Goal: Task Accomplishment & Management: Complete application form

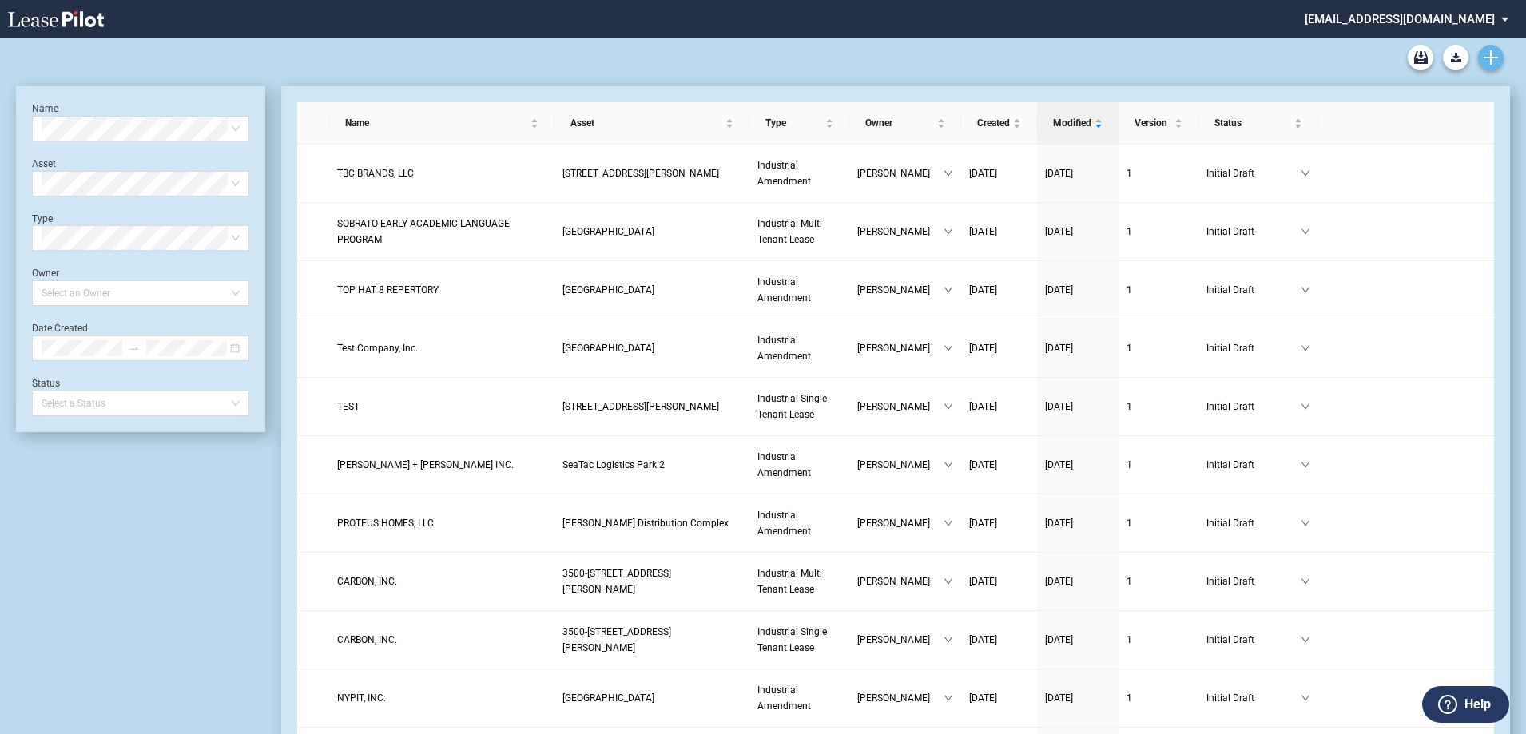
click at [1493, 54] on icon "Create new document" at bounding box center [1490, 57] width 14 height 14
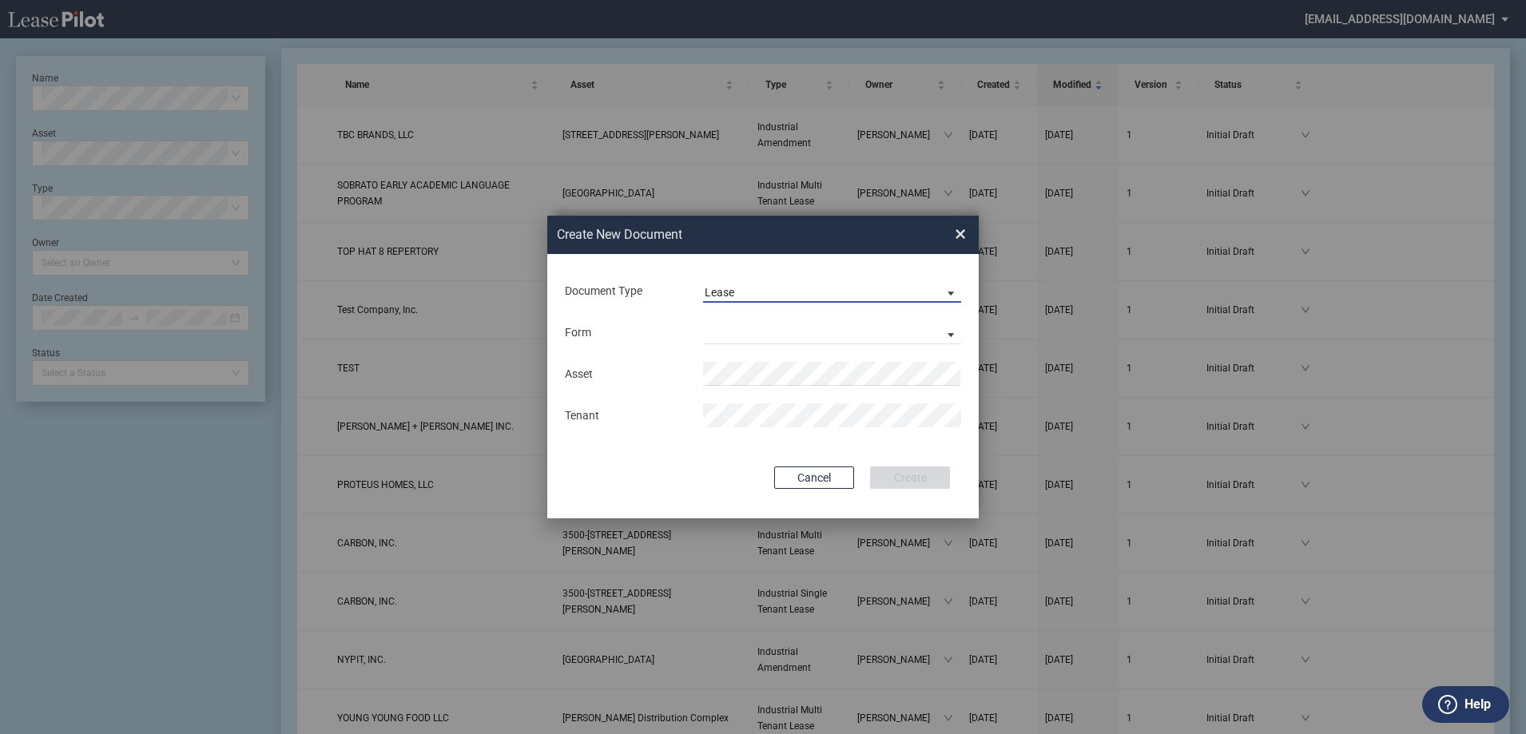
click at [776, 296] on span "Lease" at bounding box center [819, 293] width 229 height 16
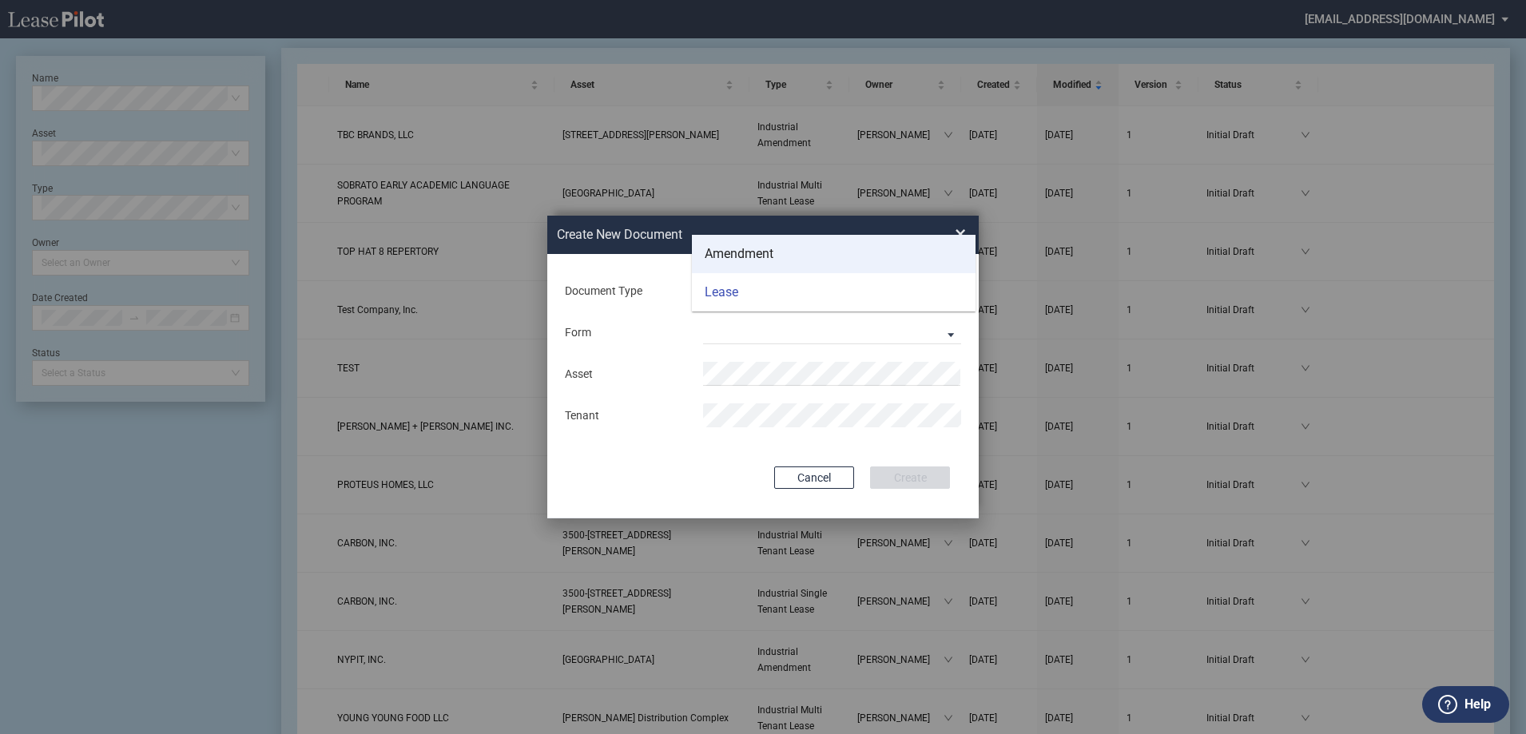
click at [731, 260] on div "Amendment" at bounding box center [739, 254] width 69 height 18
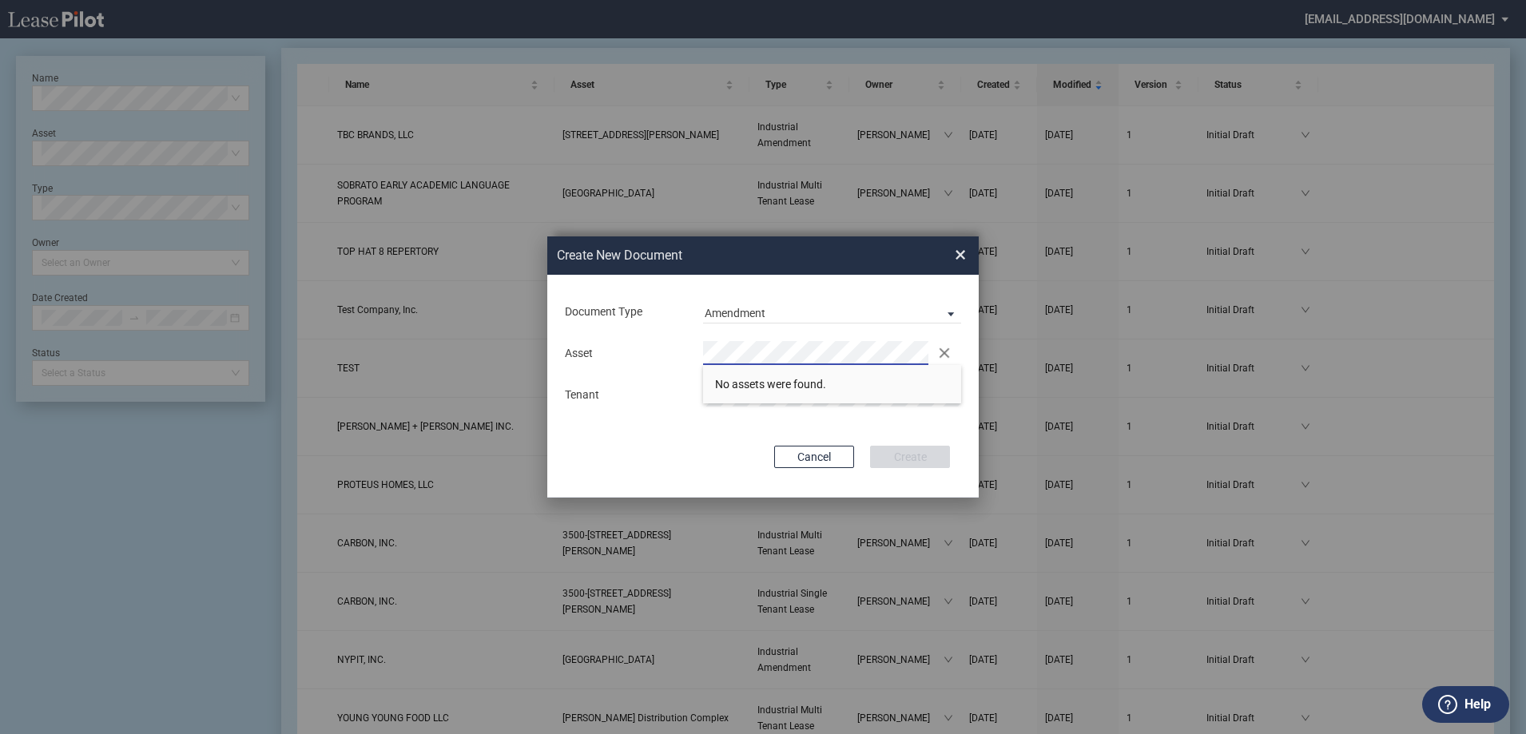
click at [673, 439] on div "Document Type Amendment Deal Type Industrial Deal Type Industrial Form Industri…" at bounding box center [762, 386] width 431 height 223
click at [676, 403] on div "Tenant" at bounding box center [762, 395] width 415 height 24
click at [702, 353] on div "Clear" at bounding box center [831, 353] width 277 height 24
click at [756, 376] on li "Dupont Industrial Center" at bounding box center [832, 384] width 258 height 38
click at [915, 456] on button "Create" at bounding box center [910, 457] width 80 height 22
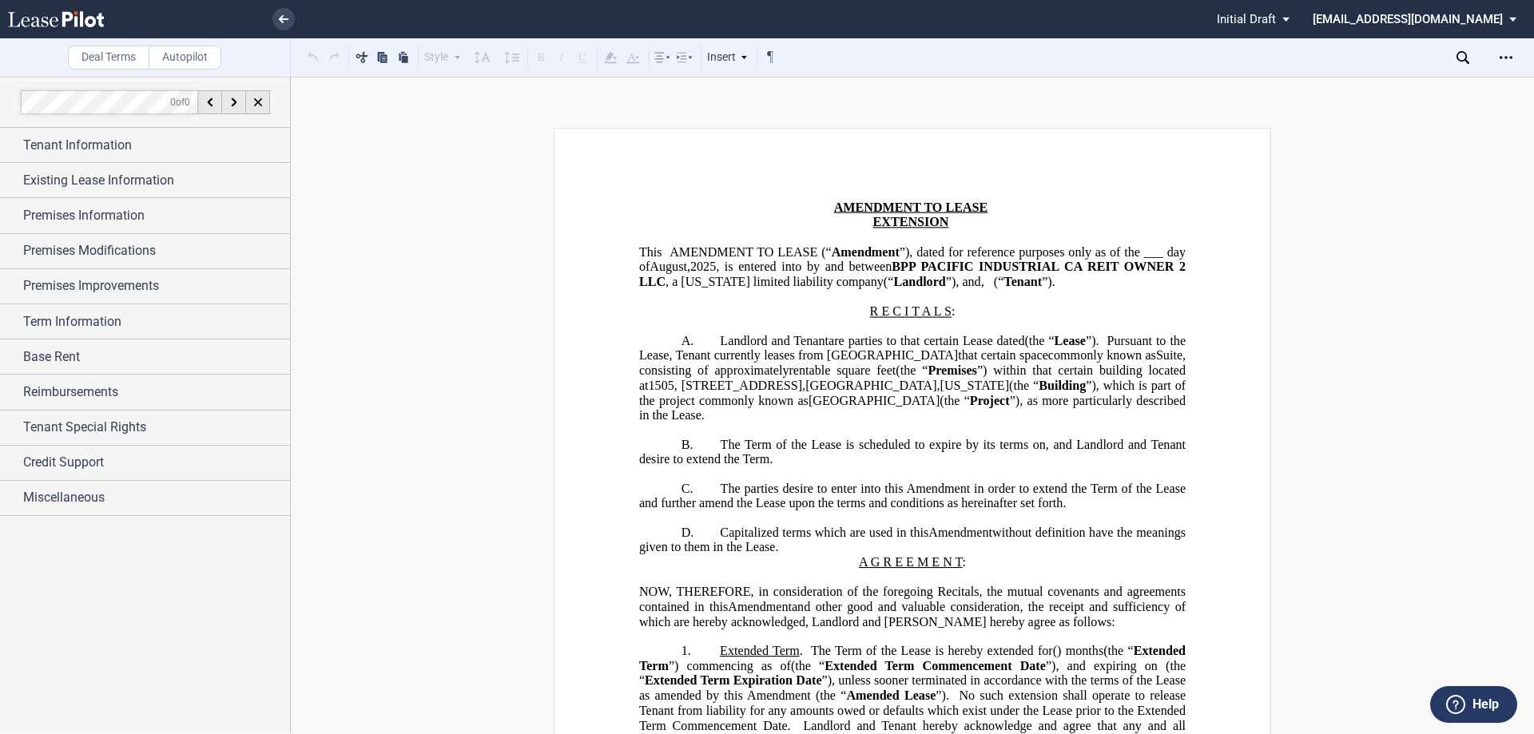
click at [1462, 50] on div "Download Share Document Print Create a New Version Import Changes Compare Expre…" at bounding box center [1494, 58] width 77 height 26
drag, startPoint x: 956, startPoint y: 266, endPoint x: 729, endPoint y: 279, distance: 228.0
click at [729, 279] on span ", dated for reference purposes only as of the ___ day of August , 2025 , is ent…" at bounding box center [914, 266] width 550 height 44
drag, startPoint x: 949, startPoint y: 264, endPoint x: 1110, endPoint y: 263, distance: 160.6
click at [1110, 263] on span "960 SHERMAN STREET, LLC" at bounding box center [1035, 267] width 269 height 14
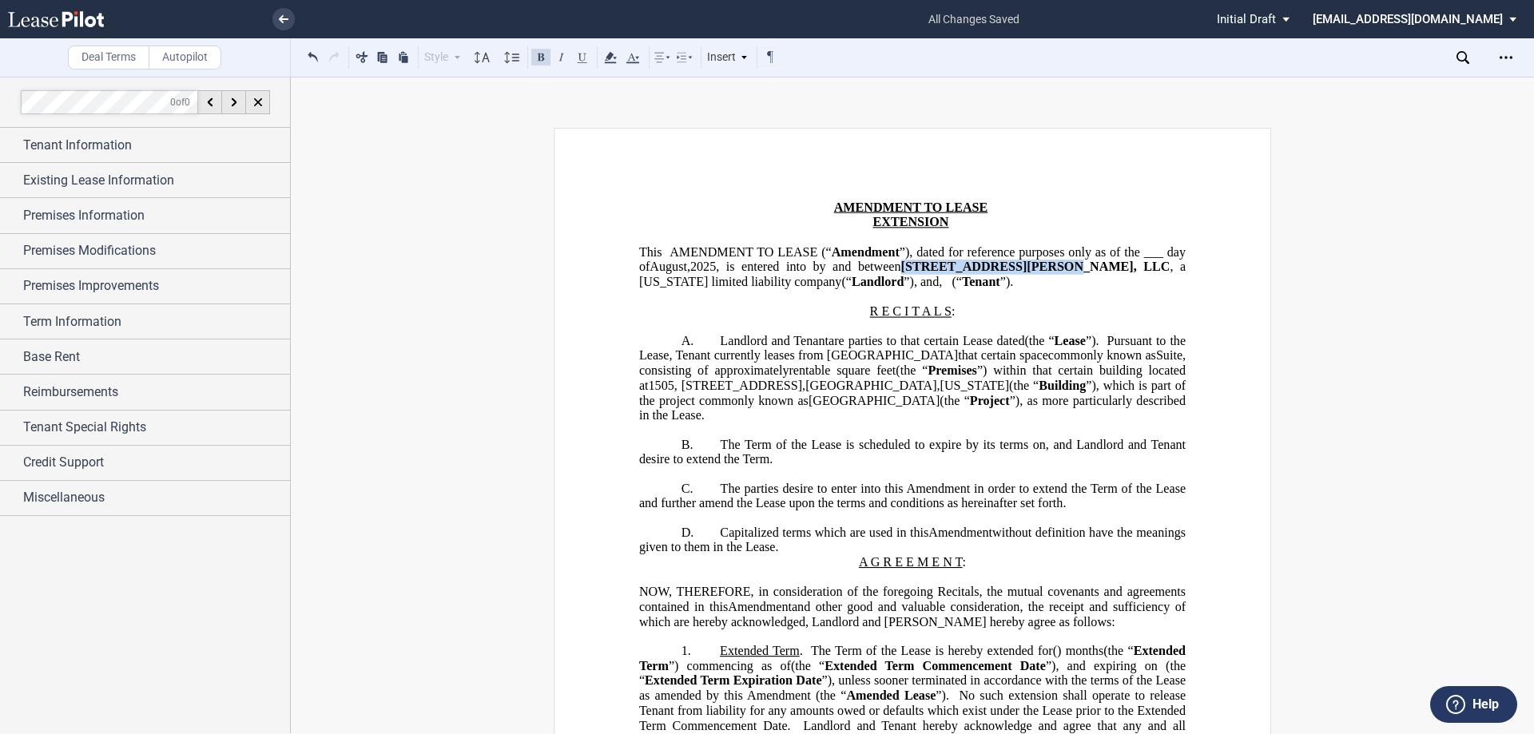
drag, startPoint x: 1112, startPoint y: 265, endPoint x: 940, endPoint y: 263, distance: 171.8
click at [940, 263] on span "960 SHERMAN STREET, LLC" at bounding box center [1035, 267] width 269 height 14
click at [1464, 50] on div "Download Share Document Print Create a New Version Import Changes Compare Expre…" at bounding box center [1494, 58] width 77 height 26
click at [1463, 56] on icon at bounding box center [1462, 57] width 13 height 13
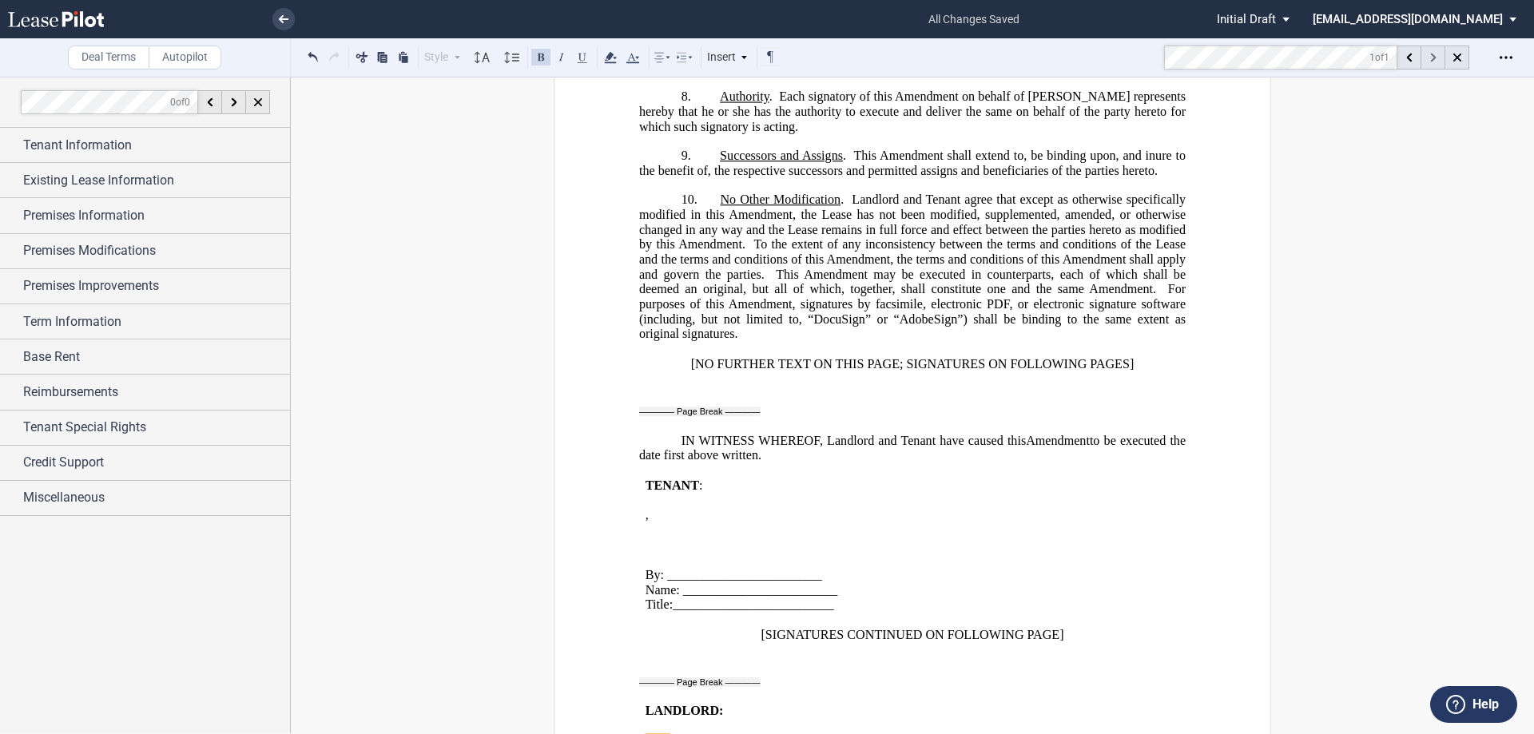
scroll to position [2206, 0]
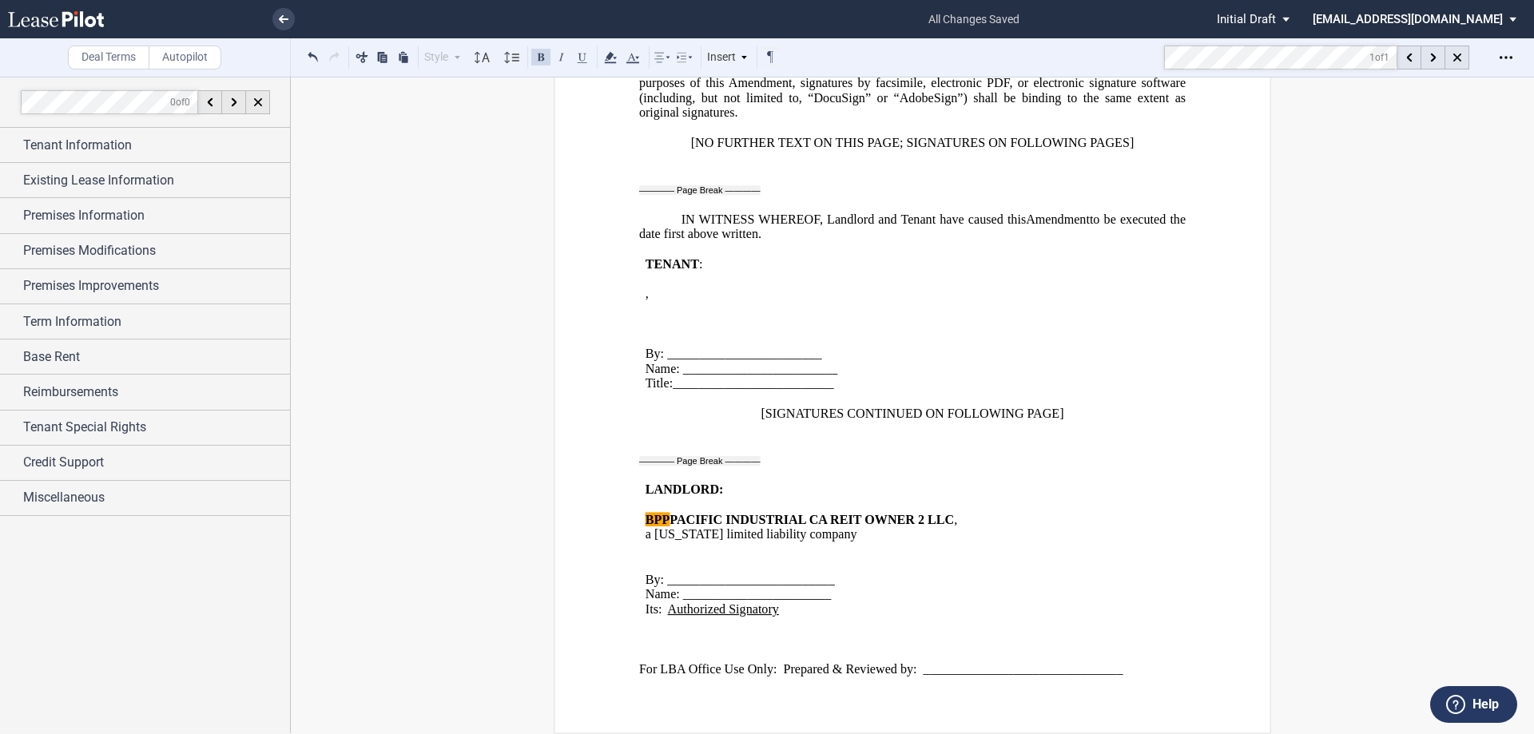
click at [645, 527] on span "a" at bounding box center [648, 534] width 6 height 14
drag, startPoint x: 915, startPoint y: 520, endPoint x: 950, endPoint y: 518, distance: 35.2
click at [950, 518] on span "BPP PACIFIC INDUSTRIAL CA REIT OWNER 2 LLC" at bounding box center [799, 519] width 308 height 14
click at [1429, 55] on div at bounding box center [1433, 58] width 24 height 24
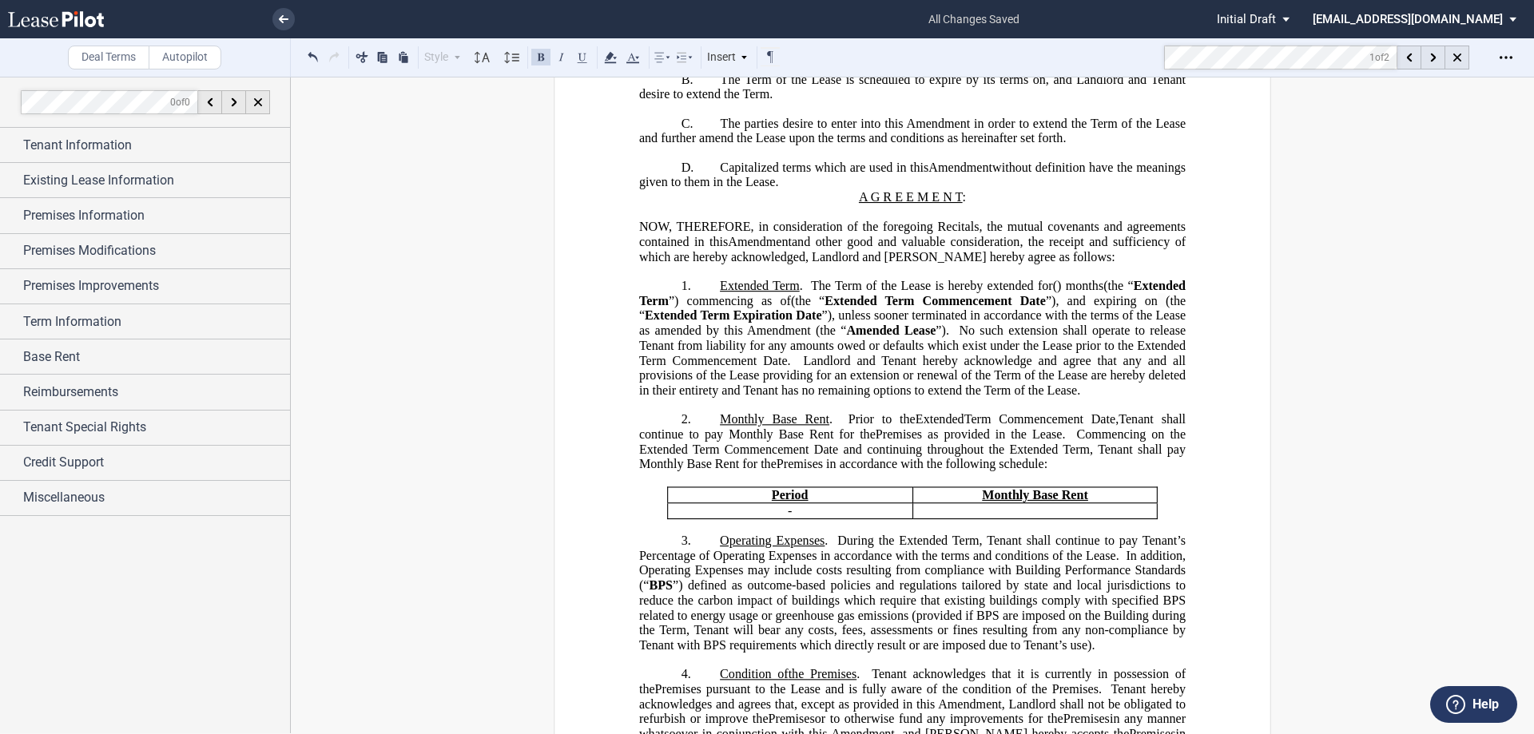
scroll to position [45, 0]
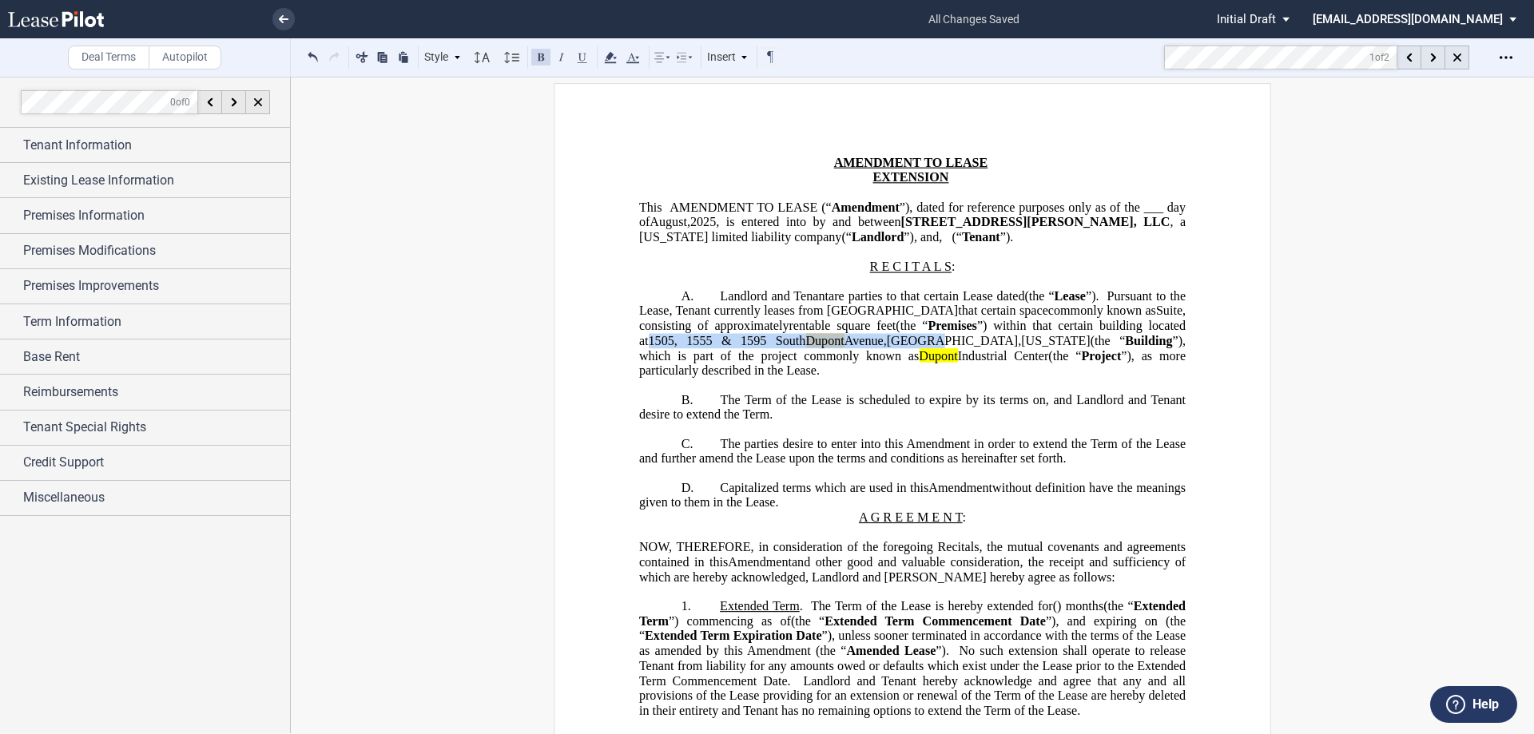
drag, startPoint x: 812, startPoint y: 355, endPoint x: 1094, endPoint y: 353, distance: 282.0
click at [1094, 353] on span "Premises ”) within that certain building located at 1505, 1555 & 1595 South Dup…" at bounding box center [914, 348] width 550 height 59
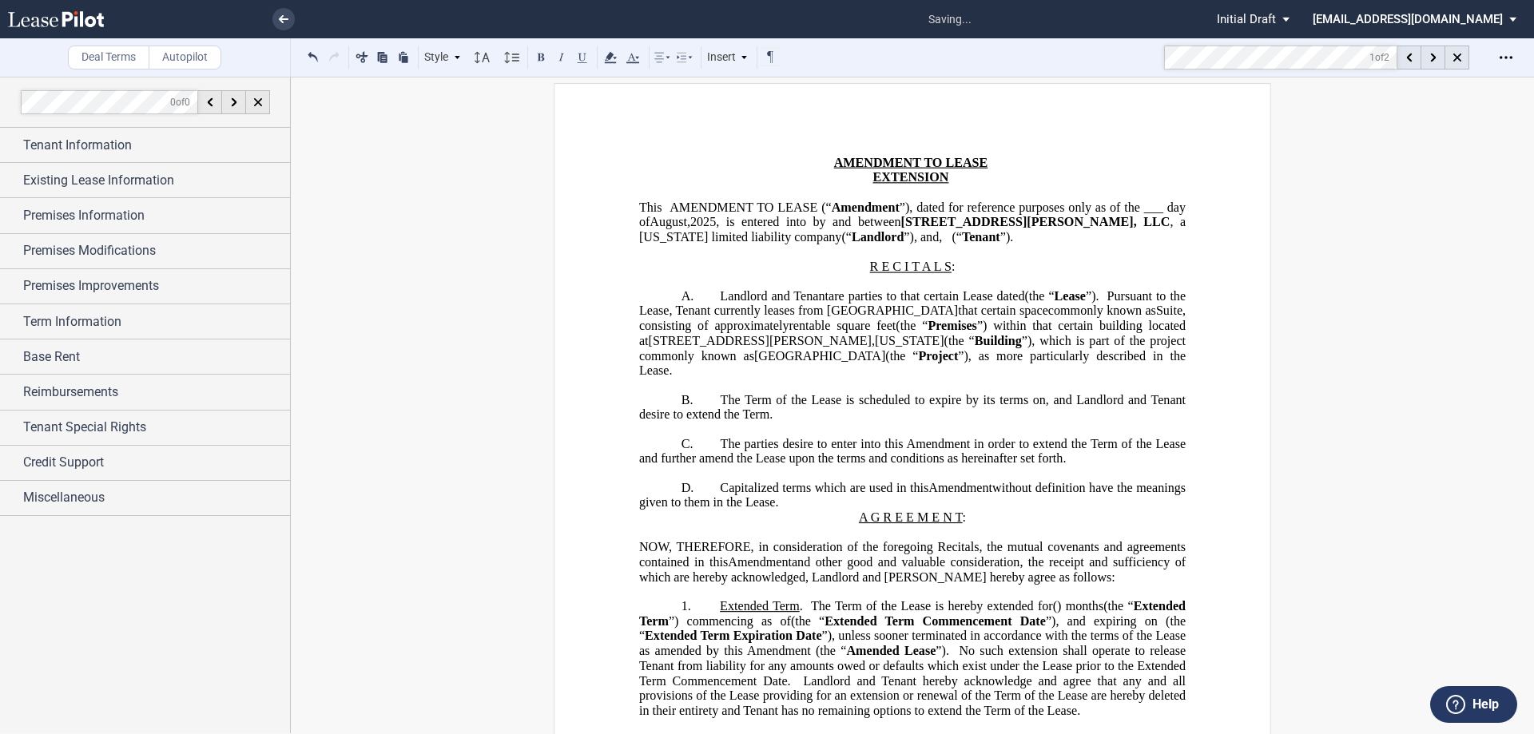
click at [975, 348] on span "(the “" at bounding box center [959, 341] width 30 height 14
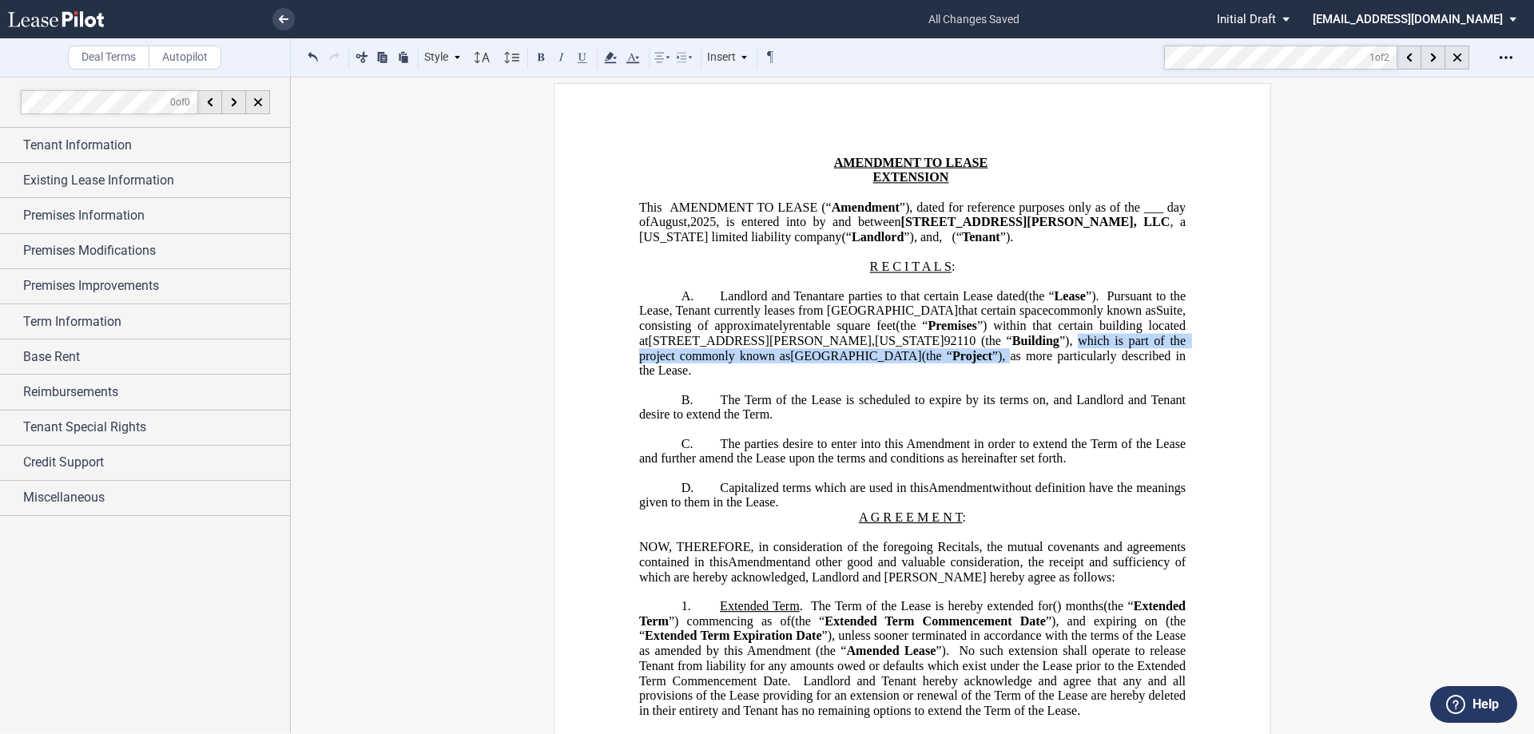
drag, startPoint x: 1076, startPoint y: 369, endPoint x: 1152, endPoint y: 353, distance: 77.6
click at [1152, 353] on span "Premises ”) within that certain building located at 960 Sherman Street, San Die…" at bounding box center [914, 348] width 550 height 59
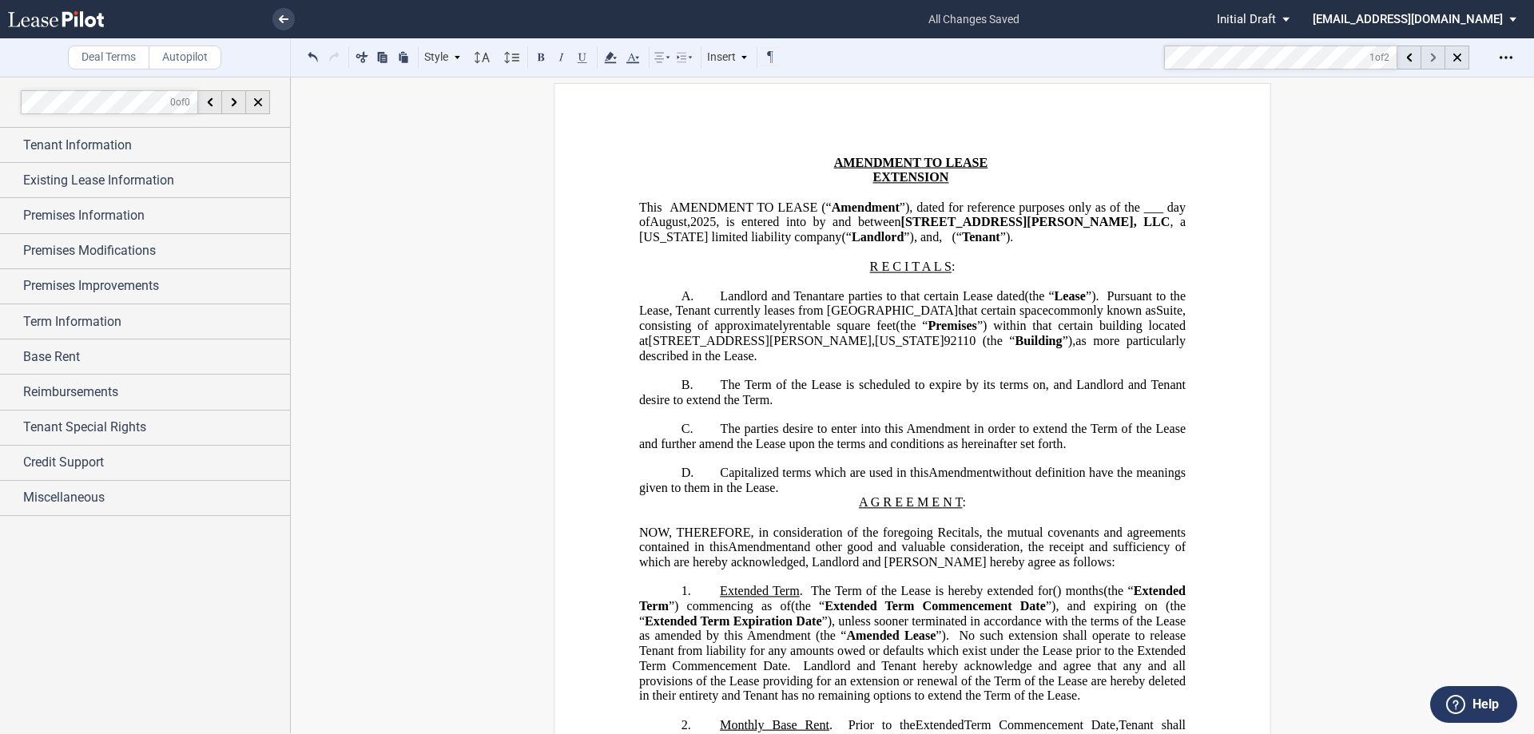
click at [1427, 52] on div at bounding box center [1433, 58] width 24 height 24
click at [1429, 58] on div at bounding box center [1433, 58] width 24 height 24
click at [1429, 59] on div at bounding box center [1433, 58] width 24 height 24
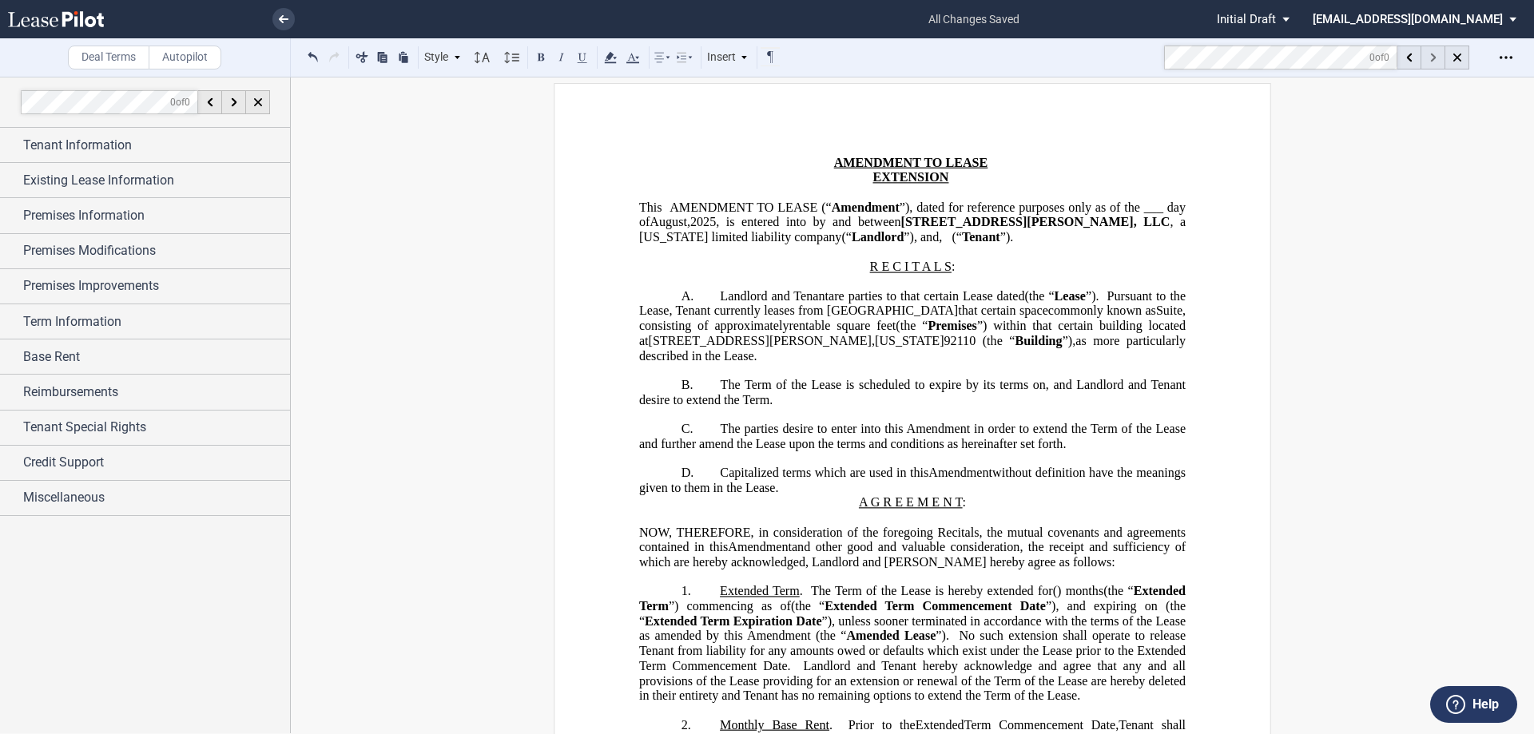
click at [1428, 61] on div at bounding box center [1433, 58] width 24 height 24
click at [1429, 61] on div at bounding box center [1433, 58] width 24 height 24
click at [114, 142] on span "Tenant Information" at bounding box center [77, 145] width 109 height 19
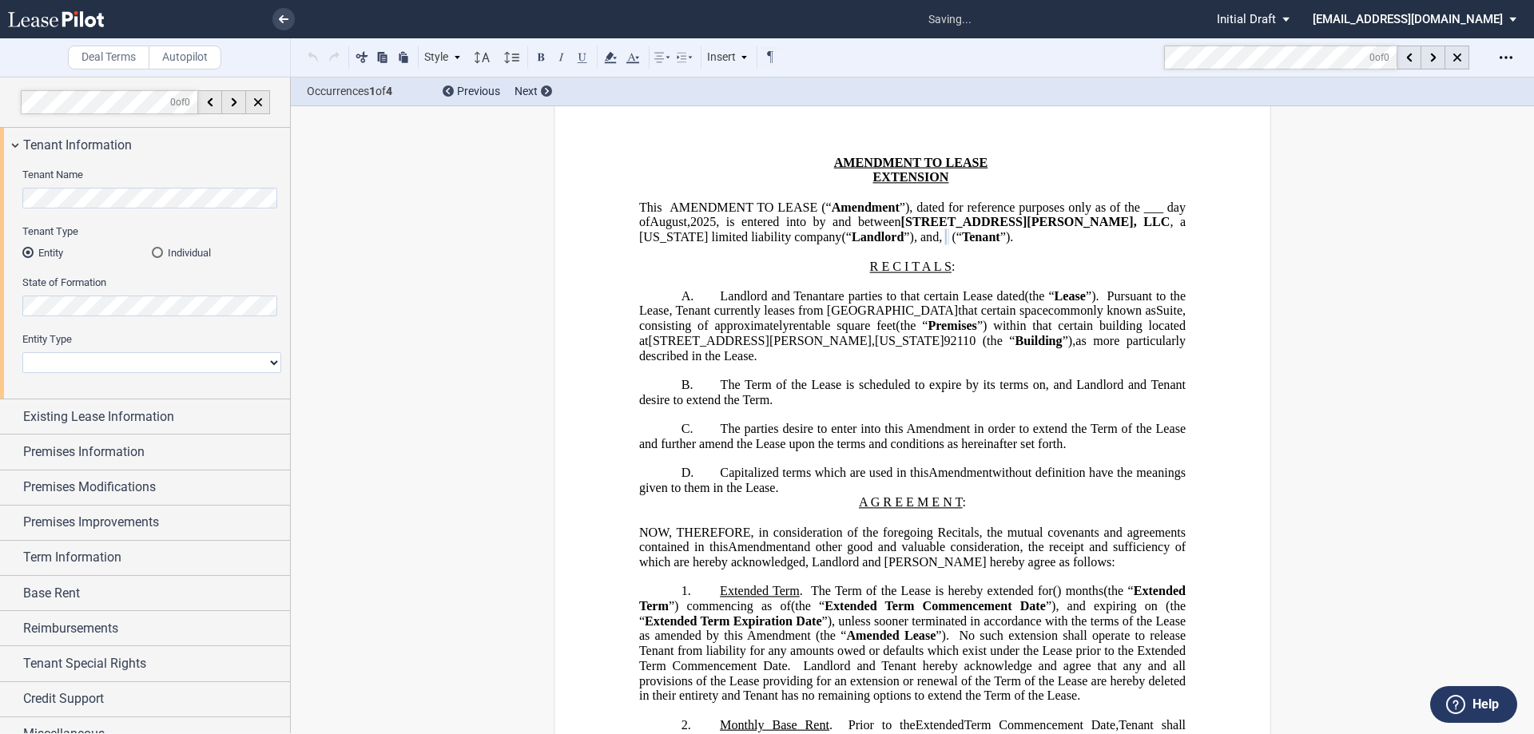
click at [40, 367] on select "Corporation Limited Liability Company General Partnership Limited Partnership O…" at bounding box center [151, 362] width 259 height 21
click at [22, 352] on select "Corporation Limited Liability Company General Partnership Limited Partnership O…" at bounding box center [151, 362] width 259 height 21
click at [54, 359] on select "Corporation Limited Liability Company General Partnership Limited Partnership O…" at bounding box center [151, 362] width 259 height 21
select select "Other"
click at [22, 352] on select "Corporation Limited Liability Company General Partnership Limited Partnership O…" at bounding box center [151, 362] width 259 height 21
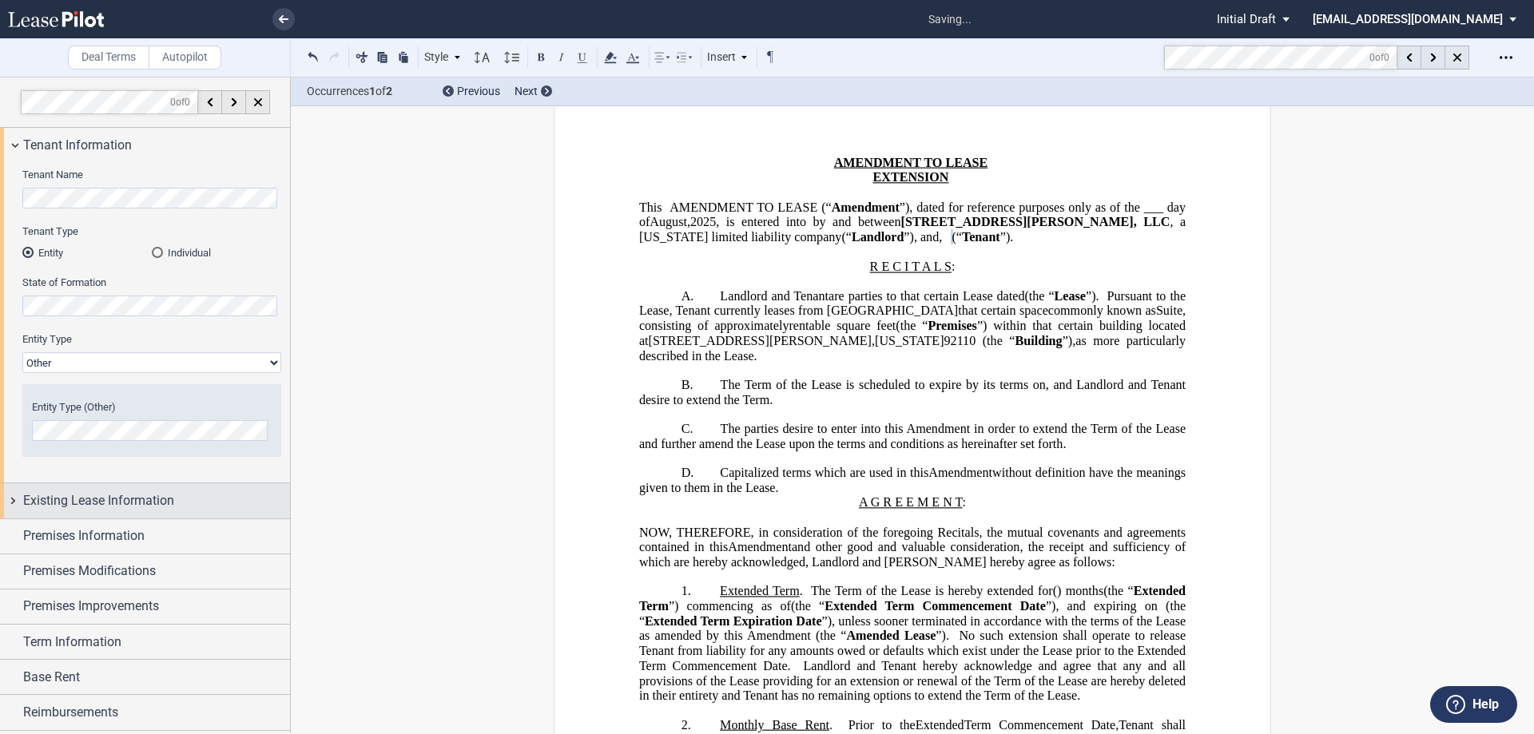
click at [67, 506] on span "Existing Lease Information" at bounding box center [98, 500] width 151 height 19
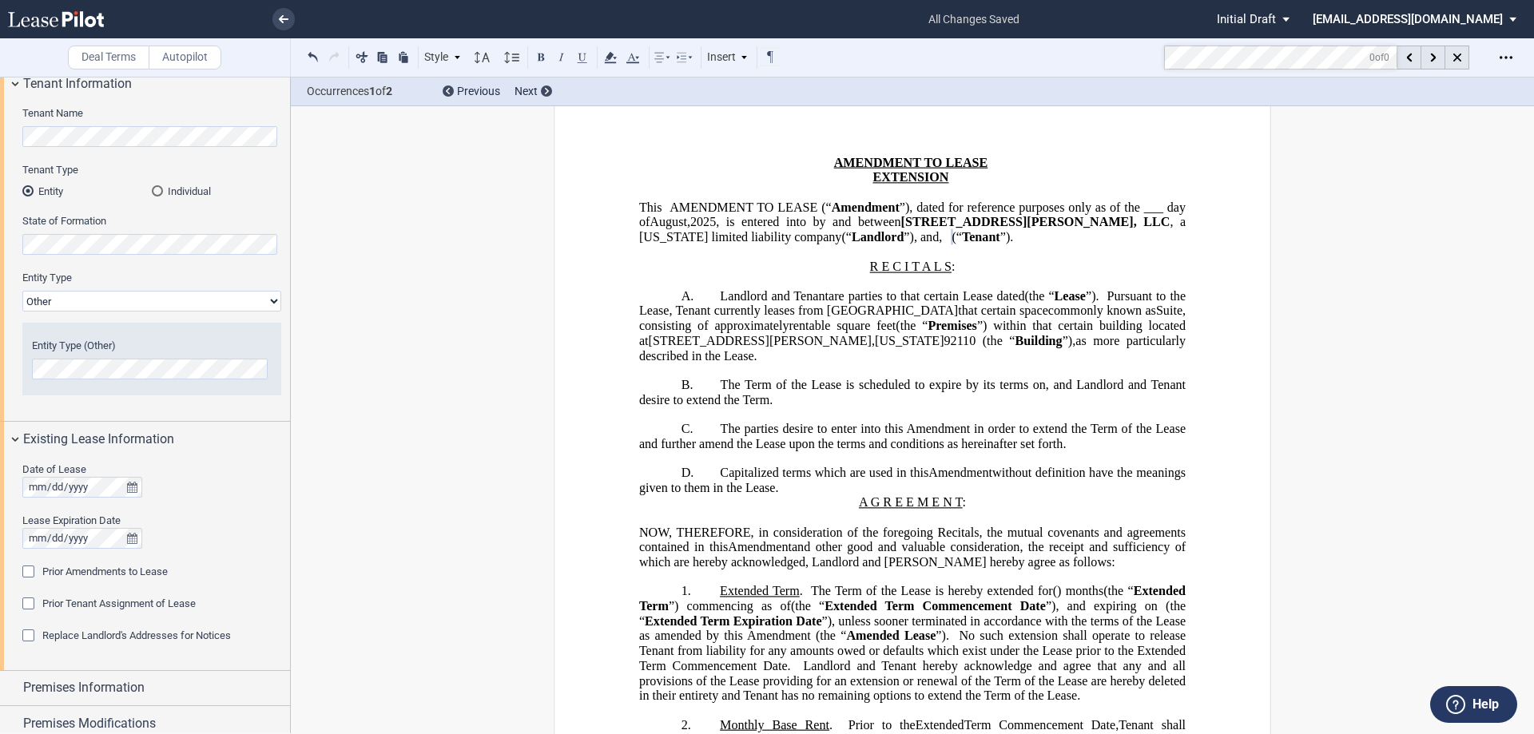
scroll to position [160, 0]
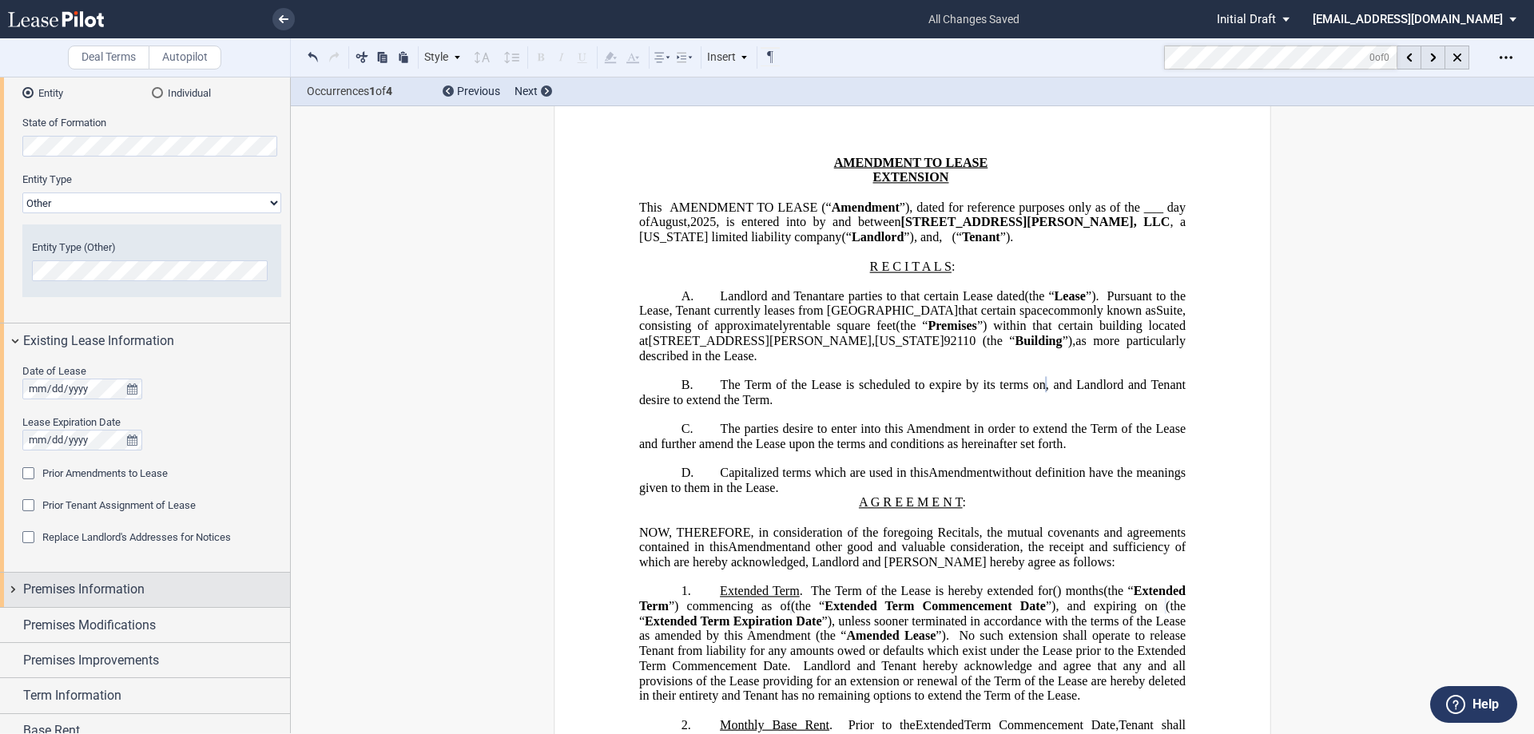
click at [111, 582] on span "Premises Information" at bounding box center [83, 589] width 121 height 19
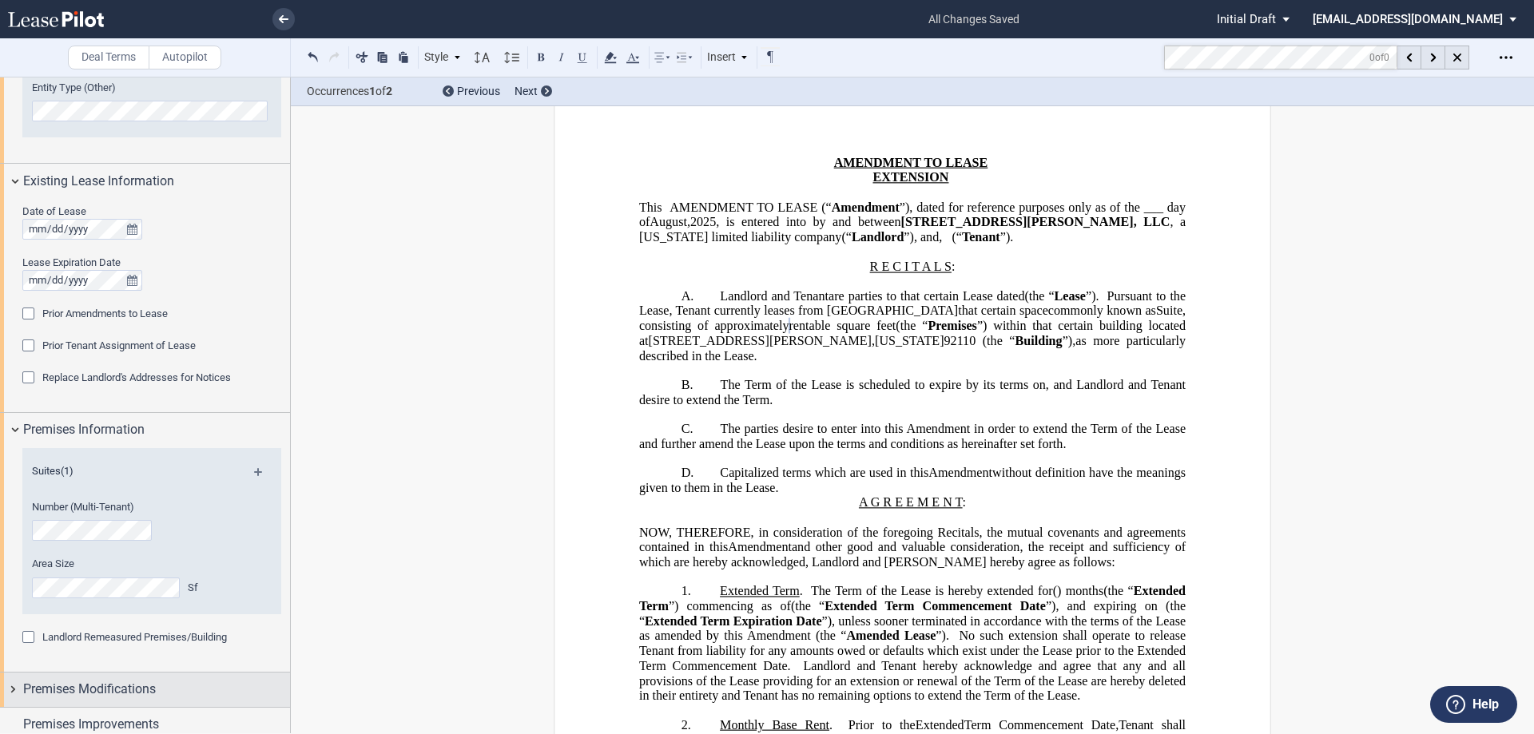
scroll to position [399, 0]
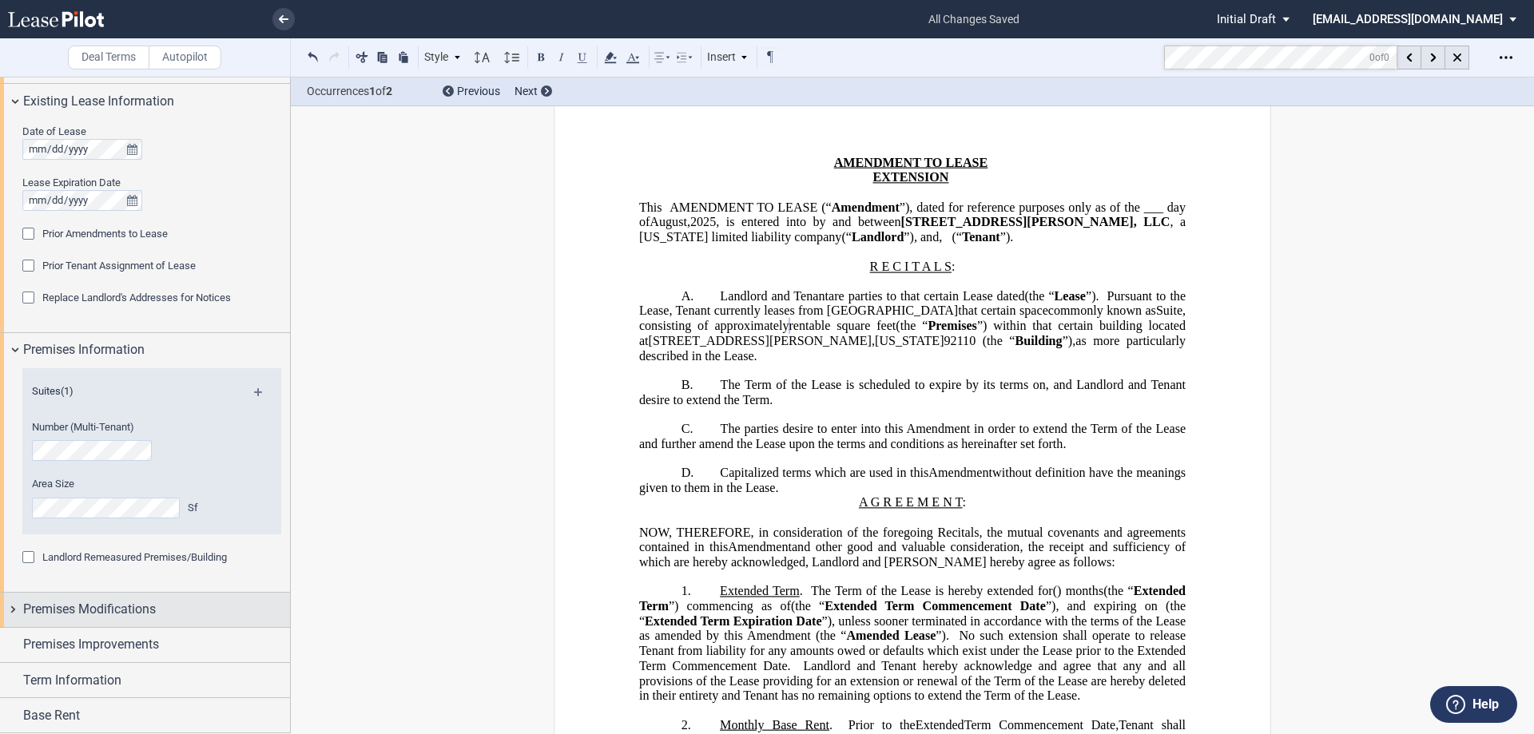
click at [133, 607] on span "Premises Modifications" at bounding box center [89, 609] width 133 height 19
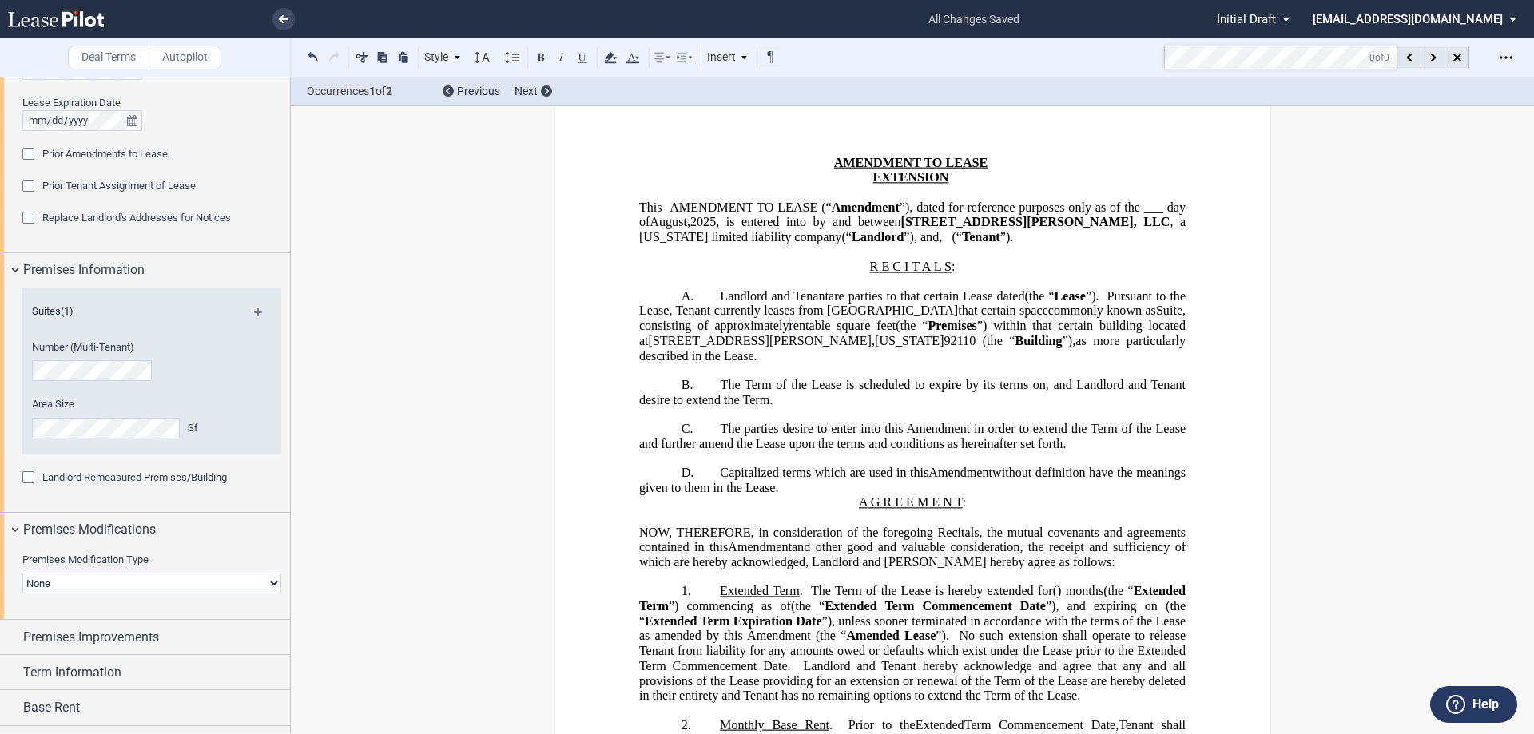
scroll to position [559, 0]
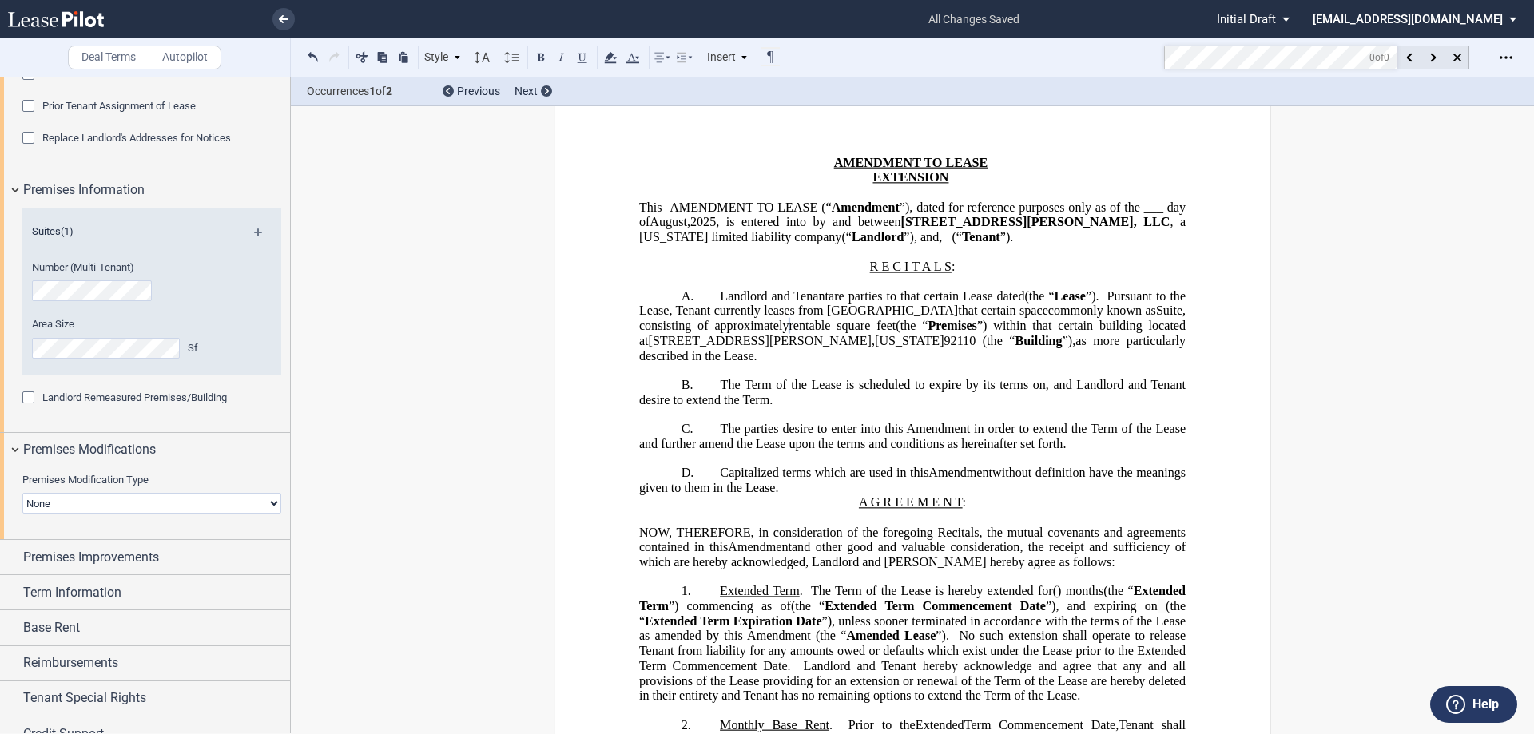
drag, startPoint x: 367, startPoint y: 453, endPoint x: 334, endPoint y: 447, distance: 34.2
click at [78, 551] on span "Premises Improvements" at bounding box center [91, 557] width 136 height 19
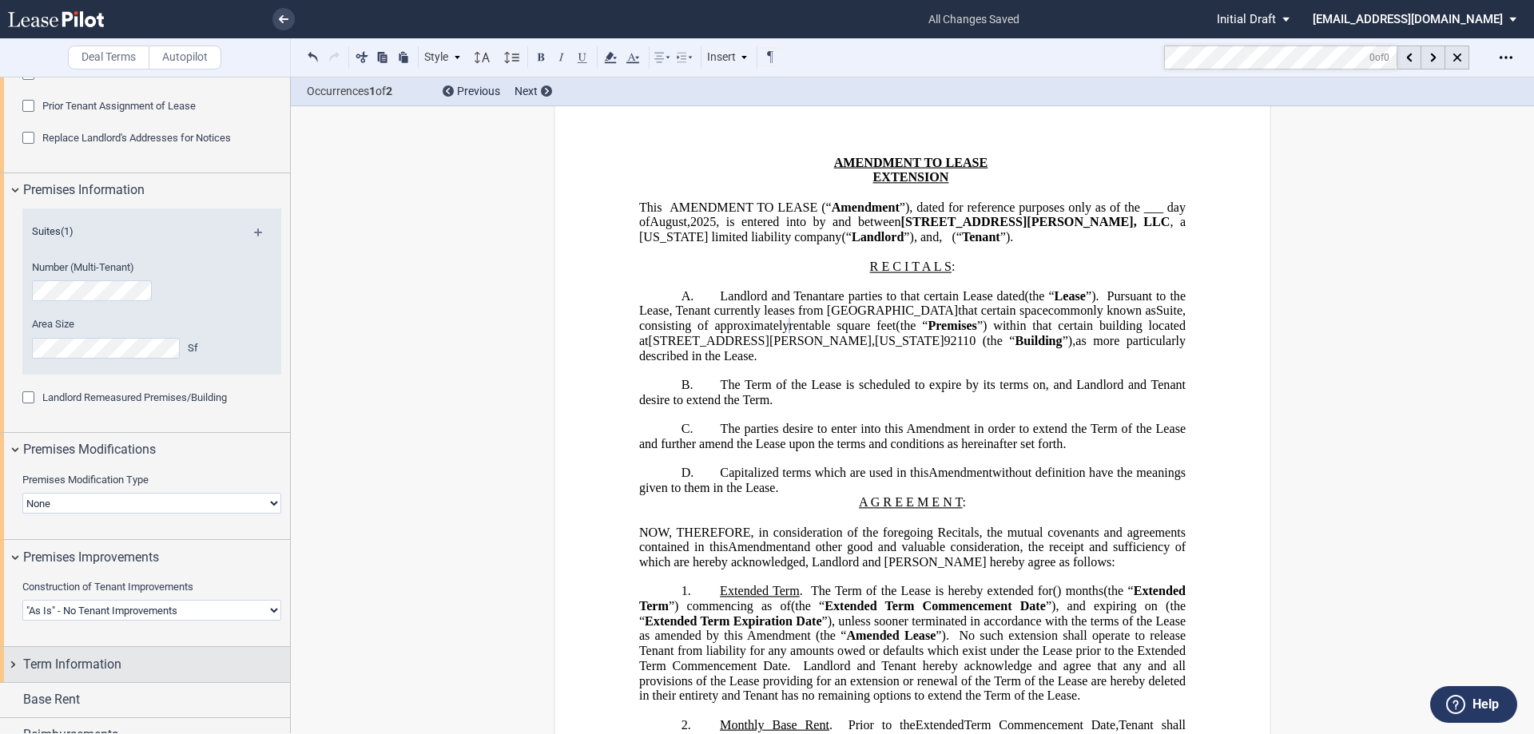
click at [77, 655] on span "Term Information" at bounding box center [72, 664] width 98 height 19
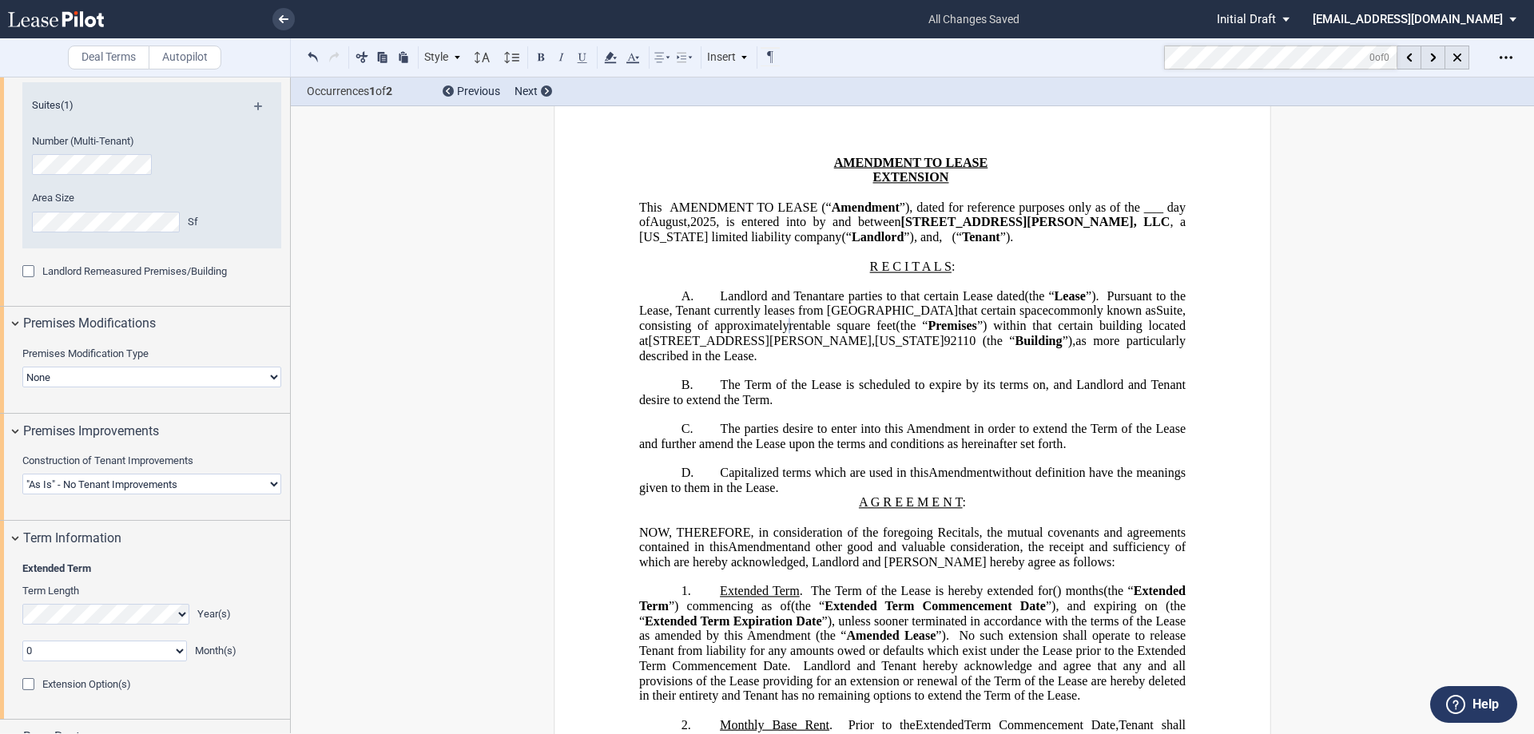
scroll to position [845, 0]
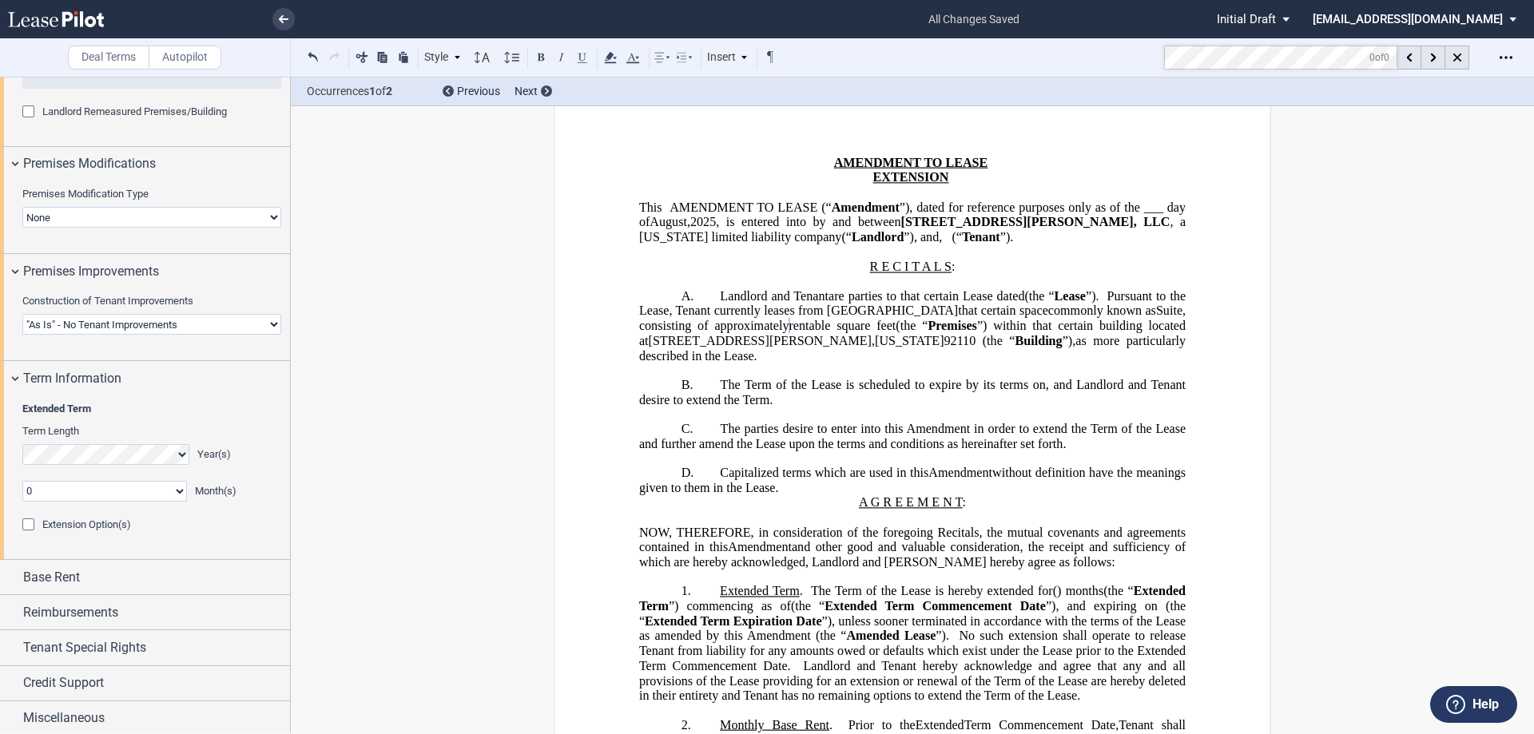
click at [35, 488] on select "0 1 2 3 4 5 6 7 8 9 10 11" at bounding box center [104, 491] width 165 height 21
click at [37, 494] on select "0 1 2 3 4 5 6 7 8 9 10 11" at bounding box center [104, 491] width 165 height 21
click at [173, 497] on select "0 1 2 3 4 5 6 7 8 9 10 11" at bounding box center [104, 491] width 165 height 21
click at [22, 481] on select "0 1 2 3 4 5 6 7 8 9 10 11" at bounding box center [104, 491] width 165 height 21
click at [117, 490] on select "0 1 2 3 4 5 6 7 8 9 10 11" at bounding box center [104, 491] width 165 height 21
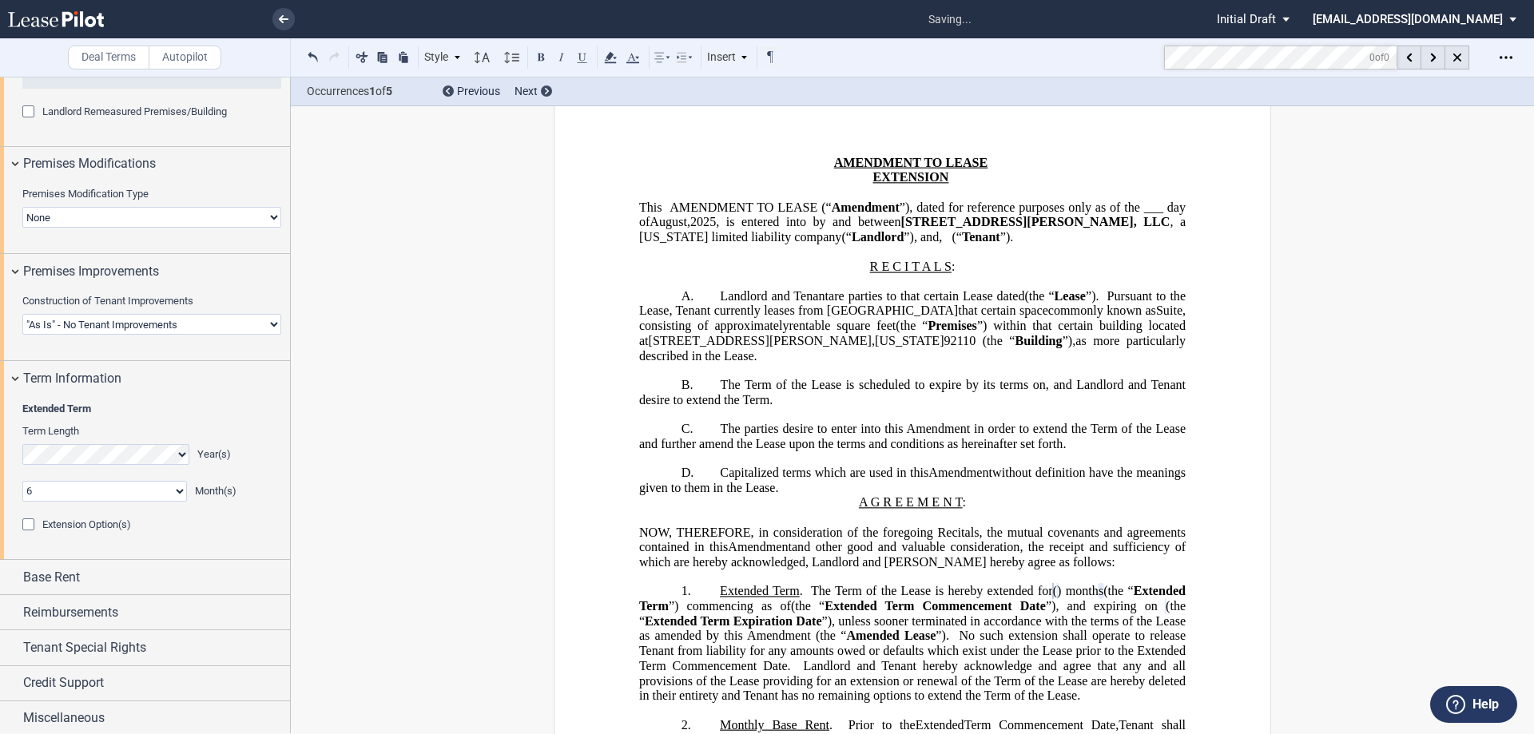
select select "number:7"
click at [22, 481] on select "0 1 2 3 4 5 6 7 8 9 10 11" at bounding box center [104, 491] width 165 height 21
click at [80, 582] on span "Base Rent" at bounding box center [51, 577] width 57 height 19
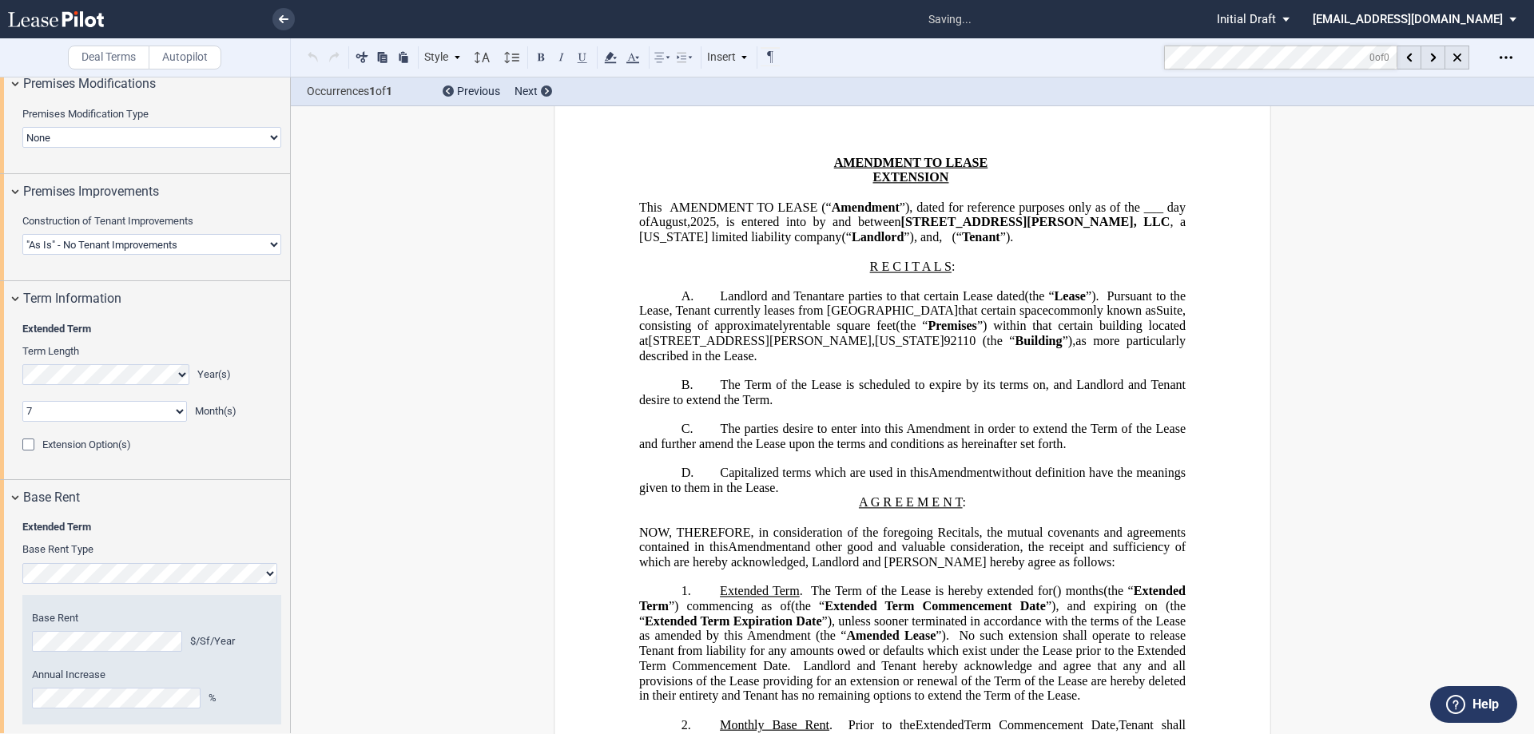
scroll to position [526, 0]
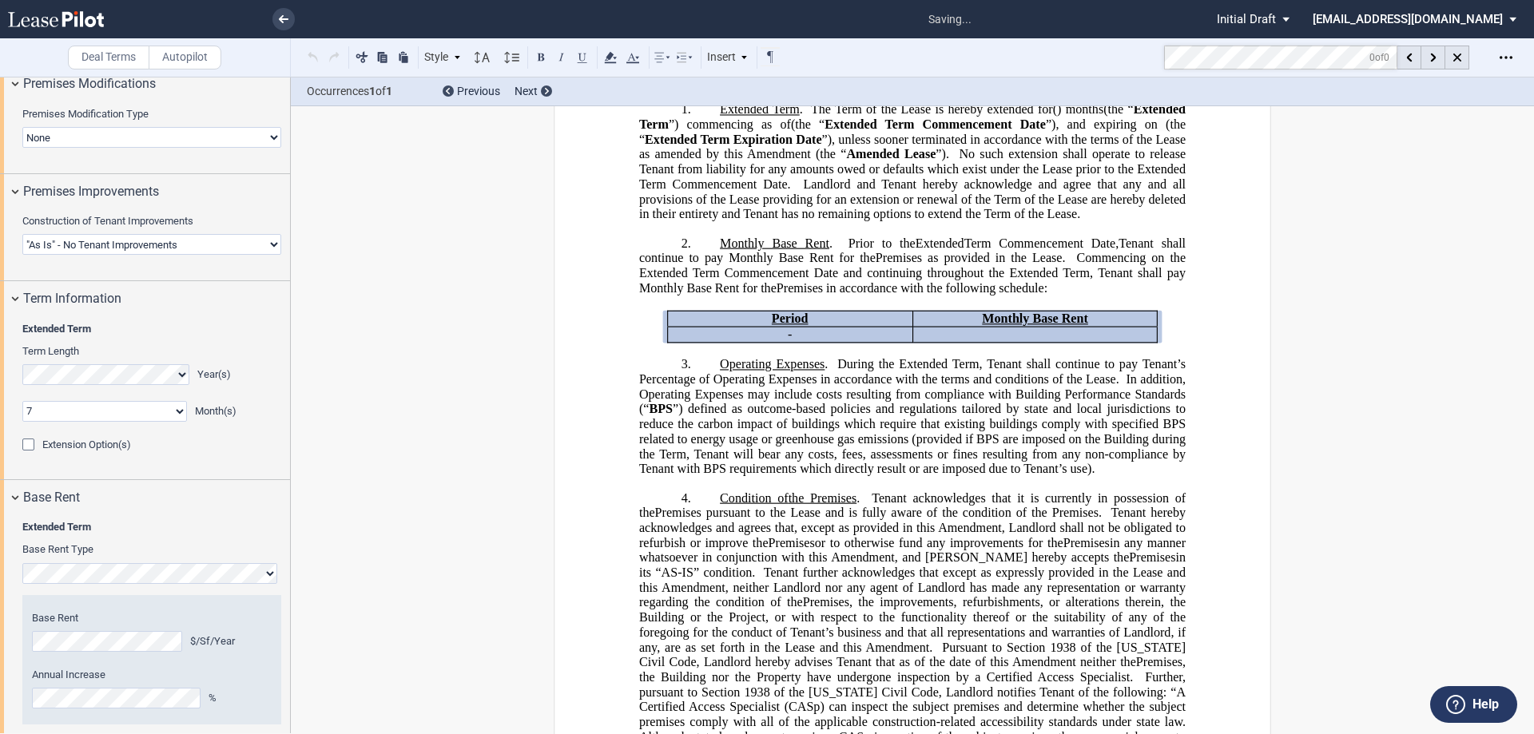
click at [765, 520] on span "Premises pursuant to the Lease and is fully aware of the condition of the Premi…" at bounding box center [876, 513] width 443 height 14
click at [764, 468] on span "”) defined as outcome-based policies and regulations tailored by state and loca…" at bounding box center [914, 438] width 550 height 73
click at [30, 701] on div "Year 1 $/Sf/Year Base Rent $/Sf/Year Annual Increase % Year 1 $/Month Base Rent…" at bounding box center [151, 659] width 259 height 129
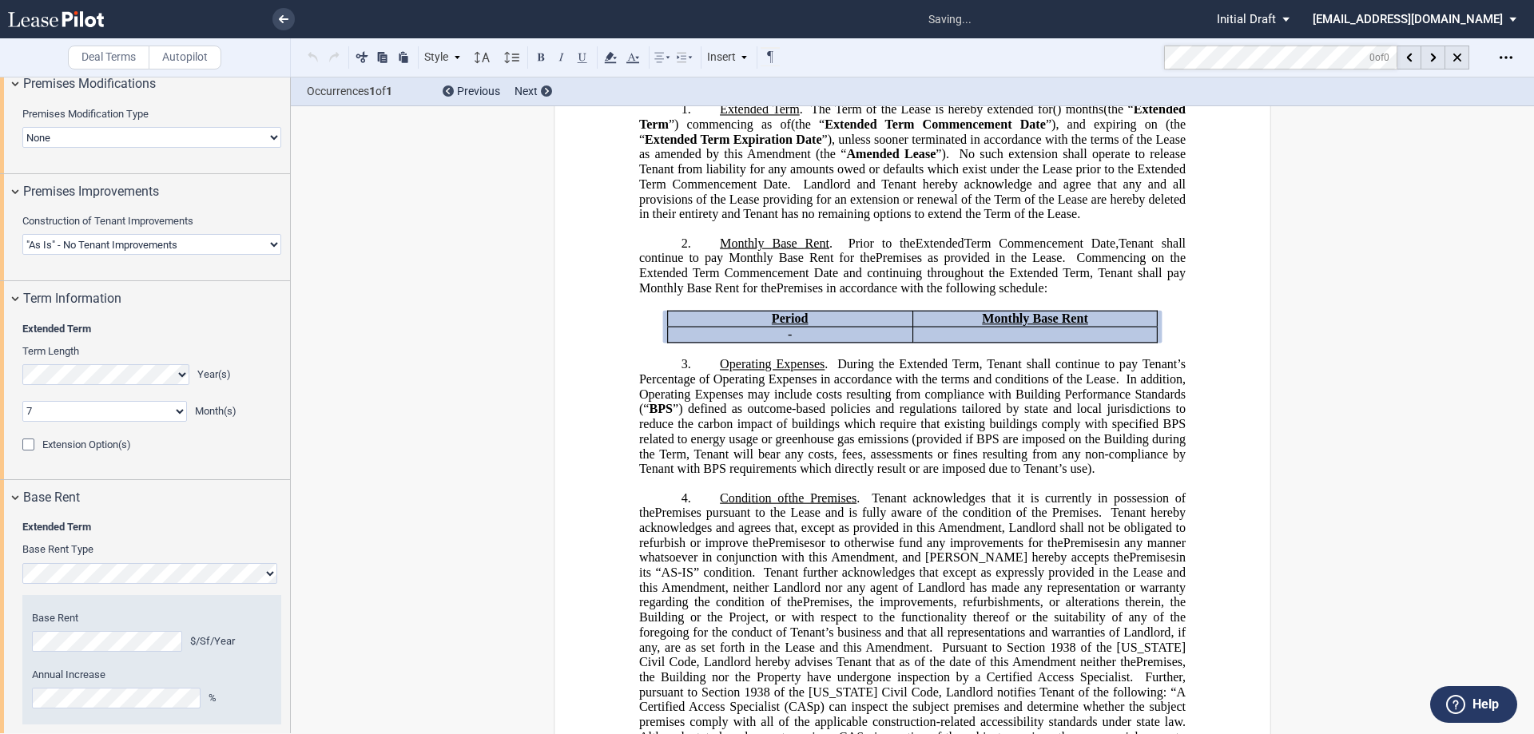
click at [731, 603] on span "Tenant further acknowledges that except as expressly provided in the Lease and …" at bounding box center [914, 588] width 550 height 44
click at [704, 431] on span "”) defined as outcome-based policies and regulations tailored by state and loca…" at bounding box center [914, 438] width 550 height 73
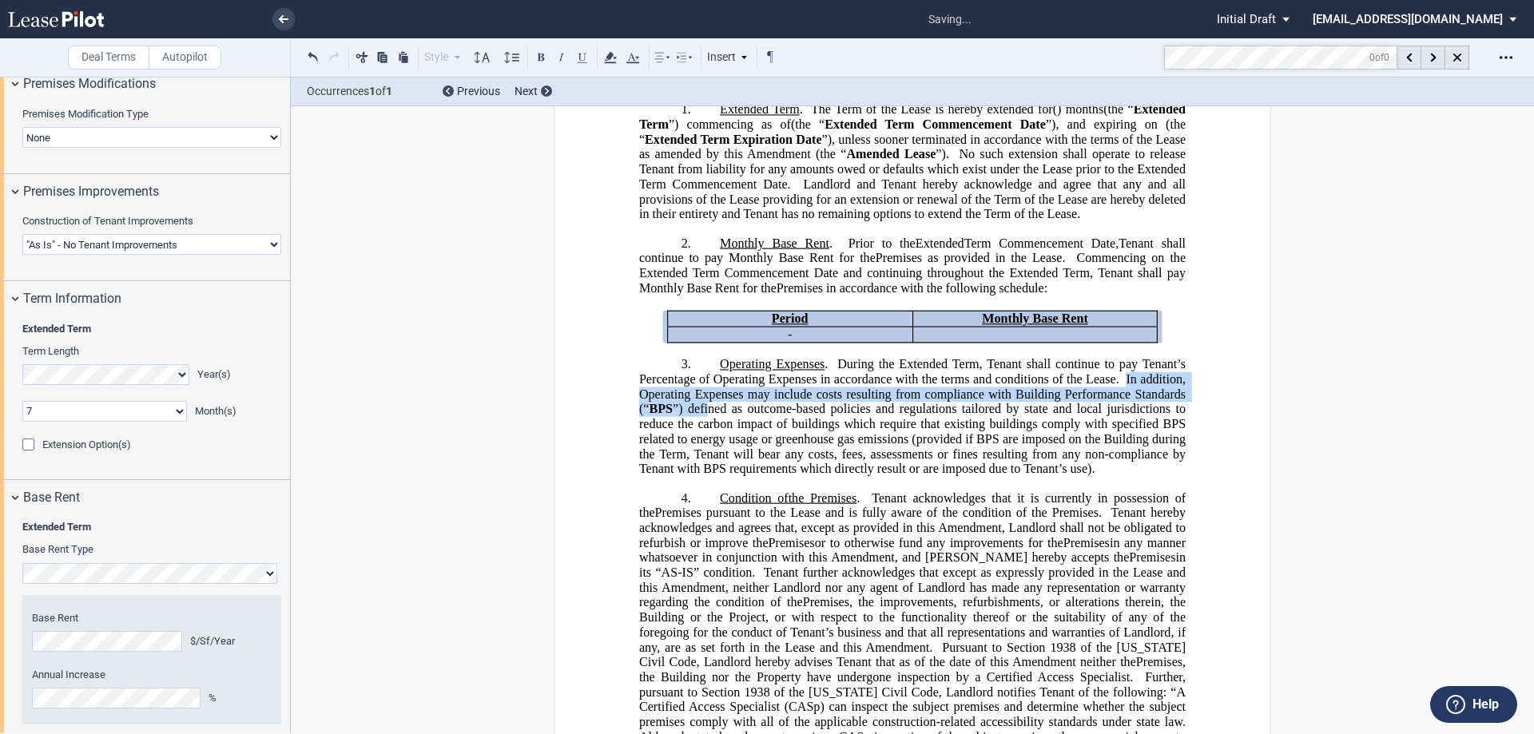
click at [799, 467] on span "”) defined as outcome-based policies and regulations tailored by state and loca…" at bounding box center [914, 438] width 550 height 73
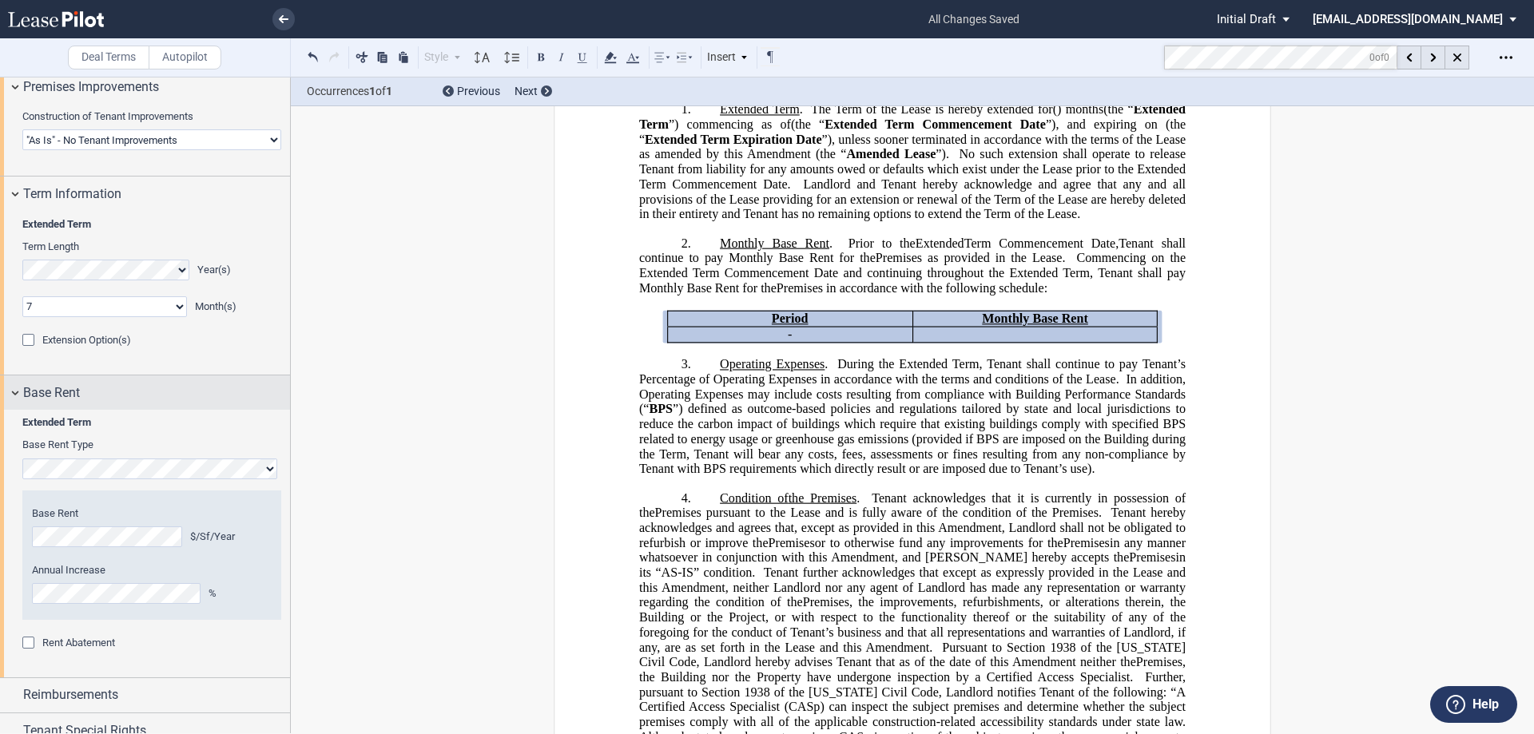
scroll to position [1085, 0]
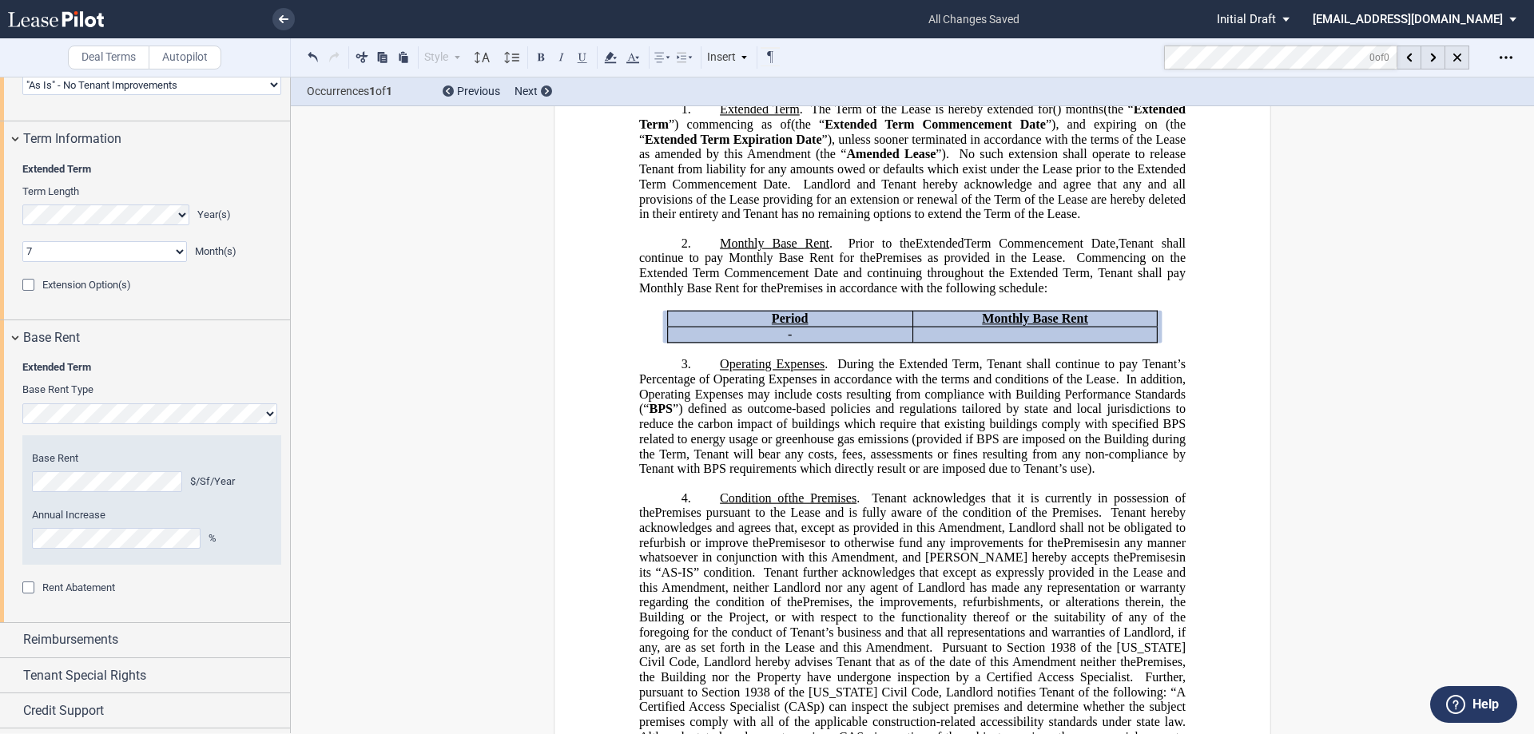
click at [82, 569] on div "Year 1 $/Sf/Year Base Rent $/Sf/Year Annual Increase % Year 1 $/Month Base Rent…" at bounding box center [151, 510] width 259 height 141
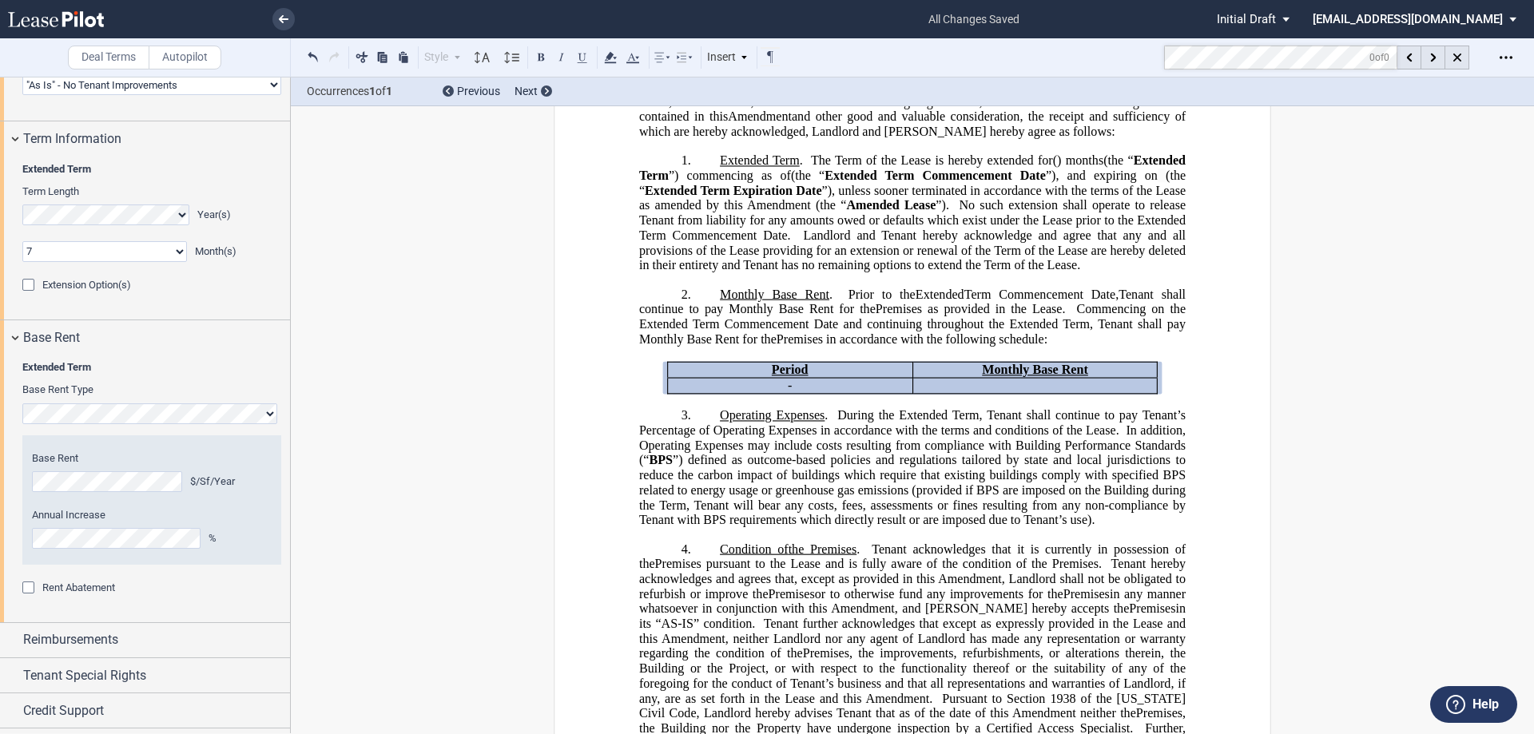
scroll to position [526, 0]
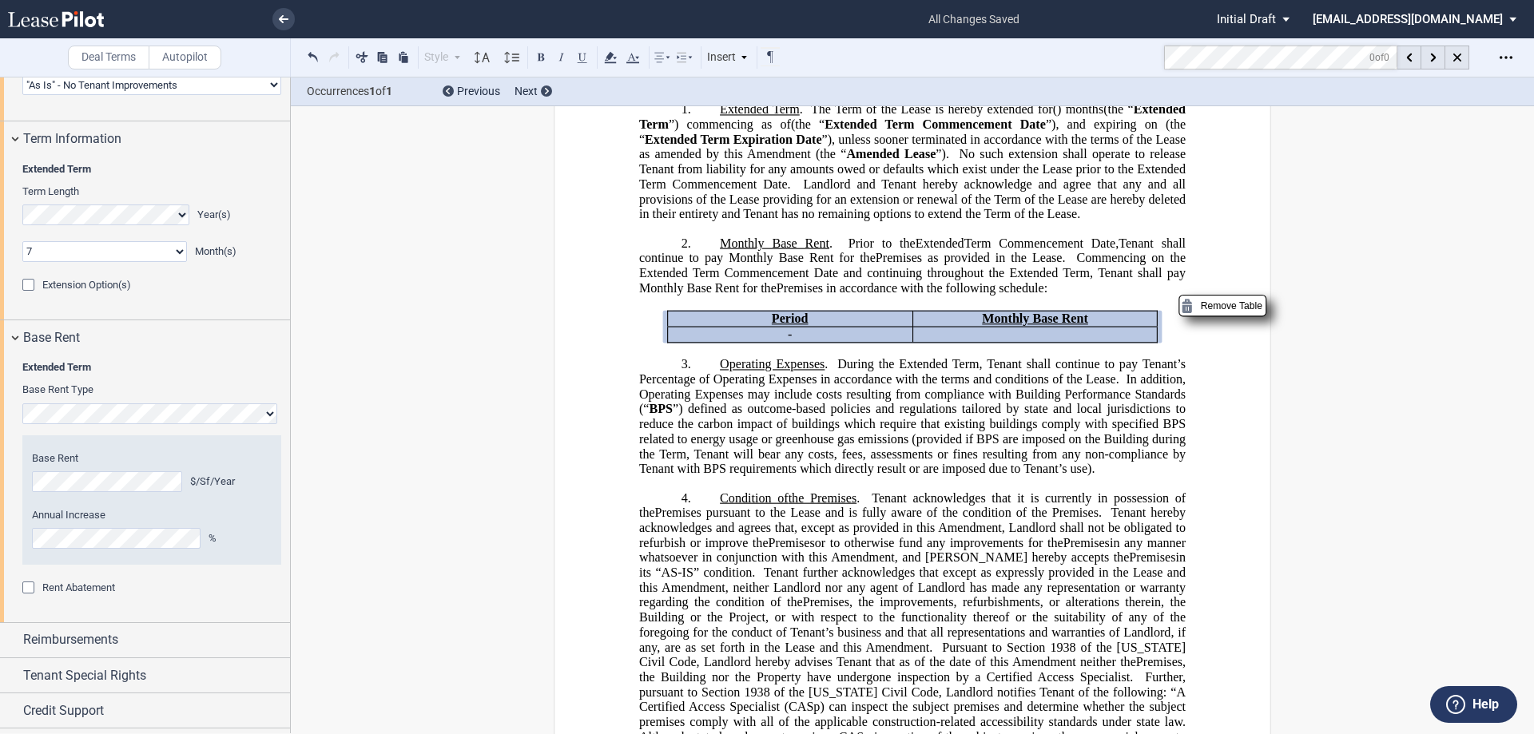
drag, startPoint x: 1170, startPoint y: 352, endPoint x: 999, endPoint y: 335, distance: 171.8
click at [999, 335] on div "﻿ Period Monthly Base Rent * ﻿ ﻿ - ﻿ ﻿ ﻿ ﻿ Remove Table" at bounding box center [912, 319] width 546 height 47
click at [1138, 327] on p "Monthly Base Rent *" at bounding box center [1035, 319] width 232 height 15
click at [1157, 343] on div "Period Monthly Base Rent * ﻿ ﻿ - ﻿ ﻿ ﻿ ﻿ Remove Table" at bounding box center [912, 327] width 546 height 33
drag, startPoint x: 1157, startPoint y: 366, endPoint x: 834, endPoint y: 332, distance: 325.3
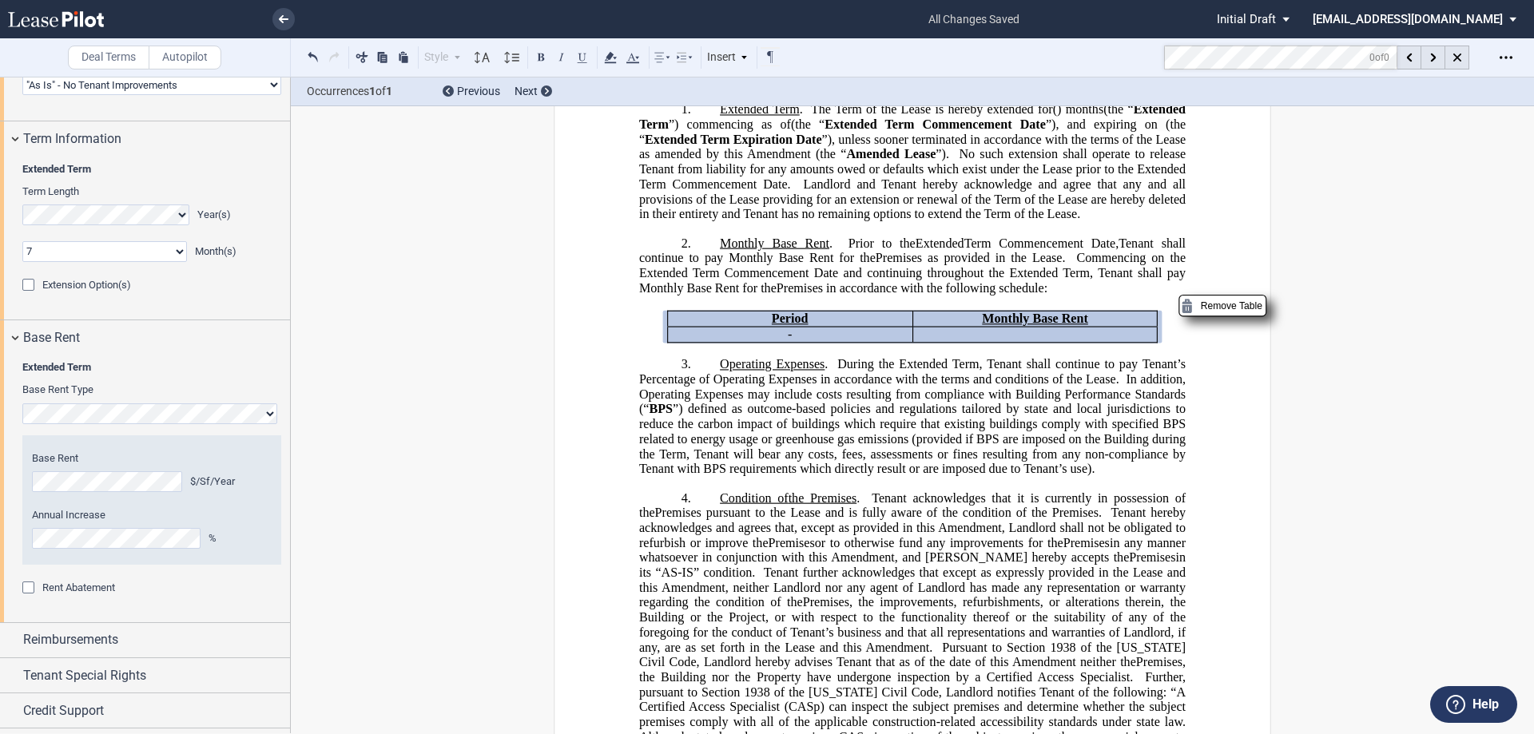
click at [835, 332] on div "﻿ Period Monthly Base Rent * ﻿ ﻿ - ﻿ ﻿ ﻿ ﻿ Remove Table" at bounding box center [912, 319] width 546 height 47
click at [825, 295] on span "Premises in accordance with the following schedule:" at bounding box center [911, 287] width 271 height 14
drag, startPoint x: 839, startPoint y: 320, endPoint x: 1150, endPoint y: 366, distance: 314.9
click at [1150, 343] on div "!!SET_LEVEL_1!! !!AMD_LEVEL_2!! 2. Monthly Base Rent . Prior to the New Extende…" at bounding box center [912, 289] width 546 height 107
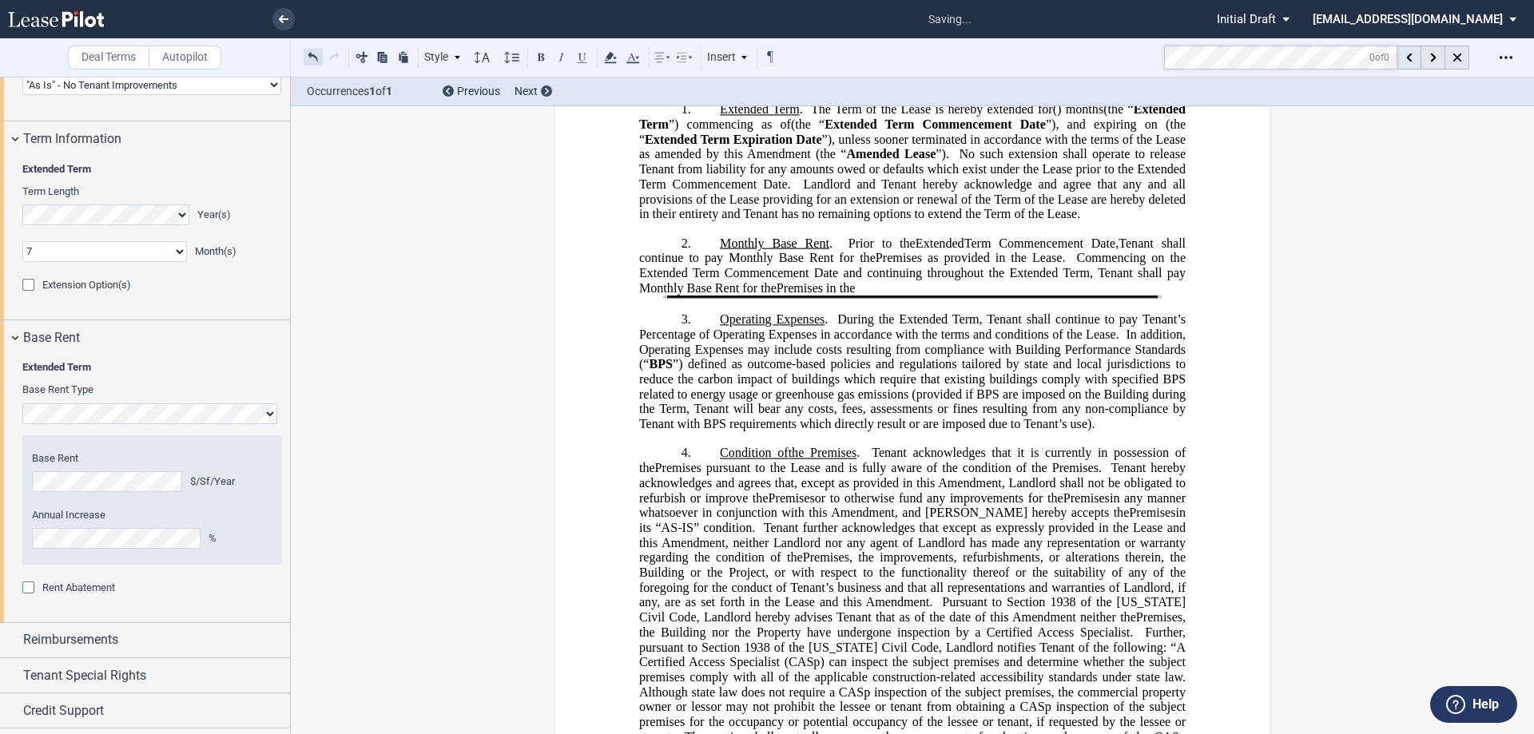
click at [316, 55] on button at bounding box center [313, 56] width 19 height 19
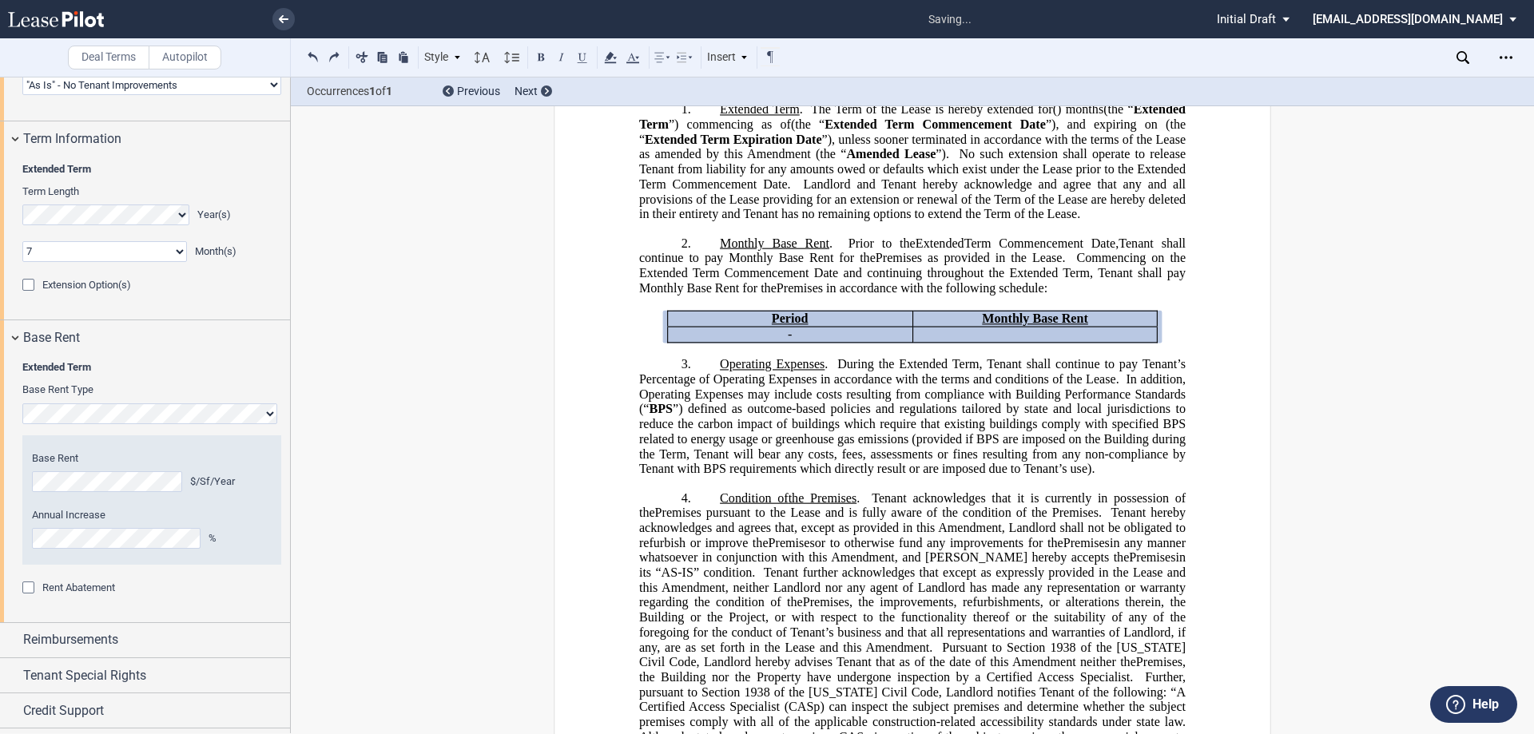
drag, startPoint x: 672, startPoint y: 333, endPoint x: 1178, endPoint y: 363, distance: 507.4
click at [1178, 343] on div "Period Monthly Base Rent * ﻿ ﻿ - ﻿ ﻿ ﻿ ﻿ Remove Table" at bounding box center [912, 319] width 546 height 47
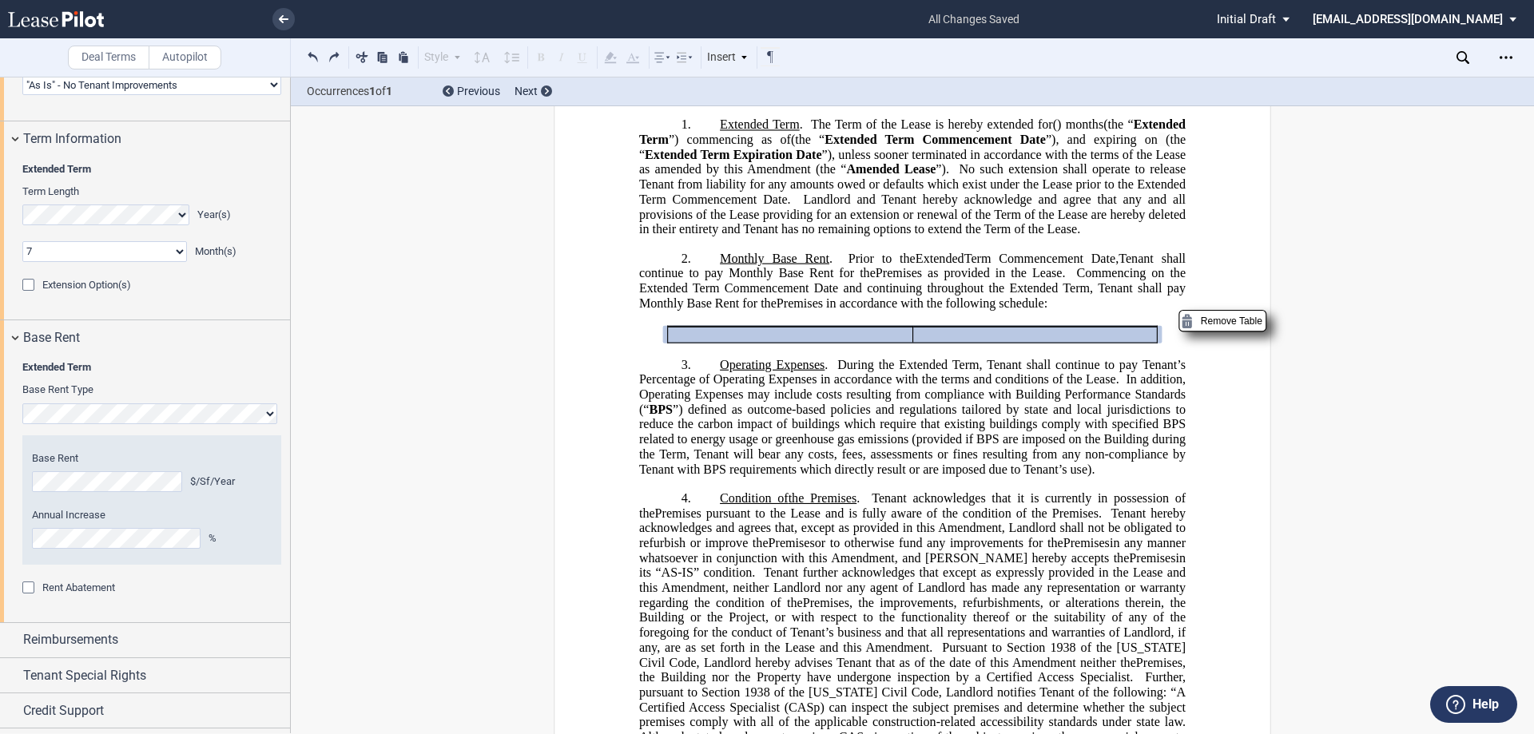
drag, startPoint x: 1149, startPoint y: 356, endPoint x: 1129, endPoint y: 368, distance: 23.3
click at [1148, 342] on td "﻿ ﻿" at bounding box center [1034, 334] width 245 height 15
click at [1210, 332] on span "Remove Table" at bounding box center [1222, 321] width 88 height 22
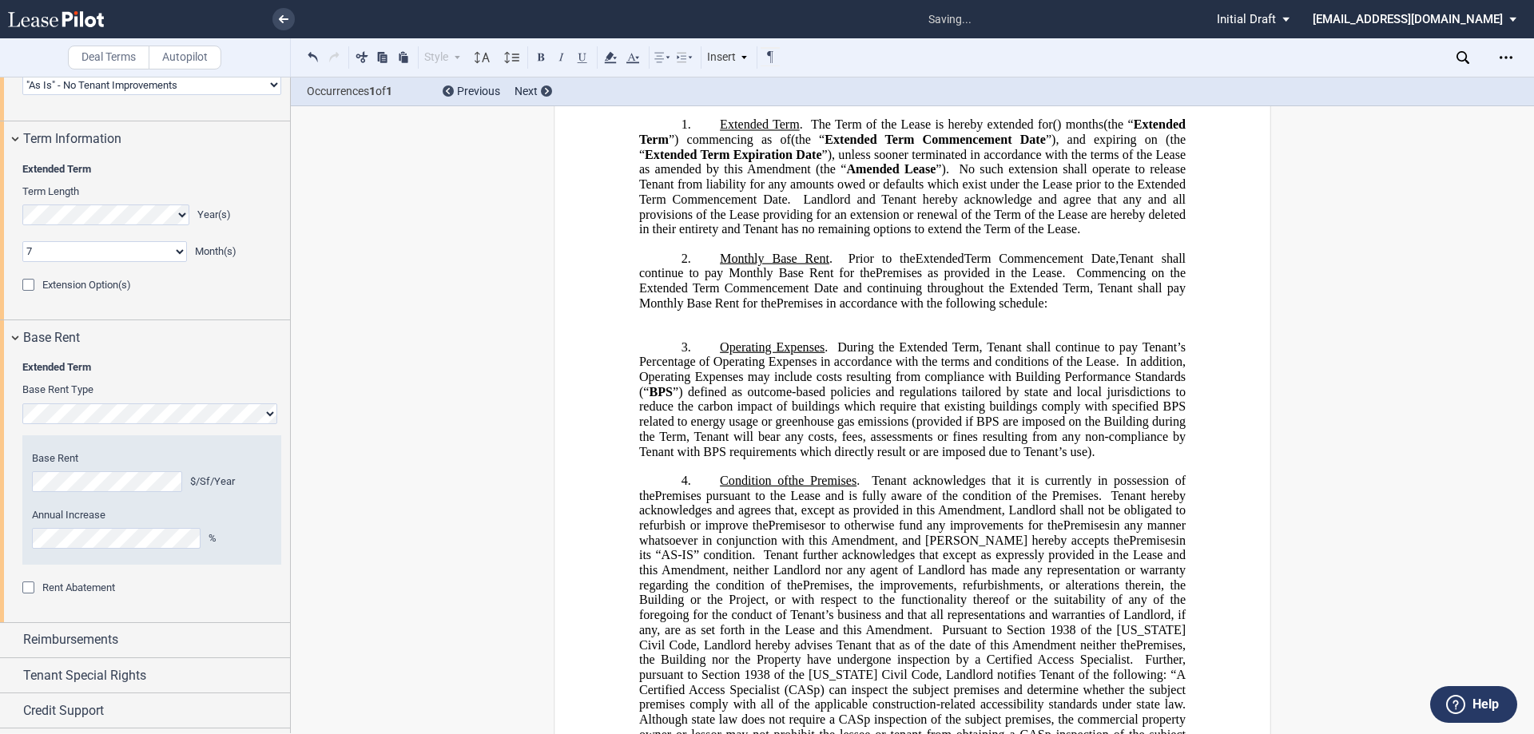
click at [762, 326] on p at bounding box center [912, 318] width 546 height 15
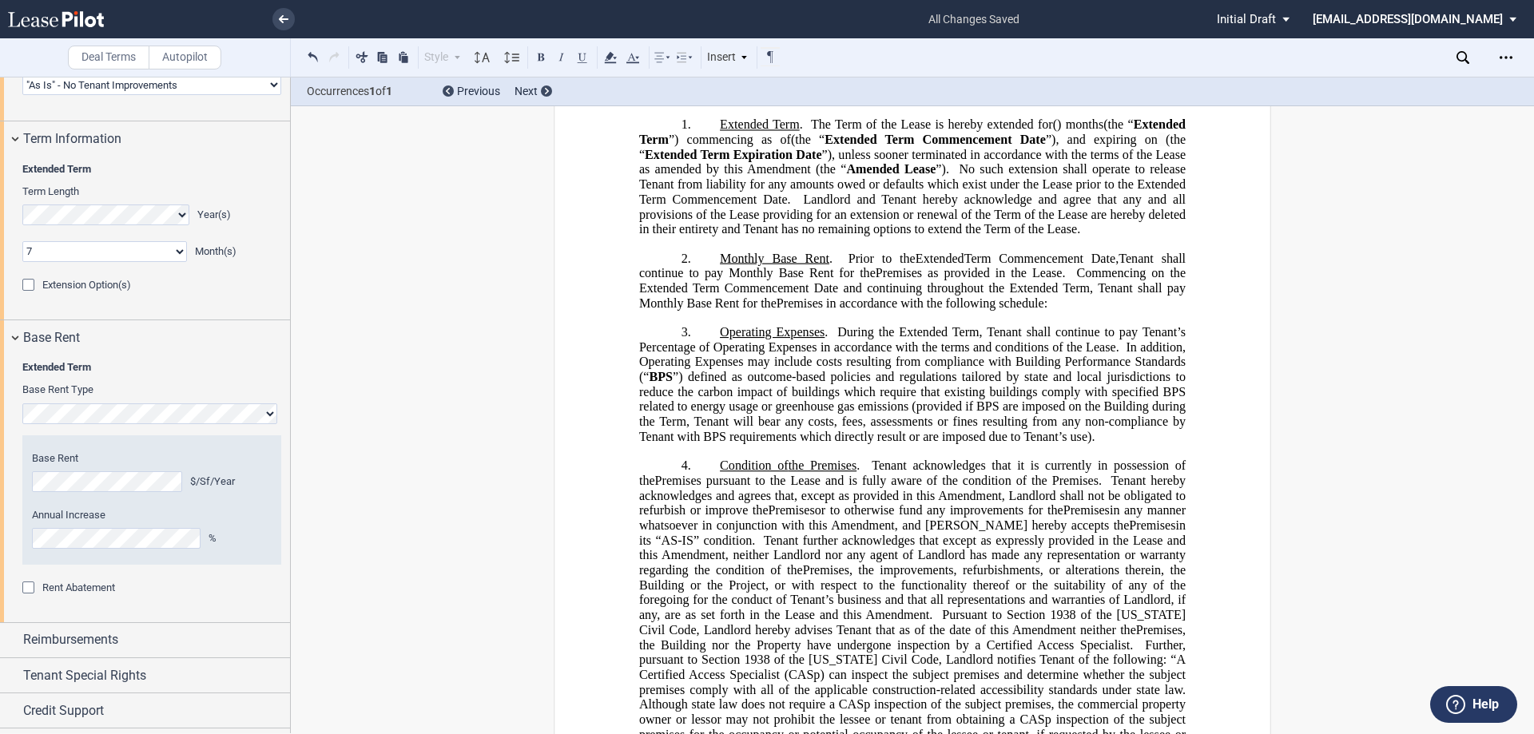
drag, startPoint x: 1052, startPoint y: 330, endPoint x: 840, endPoint y: 340, distance: 212.7
click at [840, 311] on p "2. Monthly Base Rent . Prior to the New Extended Term Commencement Date, and su…" at bounding box center [912, 281] width 546 height 60
drag, startPoint x: 915, startPoint y: 391, endPoint x: 944, endPoint y: 396, distance: 29.3
click at [915, 383] on span "In addition, Operating Expenses may include costs resulting from compliance wit…" at bounding box center [914, 361] width 550 height 44
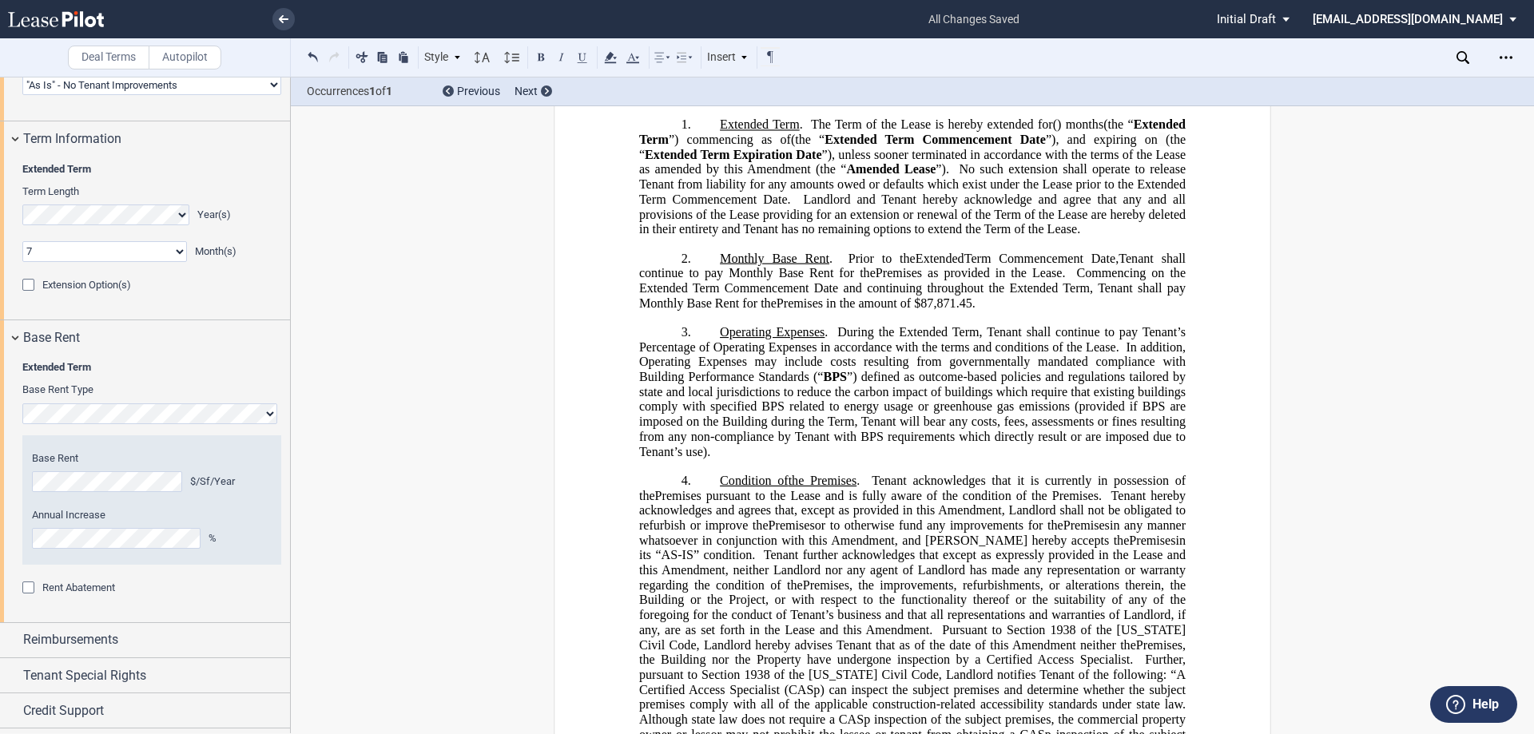
click at [1030, 383] on span "In addition, Operating Expenses may include costs resulting from governmentally…" at bounding box center [914, 361] width 550 height 44
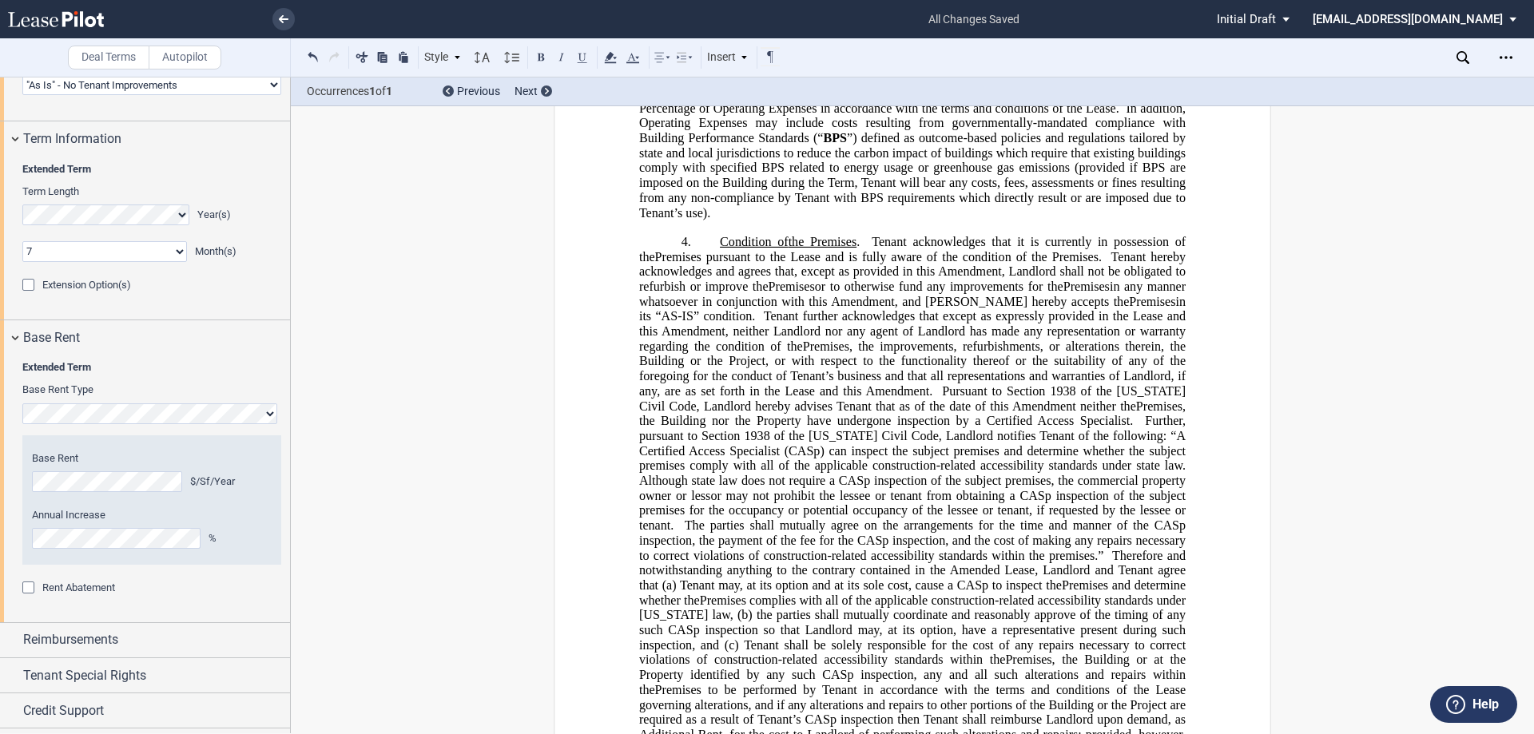
scroll to position [751, 0]
click at [993, 398] on span "Pursuant to Section" at bounding box center [993, 390] width 103 height 14
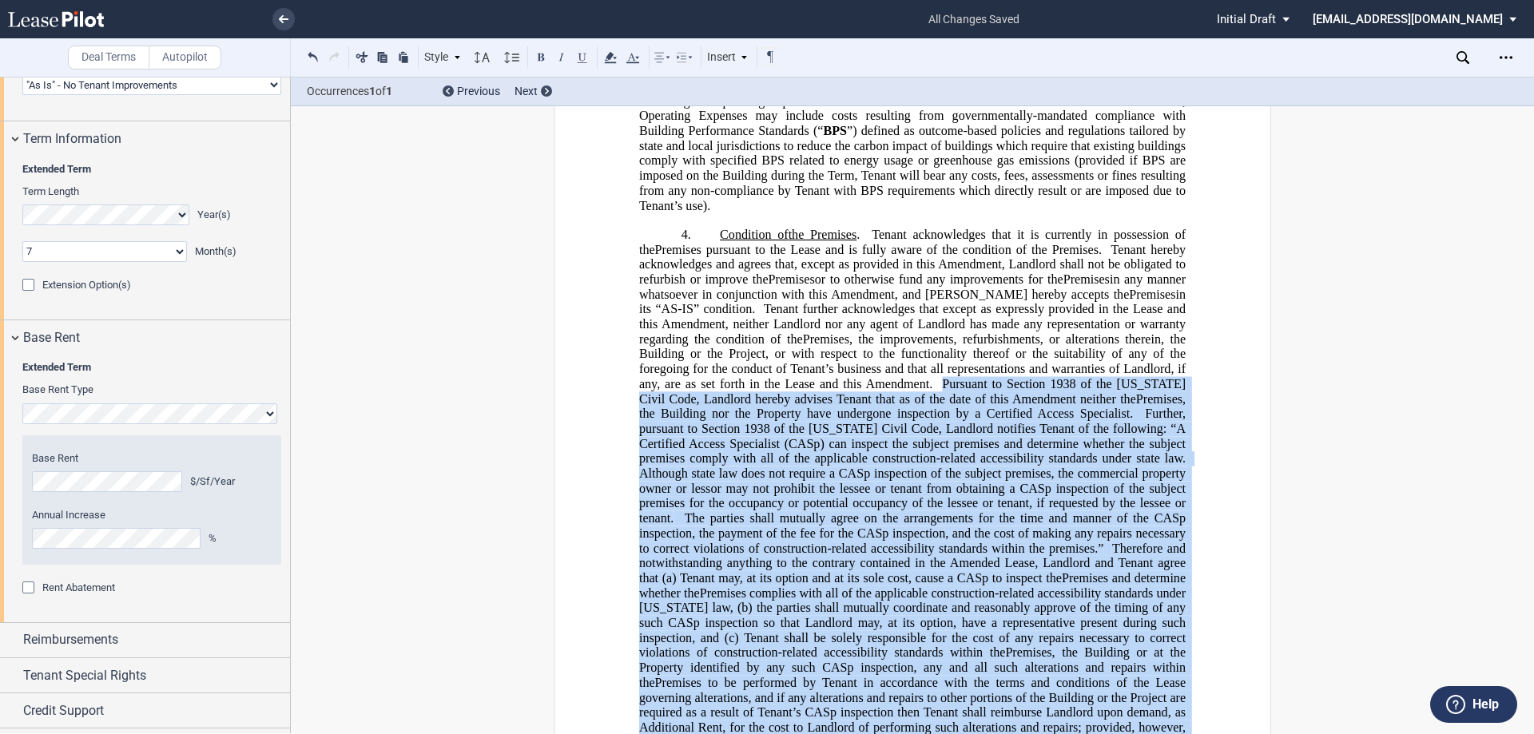
scroll to position [1230, 0]
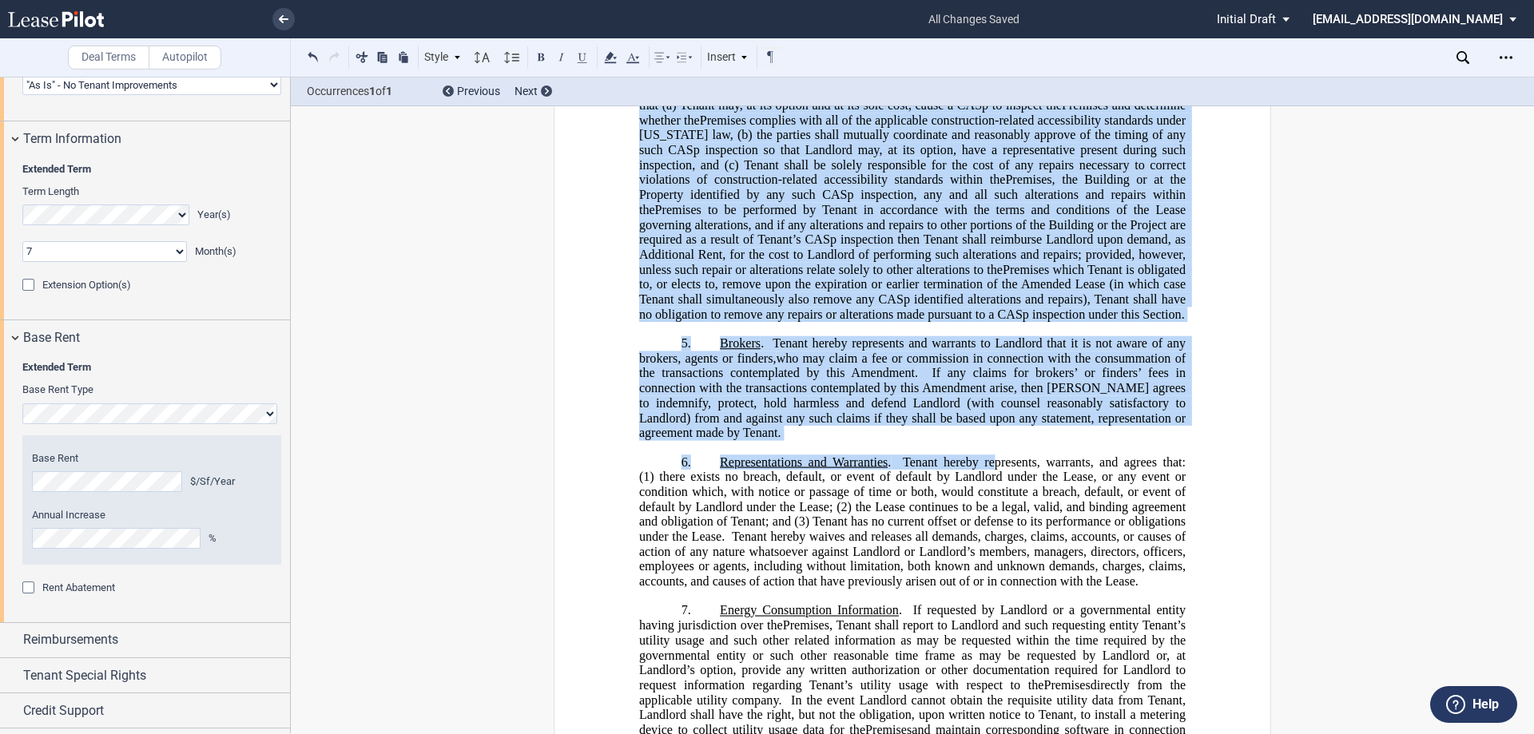
drag, startPoint x: 938, startPoint y: 425, endPoint x: 1164, endPoint y: 347, distance: 239.2
click at [1164, 322] on span "Pursuant to Section 1938 of the California Civil Code, Landlord hereby advises …" at bounding box center [915, 113] width 552 height 418
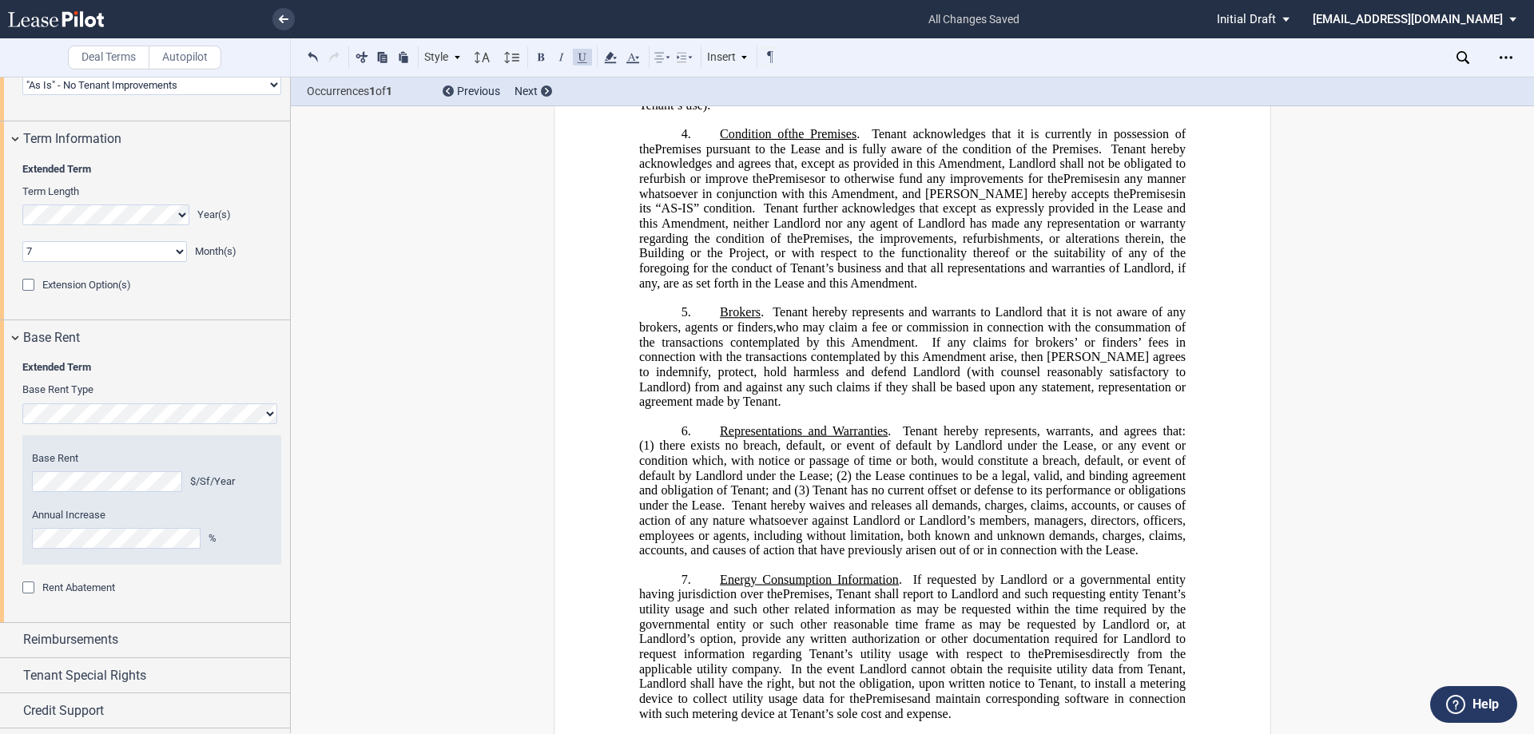
scroll to position [751, 0]
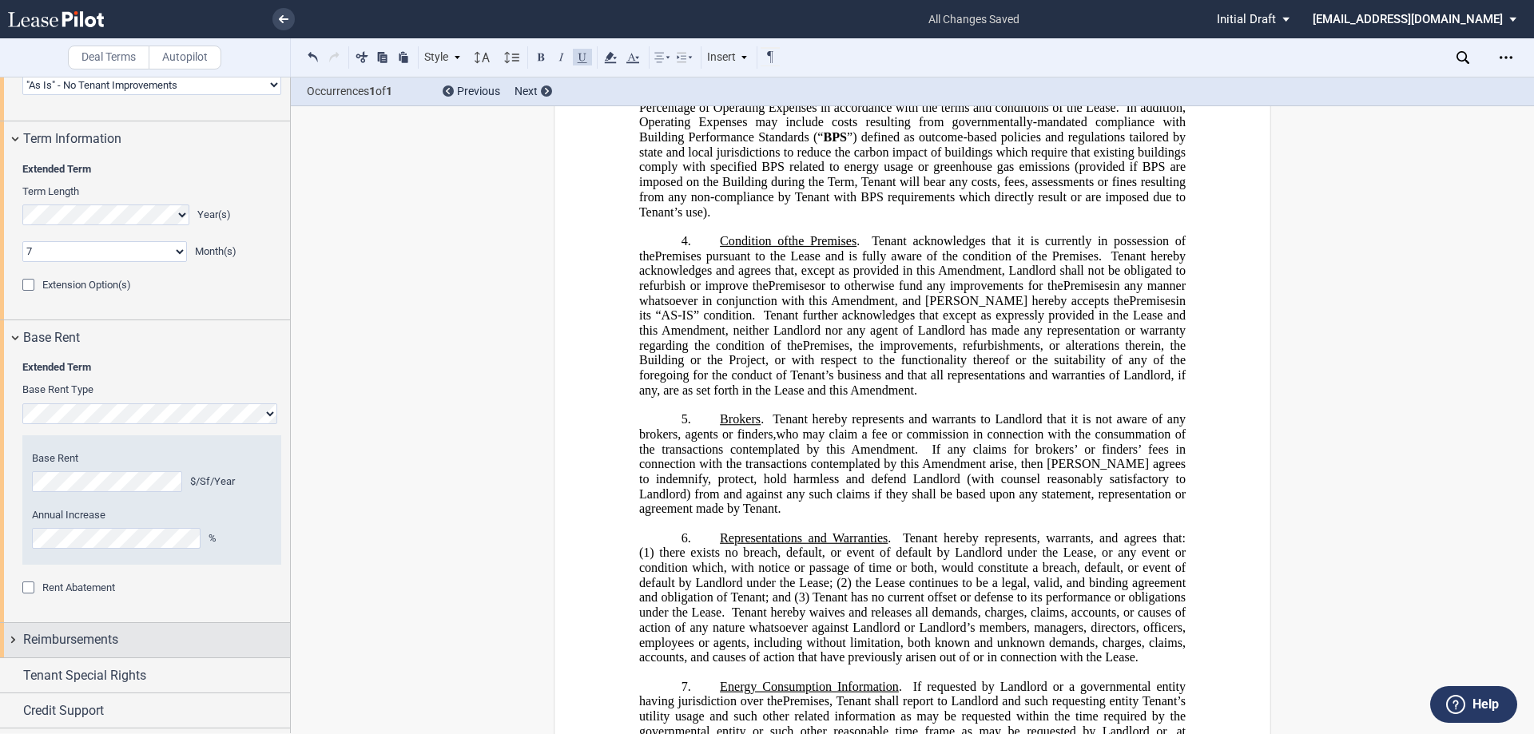
click at [118, 640] on span "Reimbursements" at bounding box center [70, 639] width 95 height 19
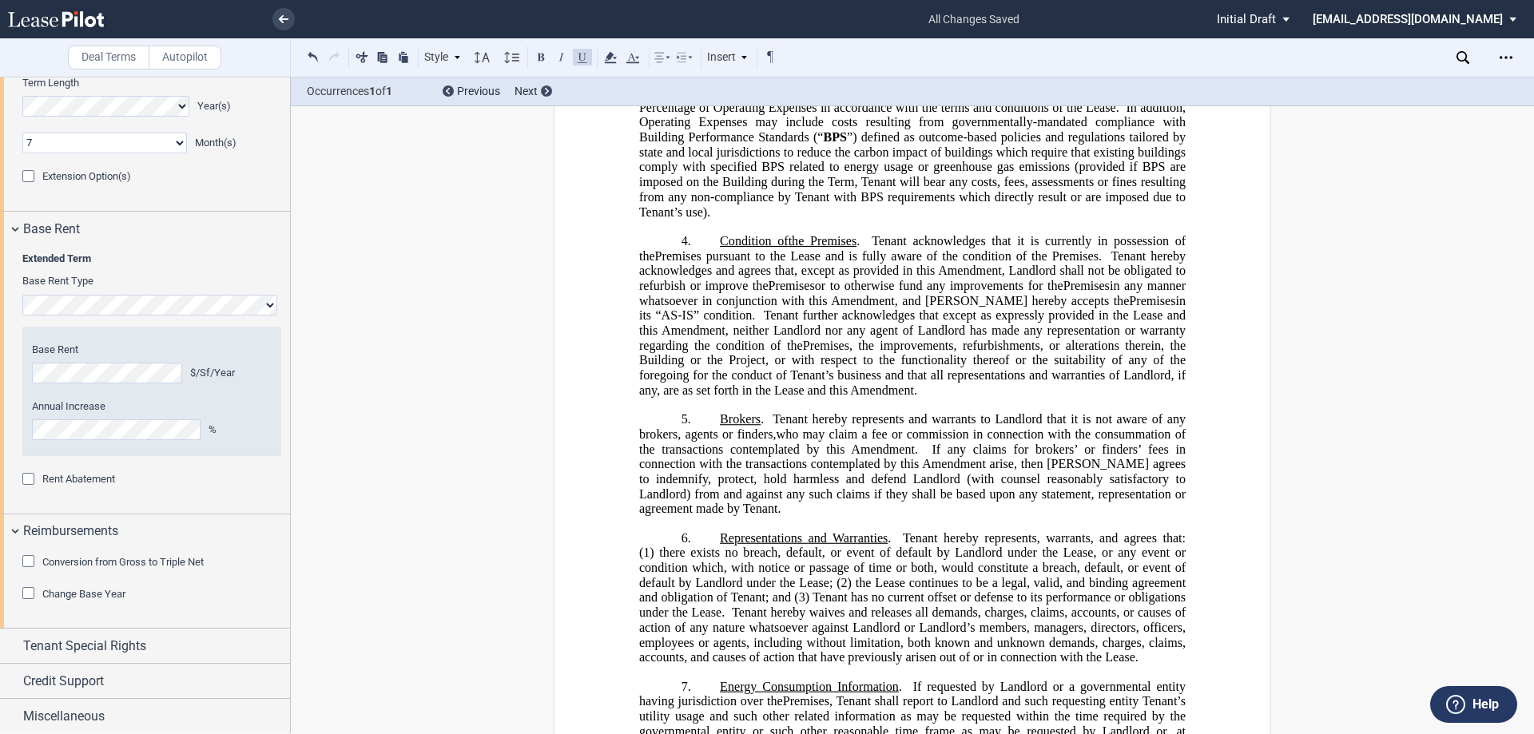
scroll to position [1195, 0]
click at [94, 719] on span "Miscellaneous" at bounding box center [63, 714] width 81 height 19
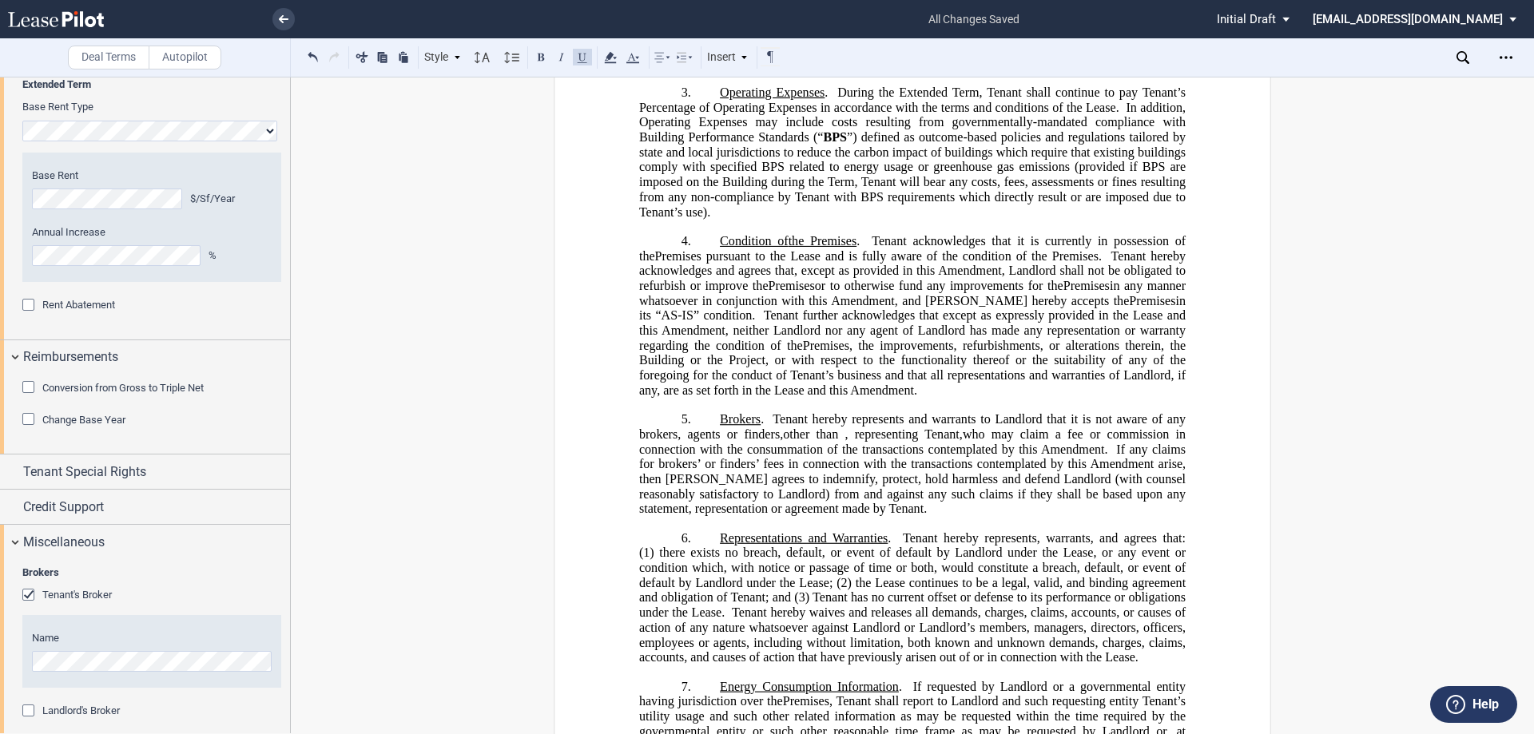
click at [47, 705] on span "Landlord's Broker" at bounding box center [80, 711] width 77 height 12
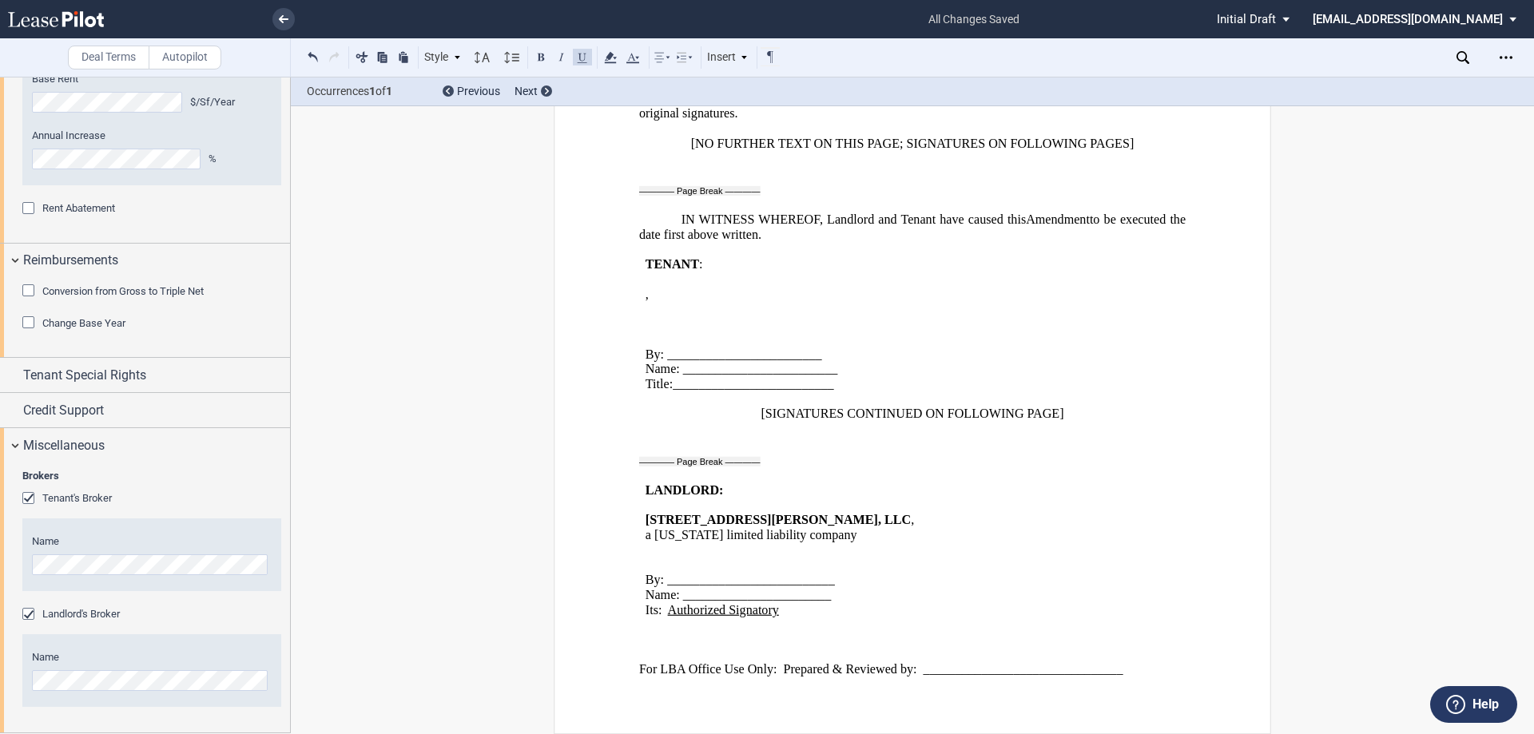
scroll to position [1769, 0]
click at [1505, 61] on icon "Open Lease options menu" at bounding box center [1505, 57] width 13 height 13
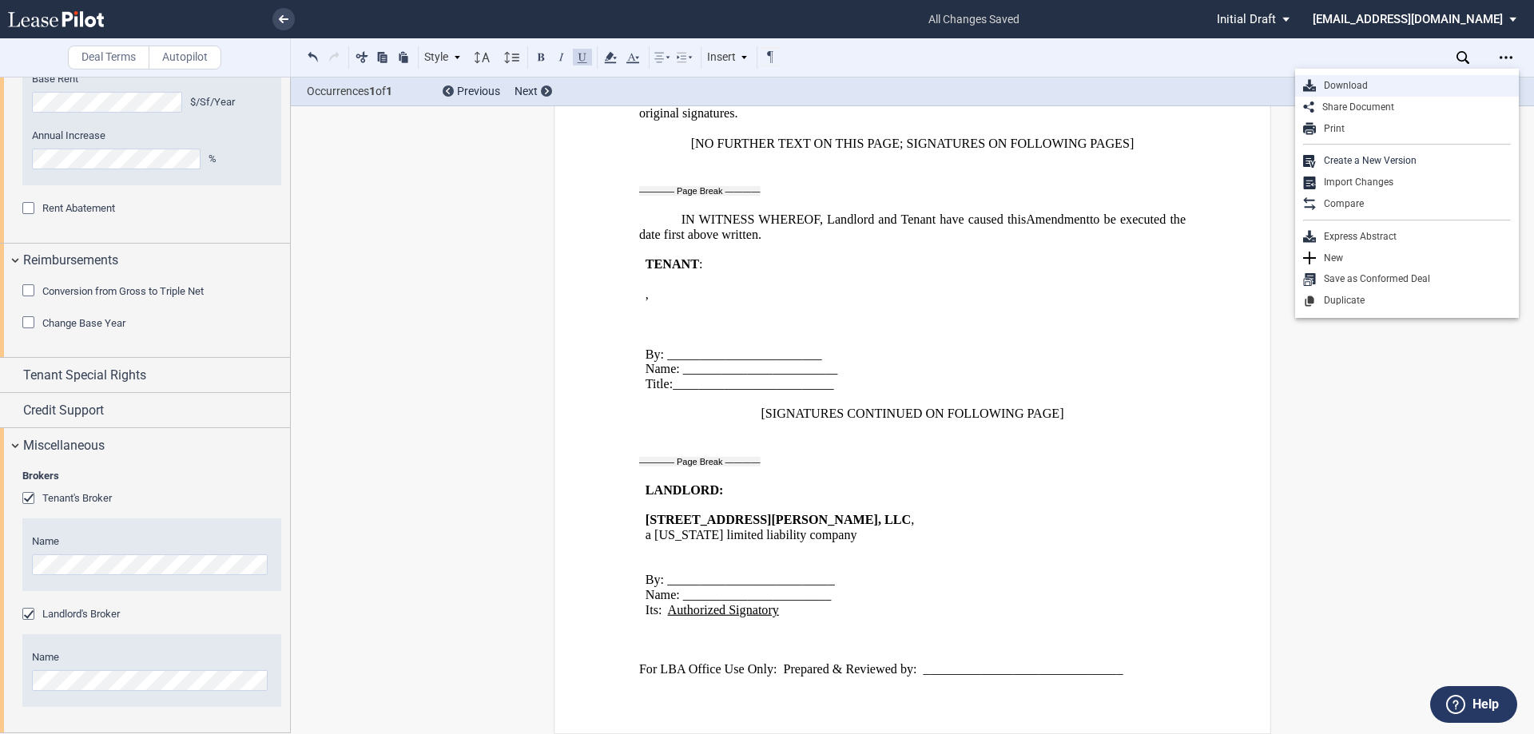
click at [1345, 89] on div "Download" at bounding box center [1413, 86] width 195 height 14
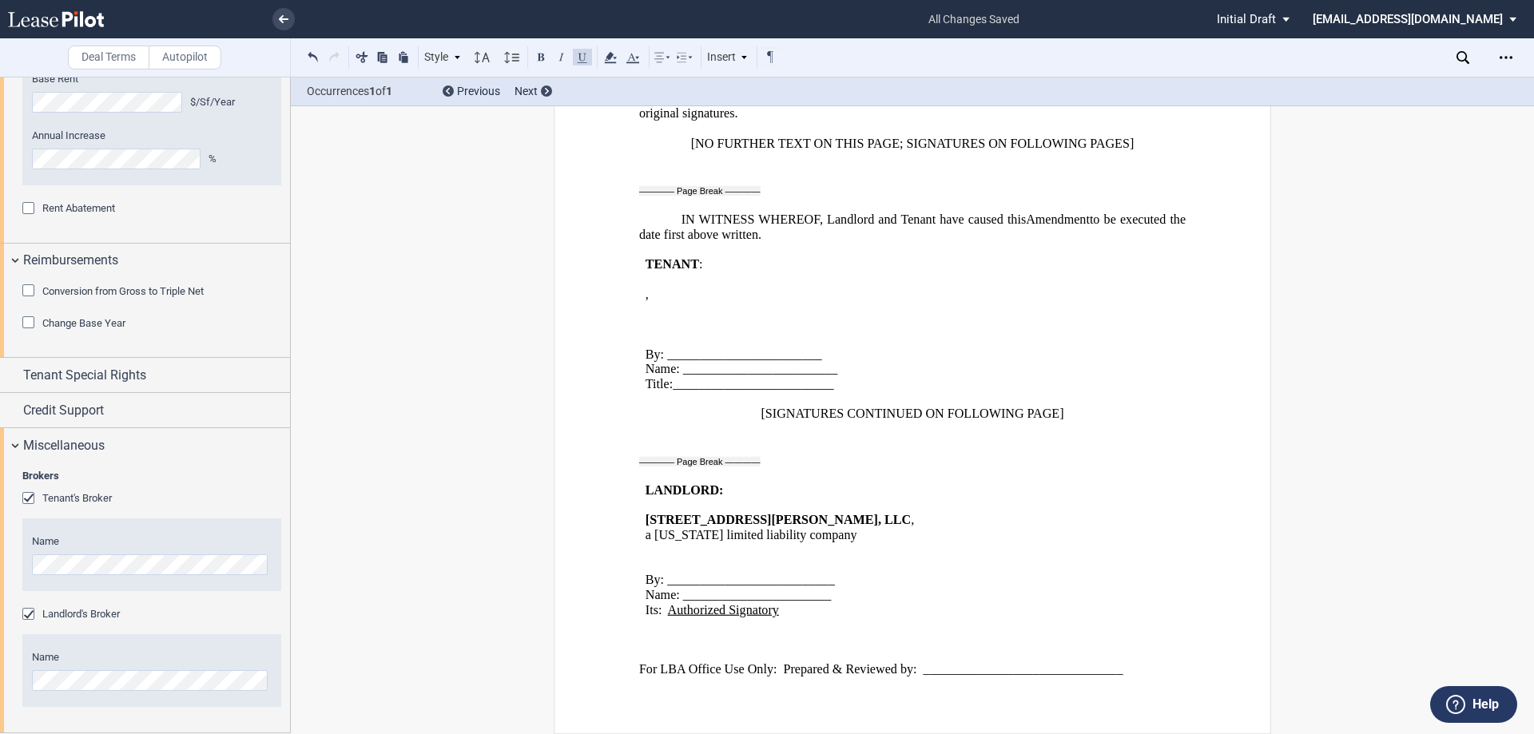
click at [277, 4] on li at bounding box center [229, 19] width 131 height 38
click at [279, 10] on link at bounding box center [283, 19] width 22 height 22
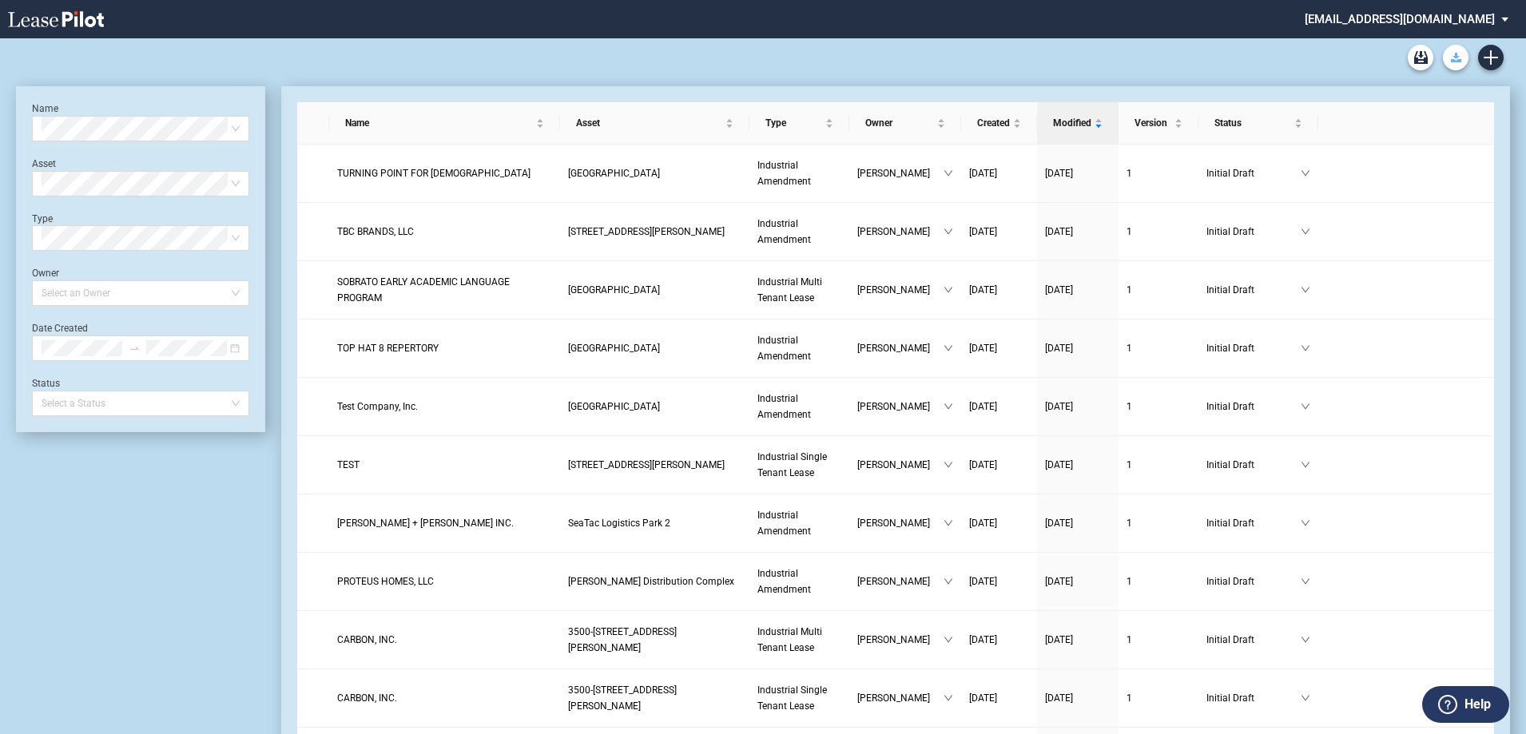
click at [1447, 65] on button "Download Blank Form" at bounding box center [1456, 58] width 26 height 26
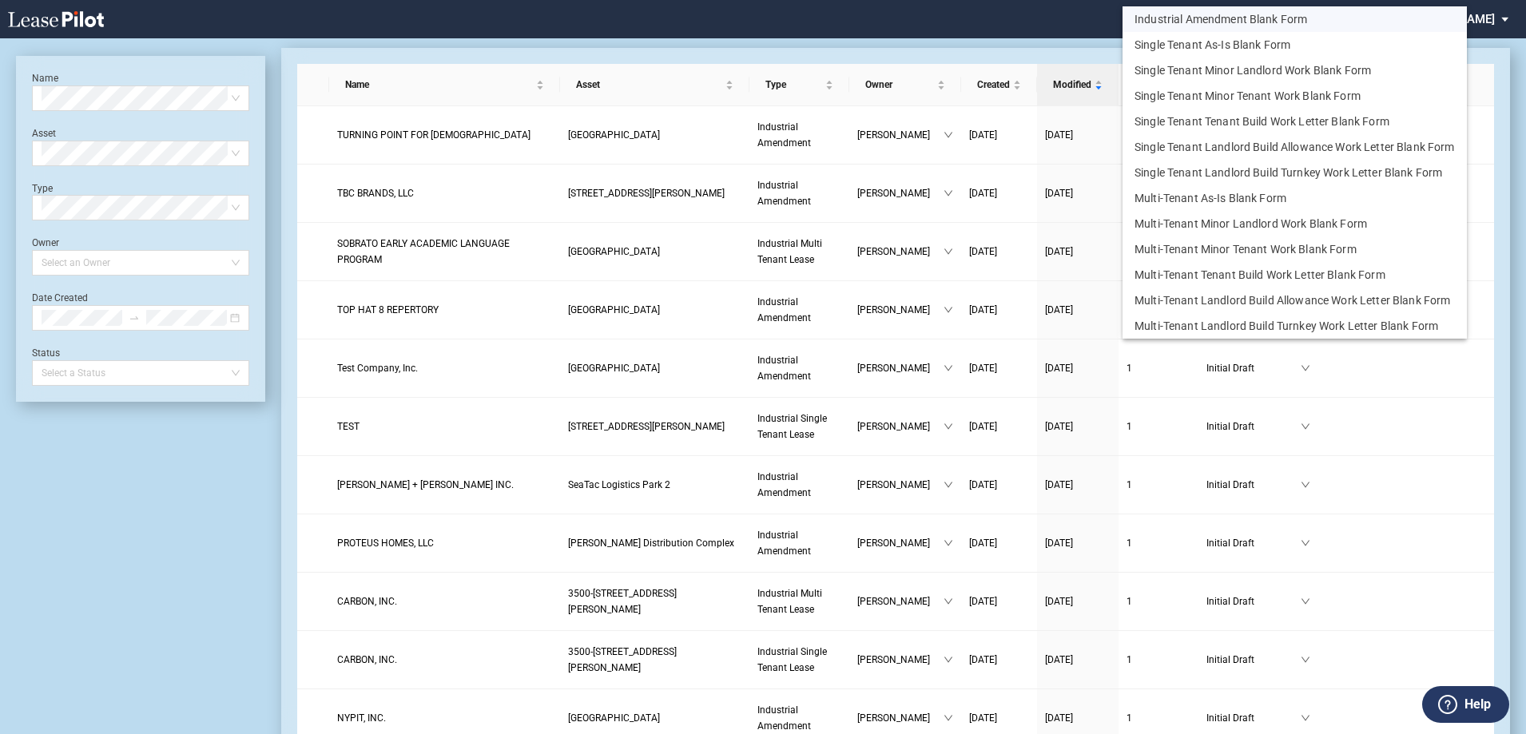
click at [1273, 18] on button "Industrial Amendment Blank Form" at bounding box center [1294, 19] width 344 height 26
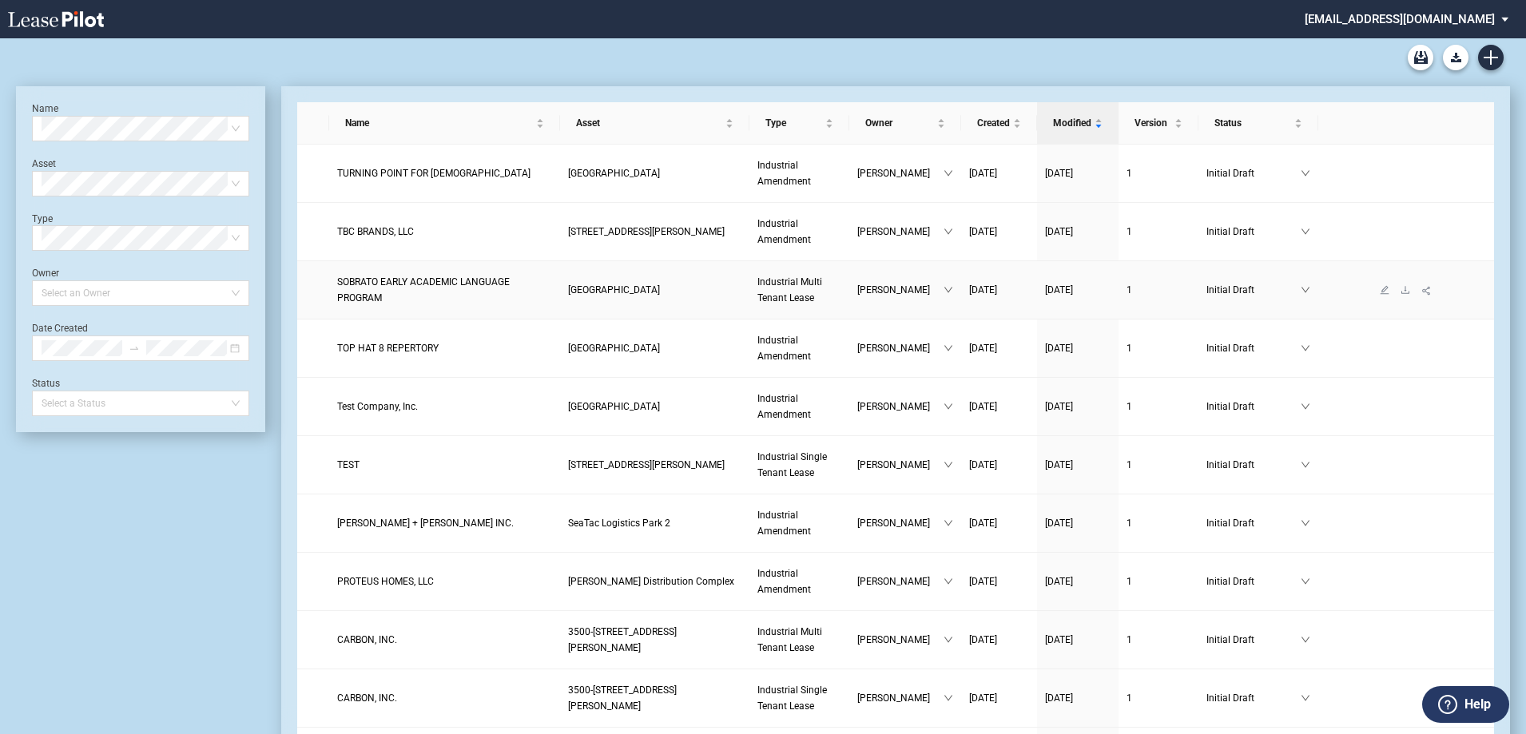
click at [362, 290] on span "SOBRATO EARLY ACADEMIC LANGUAGE PROGRAM" at bounding box center [423, 289] width 173 height 27
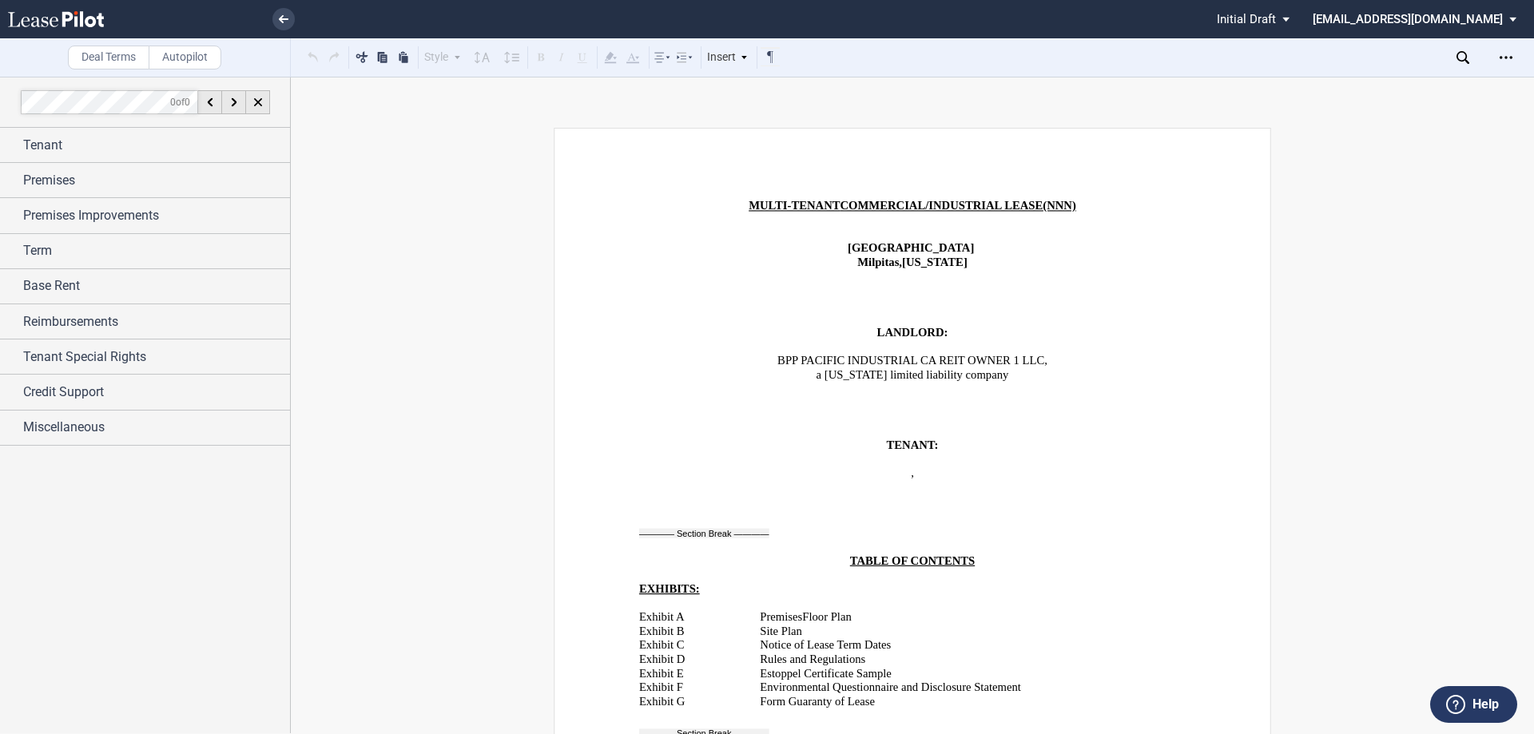
scroll to position [479, 0]
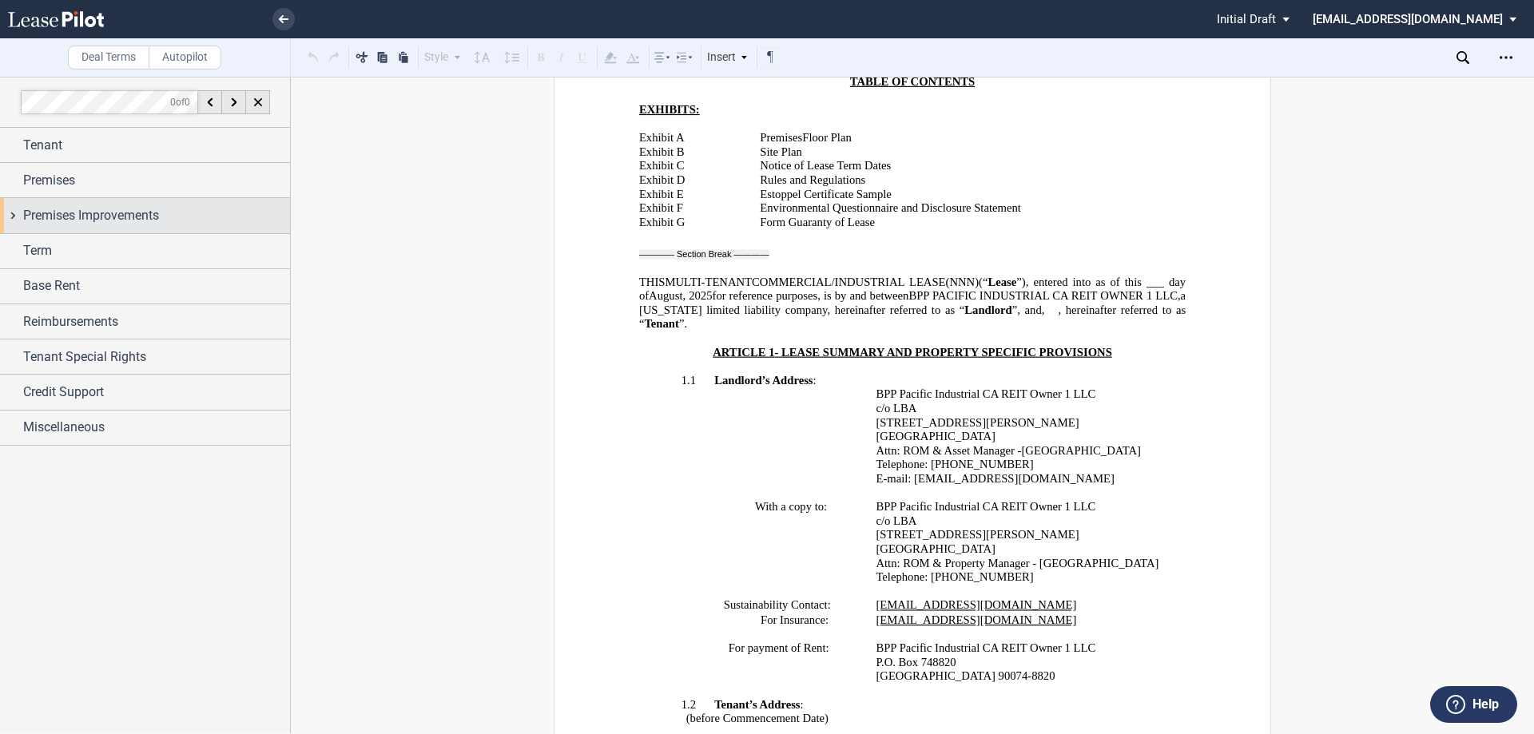
click at [49, 216] on span "Premises Improvements" at bounding box center [91, 215] width 136 height 19
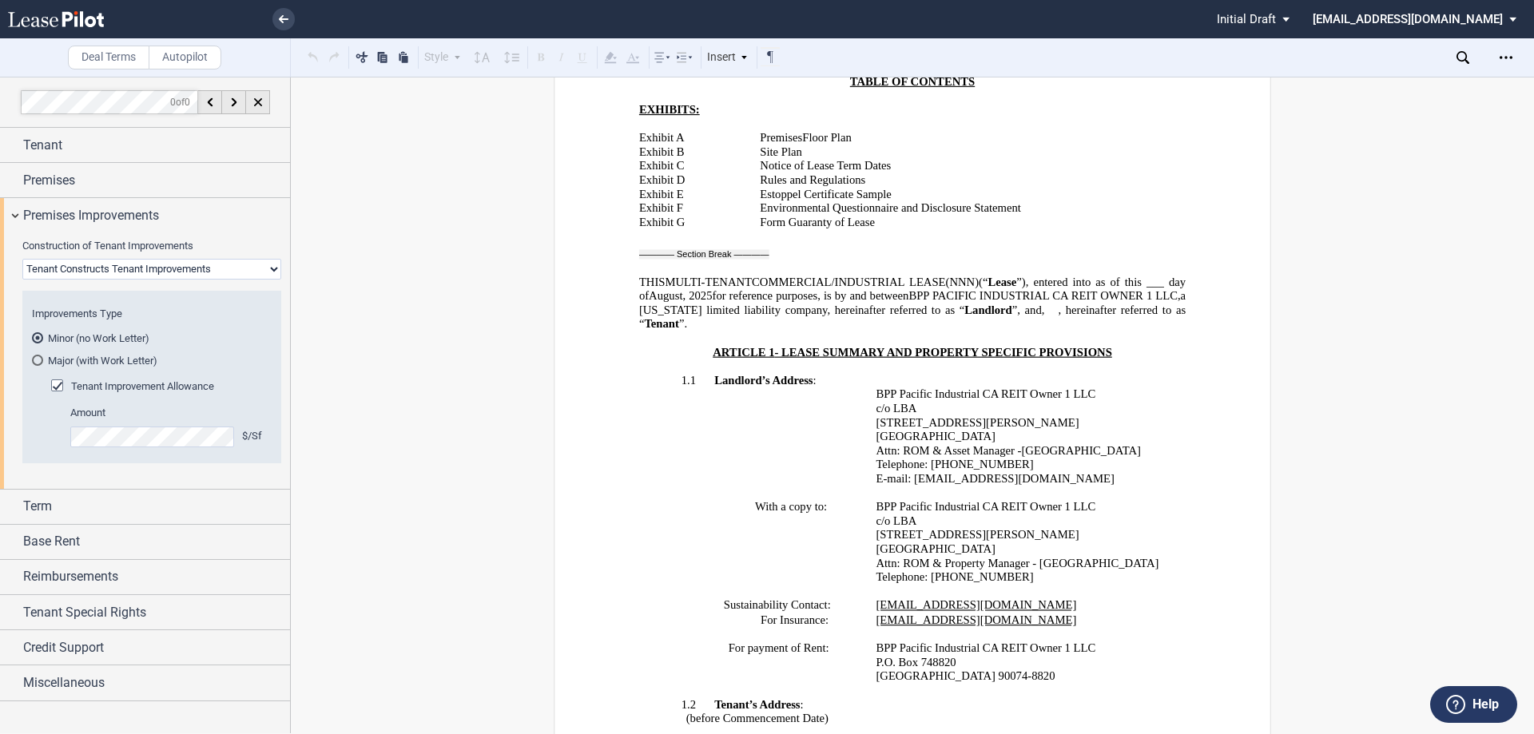
click at [66, 270] on select "Landlord Constructs Tenant Improvements Tenant Constructs Tenant Improvements "…" at bounding box center [151, 269] width 259 height 21
select select "landlord"
click at [22, 259] on select "Landlord Constructs Tenant Improvements Tenant Constructs Tenant Improvements "…" at bounding box center [151, 269] width 259 height 21
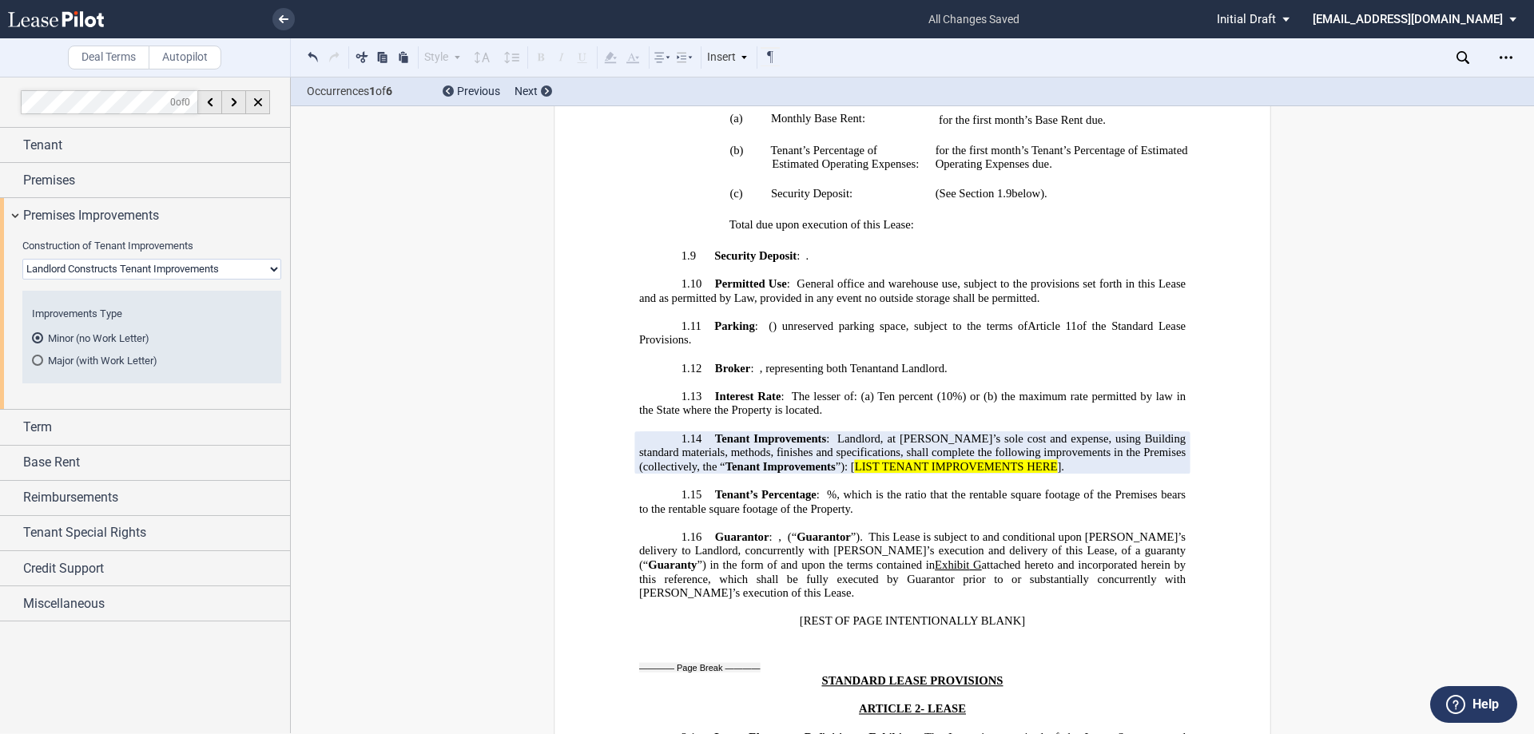
scroll to position [2094, 0]
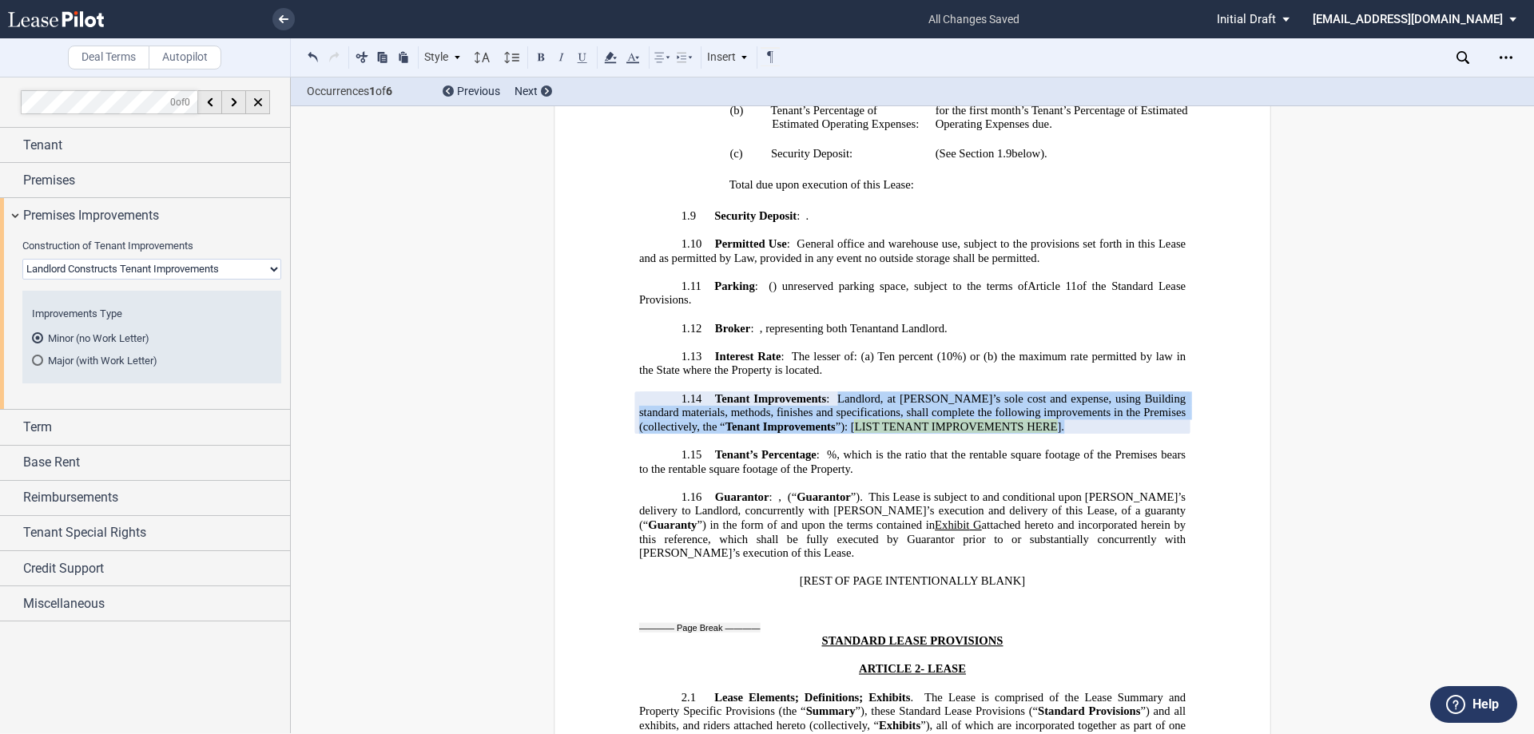
drag, startPoint x: 1072, startPoint y: 429, endPoint x: 836, endPoint y: 404, distance: 237.7
click at [836, 404] on p "1.14 Tenant Improvements : Landlord, at Landlord’s sole cost and expense, using…" at bounding box center [912, 413] width 546 height 42
click at [846, 400] on span "Landlord, at Landlord’s sole cost and expense, using Building standard material…" at bounding box center [914, 413] width 550 height 42
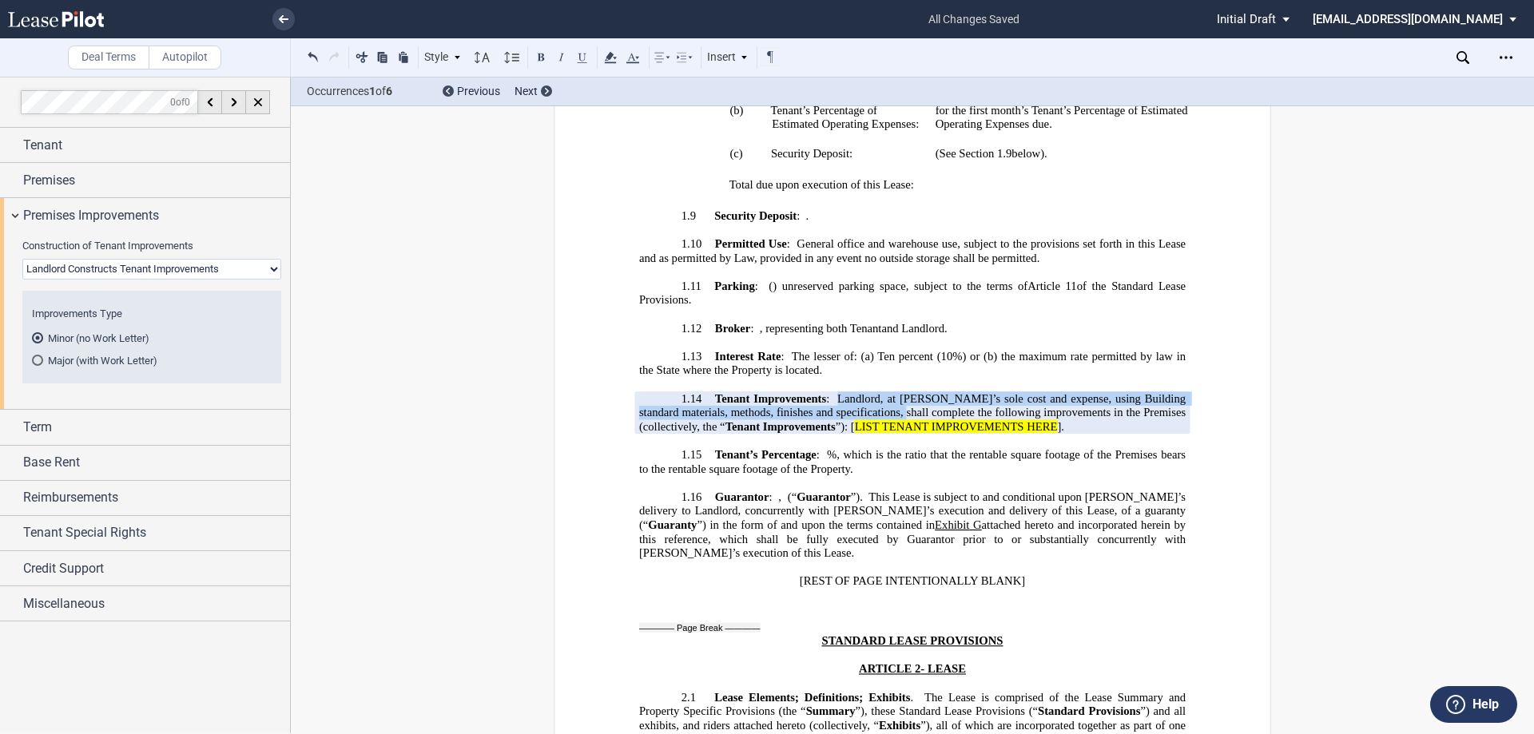
drag, startPoint x: 837, startPoint y: 395, endPoint x: 902, endPoint y: 414, distance: 67.5
click at [902, 414] on span "Landlord, at Landlord’s sole cost and expense, using Building standard material…" at bounding box center [914, 413] width 550 height 42
copy span "Landlord, at Landlord’s sole cost and expense, using Building standard material…"
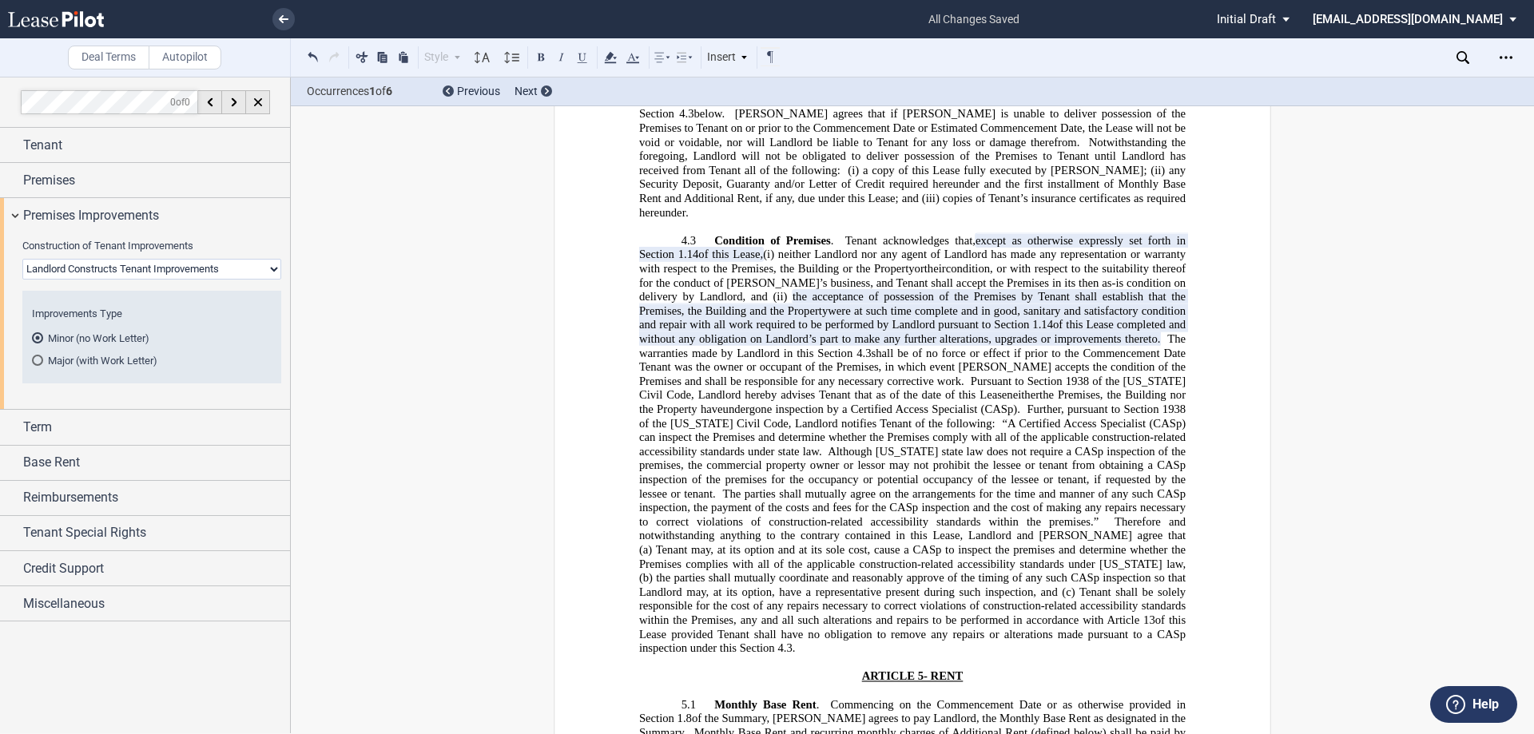
scroll to position [3771, 0]
click at [1460, 52] on use at bounding box center [1462, 57] width 13 height 13
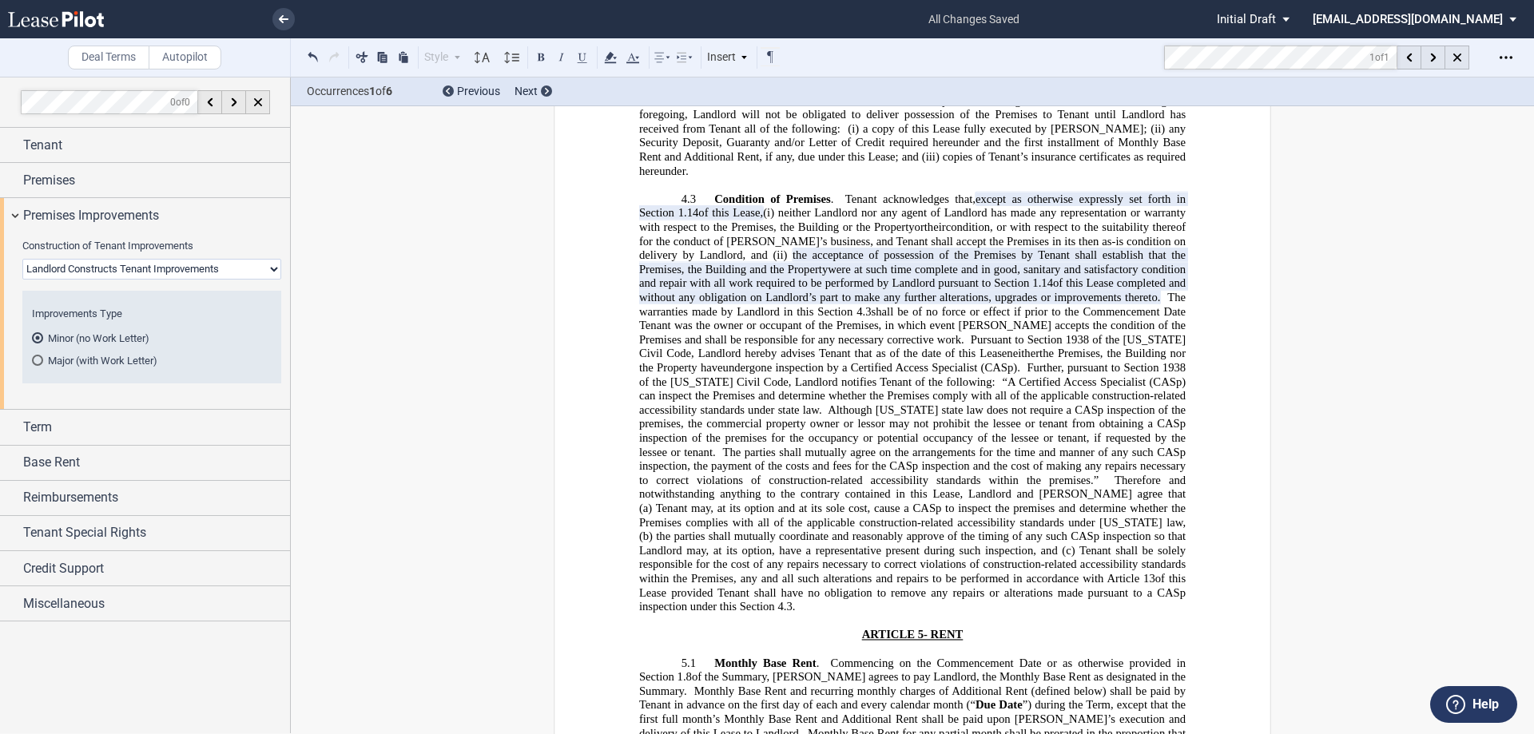
scroll to position [3595, 0]
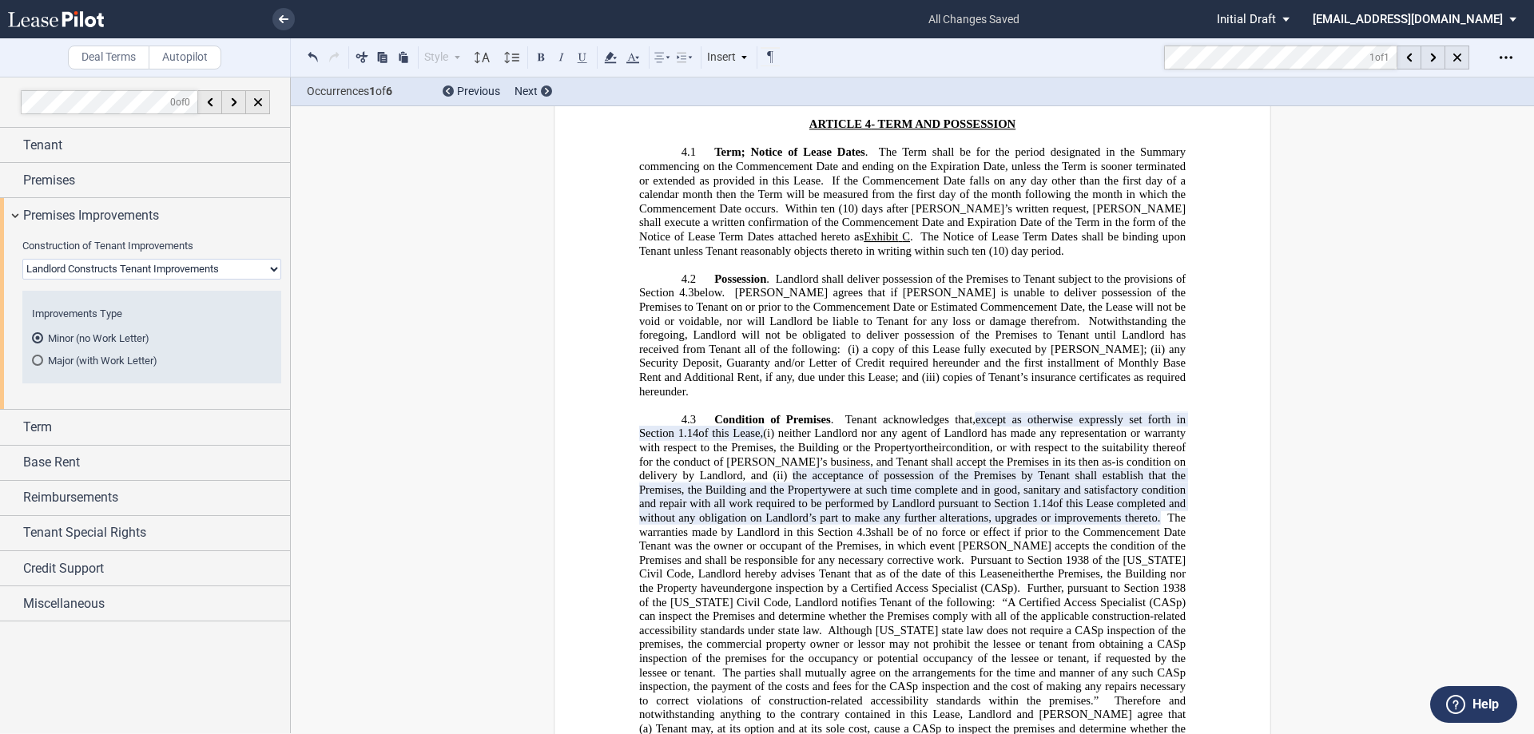
click at [1122, 554] on span "1938 of the California Civil Code, Landlord hereby advises Tenant that as of th…" at bounding box center [914, 567] width 550 height 27
click at [971, 554] on span "Pursuant to Section" at bounding box center [1017, 561] width 92 height 14
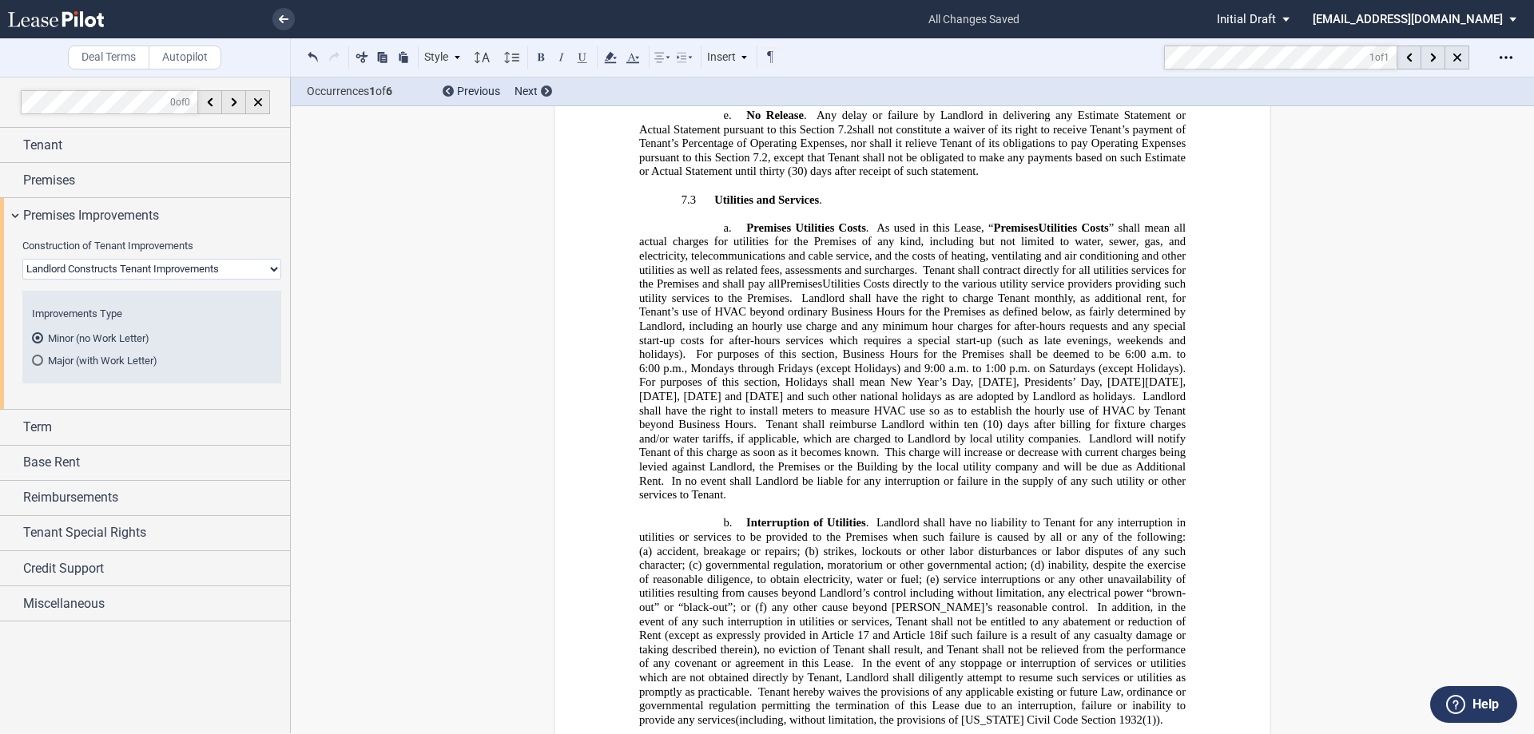
scroll to position [7589, 0]
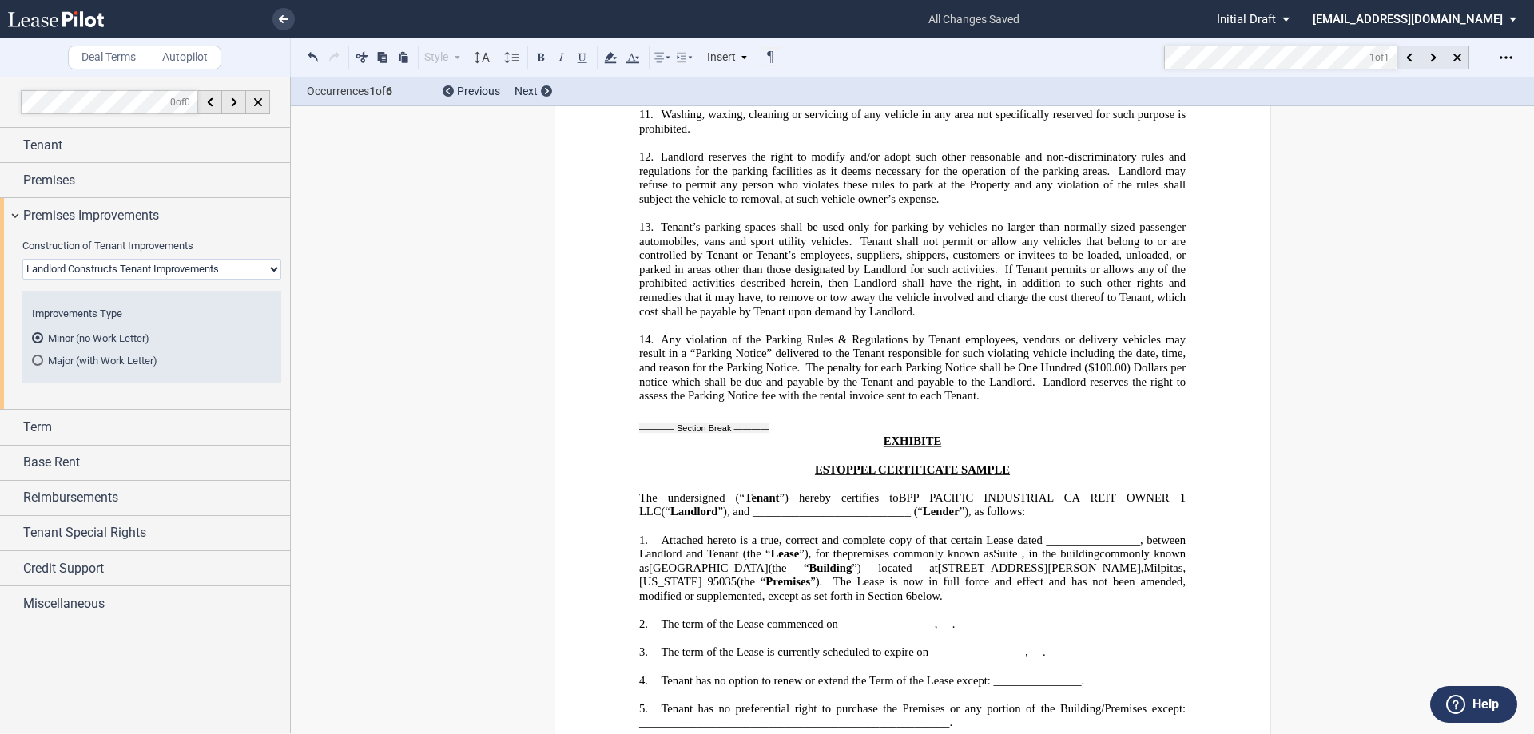
scroll to position [192, 0]
